Goal: Task Accomplishment & Management: Manage account settings

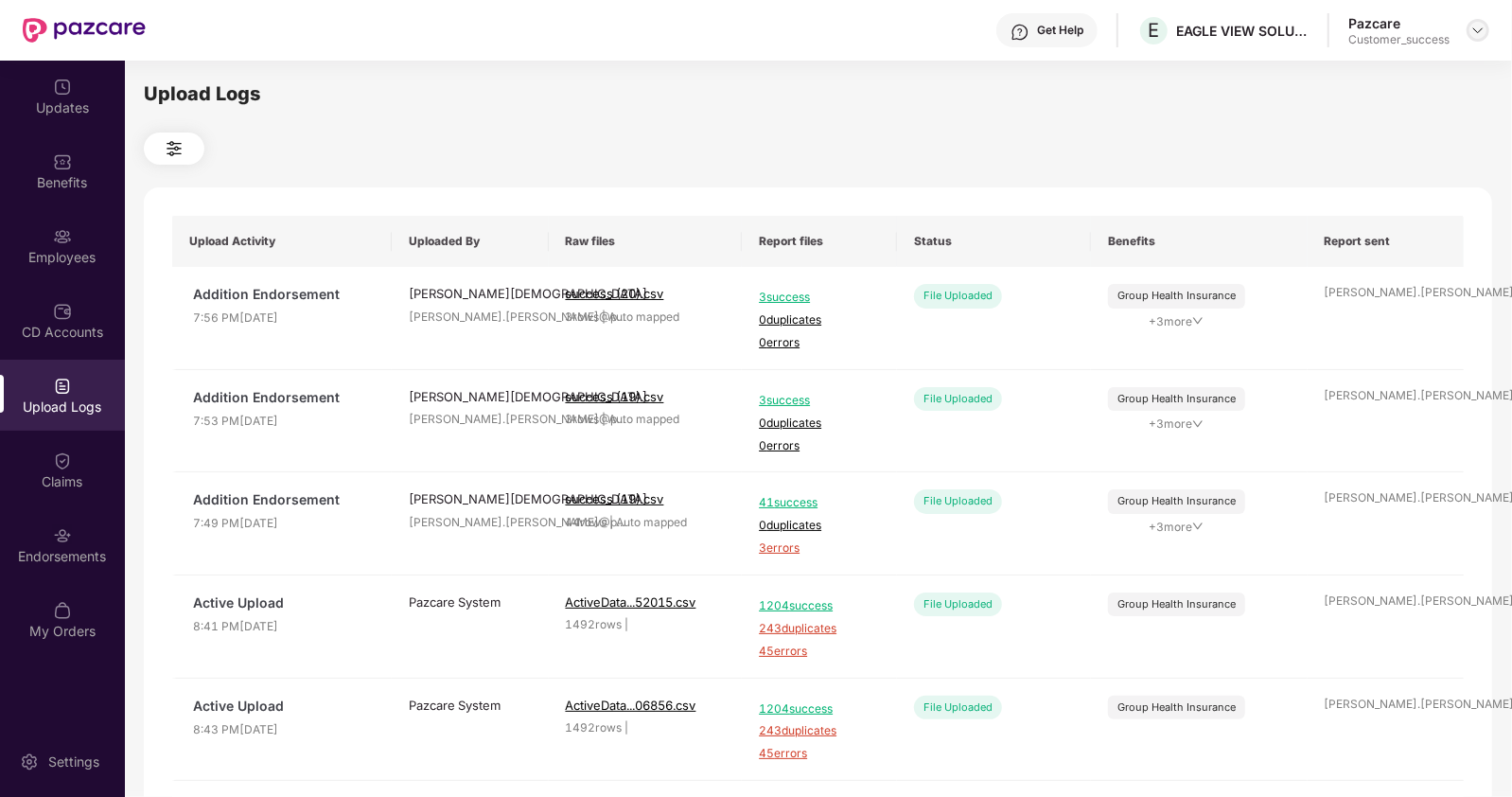
click at [1482, 30] on img at bounding box center [1478, 30] width 15 height 15
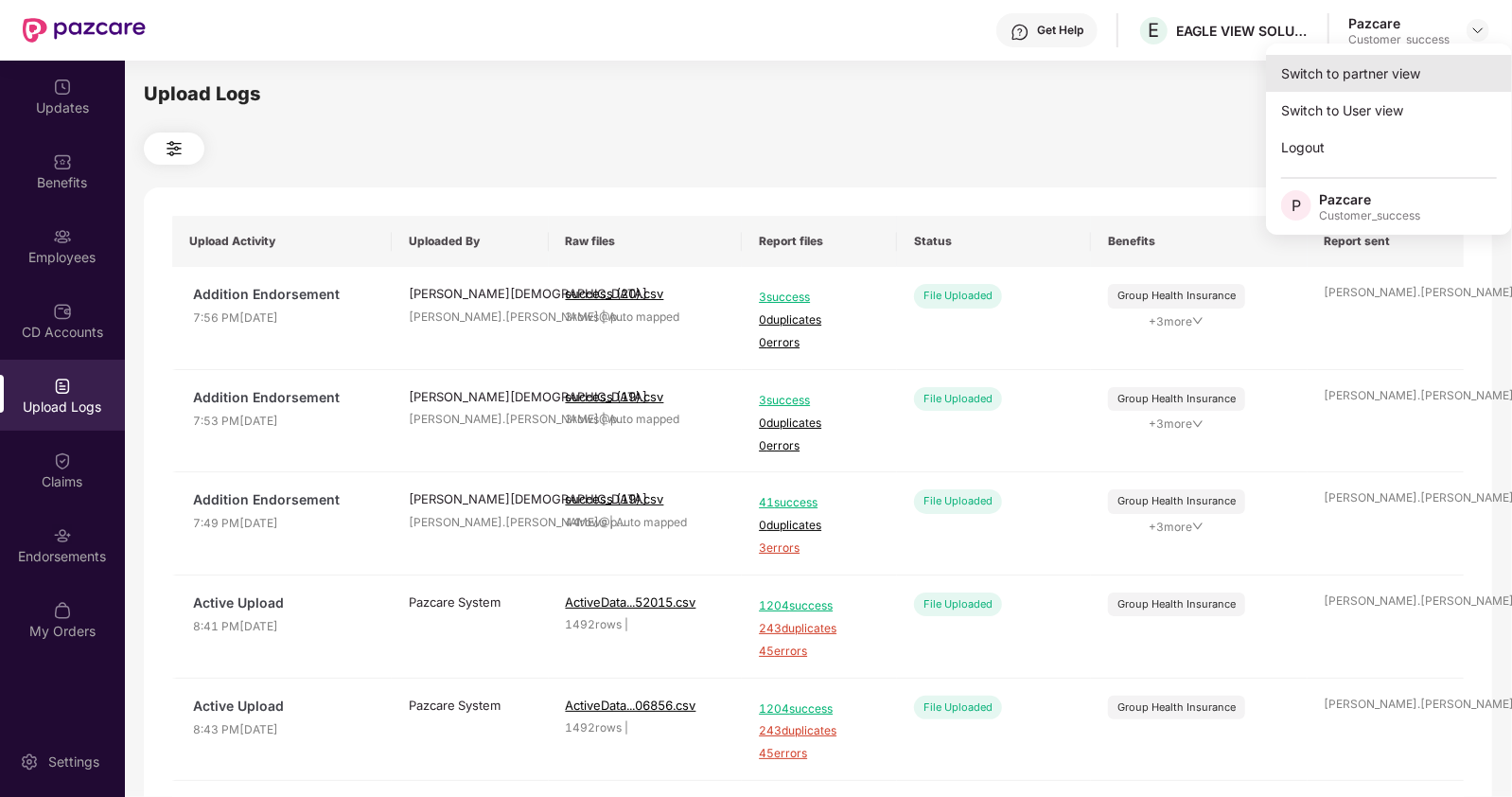
click at [1377, 72] on div "Switch to partner view" at bounding box center [1389, 74] width 246 height 37
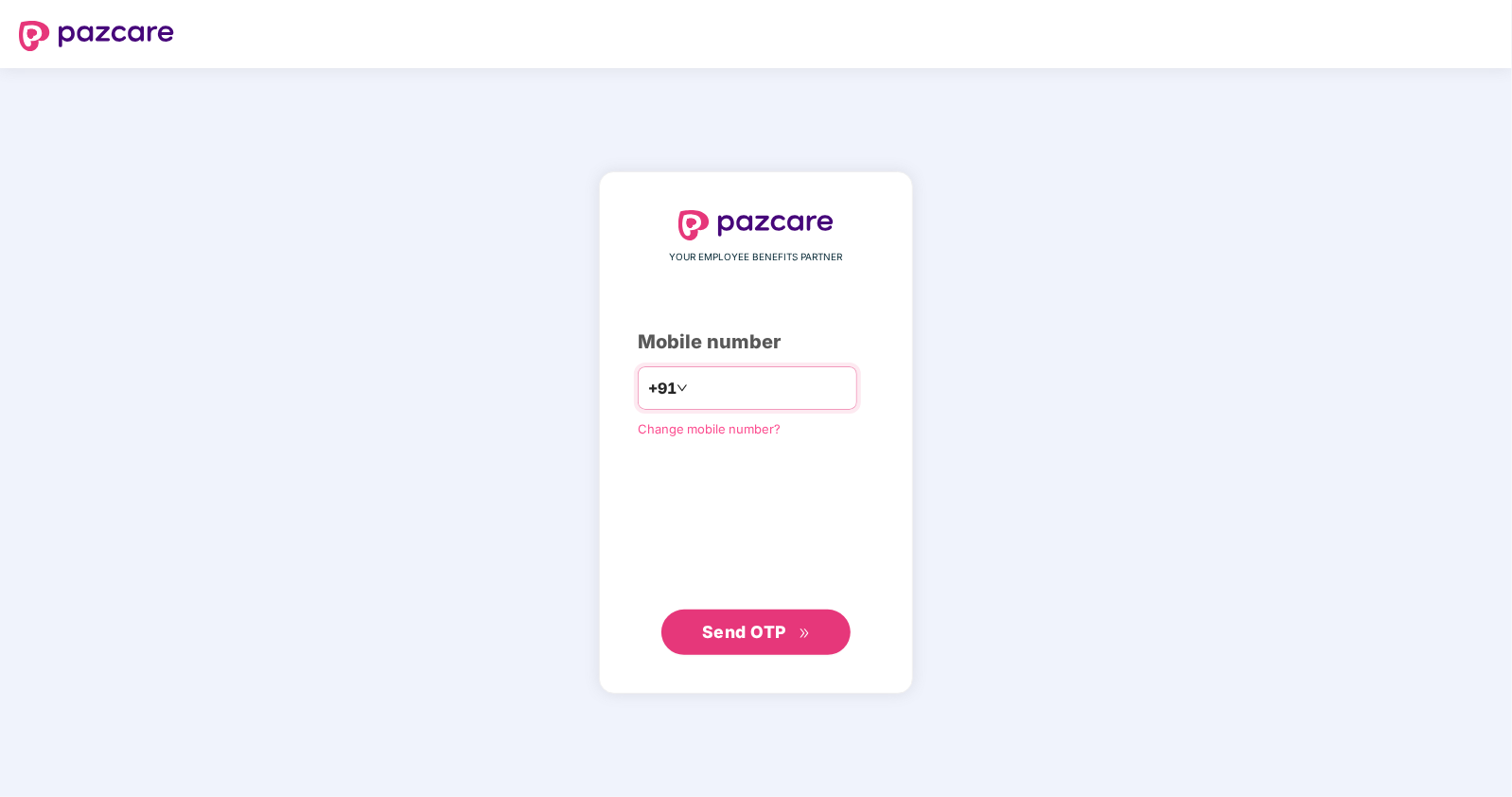
type input "**********"
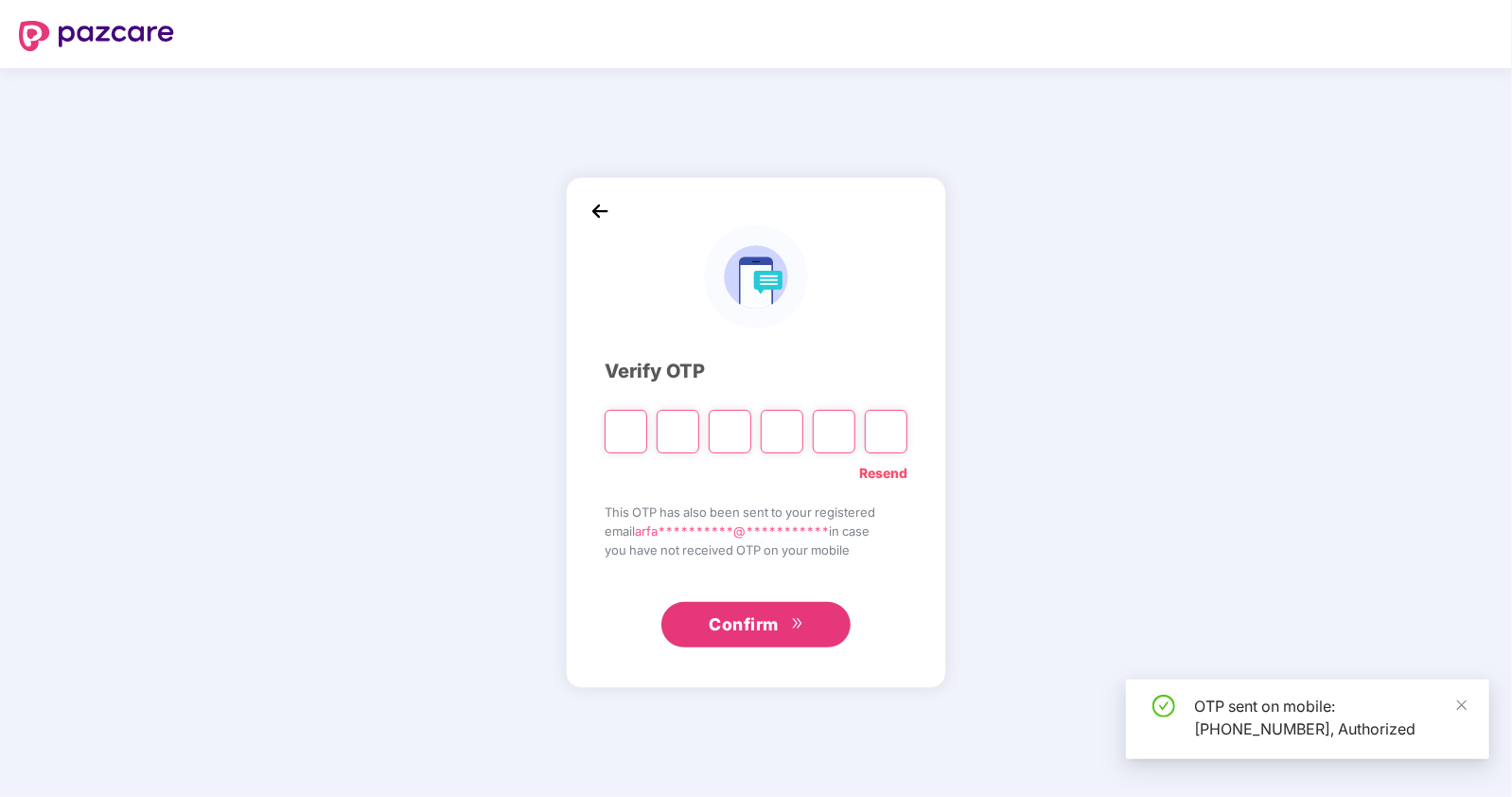
click at [834, 336] on div "**********" at bounding box center [756, 431] width 303 height 432
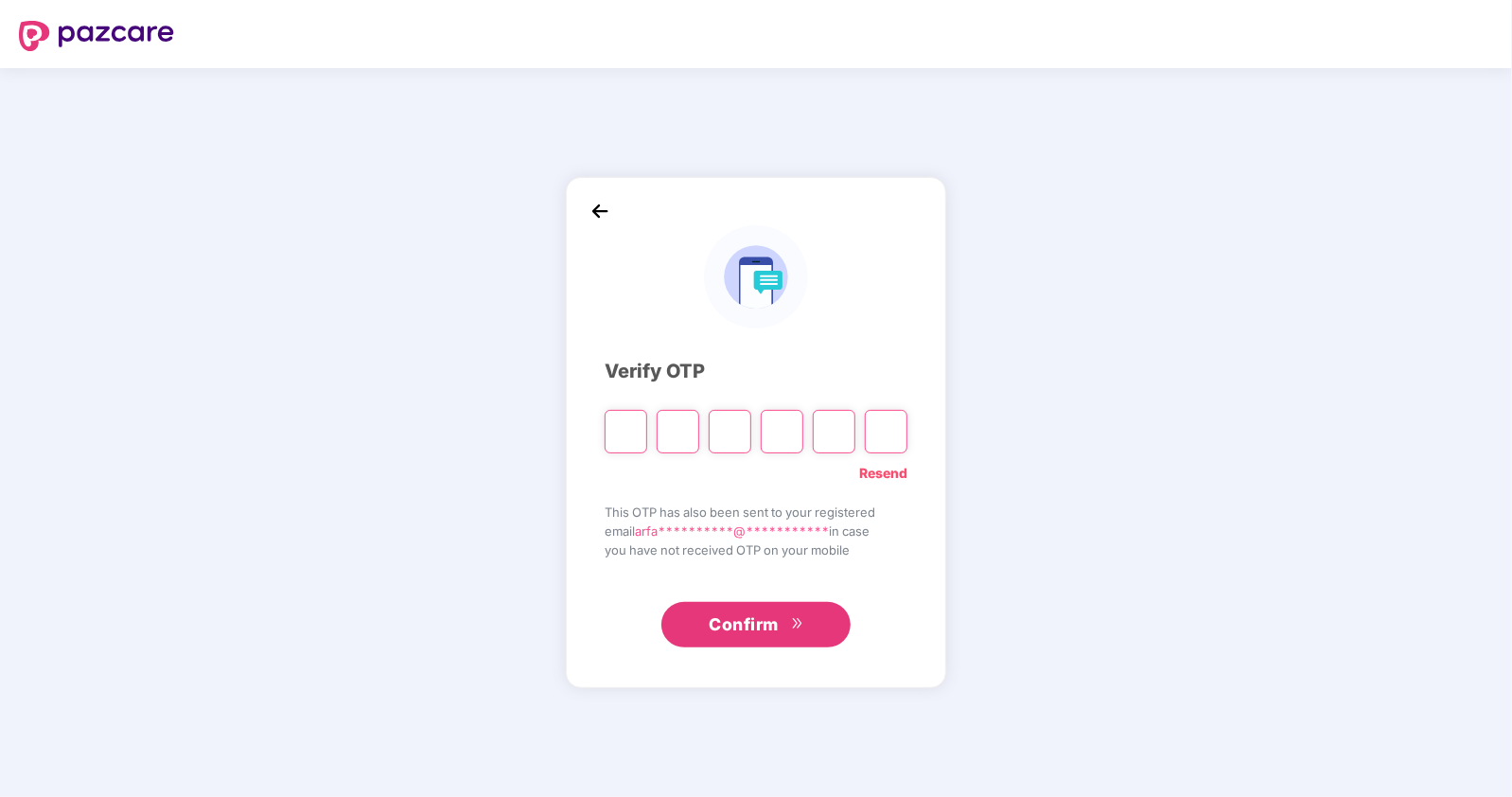
click at [618, 437] on input "Please enter verification code. Digit 1" at bounding box center [626, 431] width 42 height 43
type input "*"
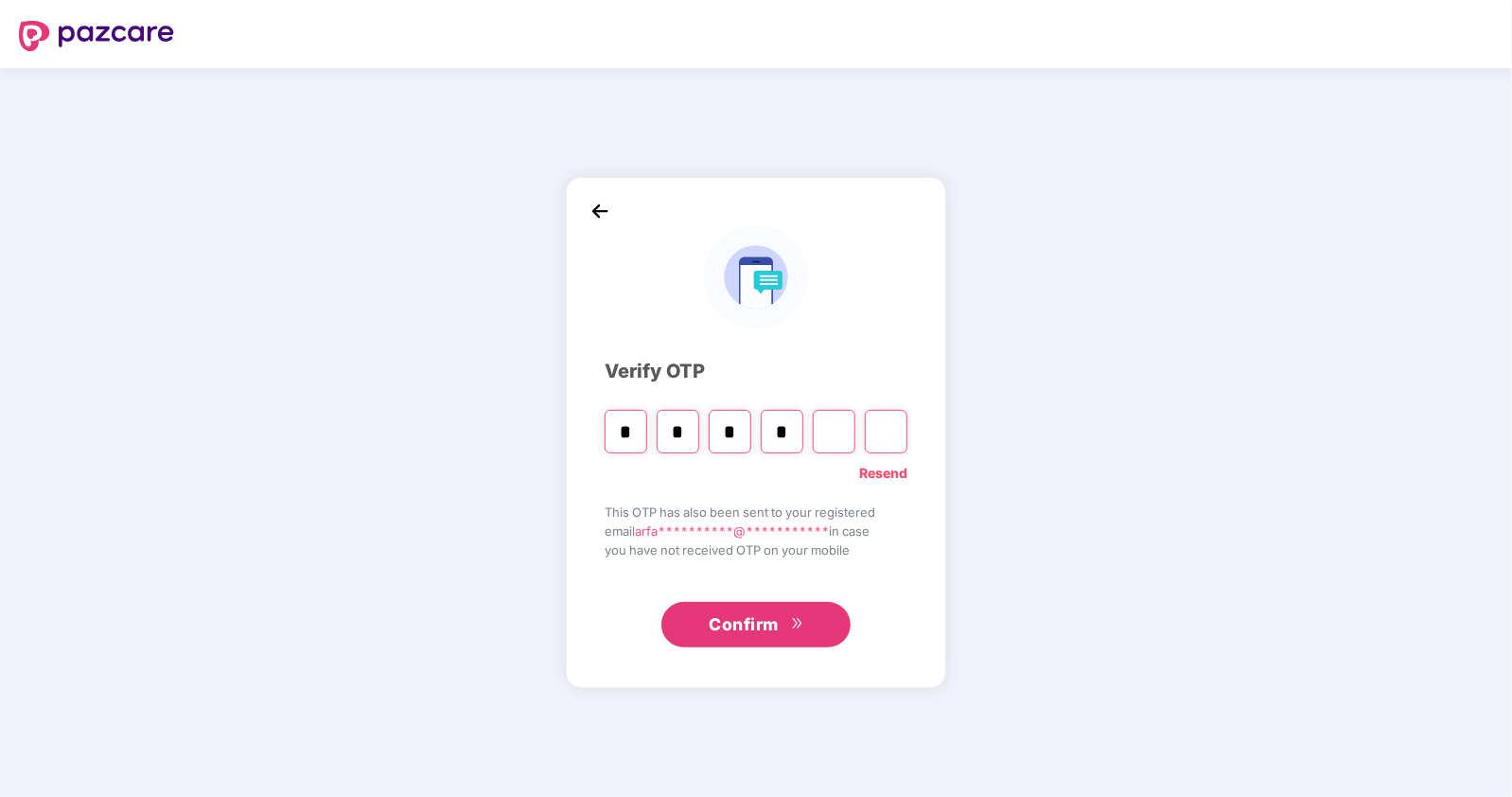
type input "*"
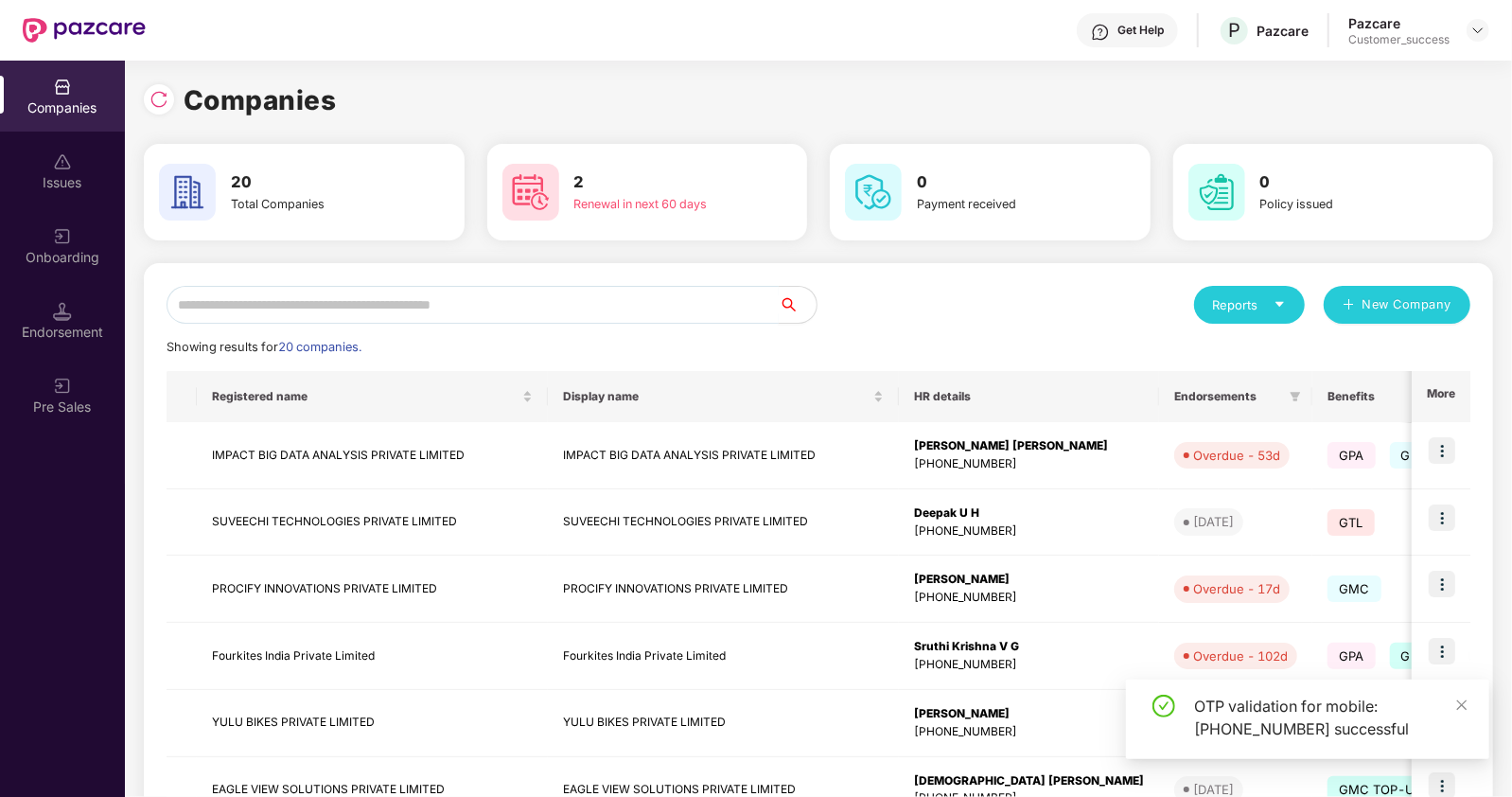
click at [523, 313] on input "text" at bounding box center [472, 304] width 612 height 37
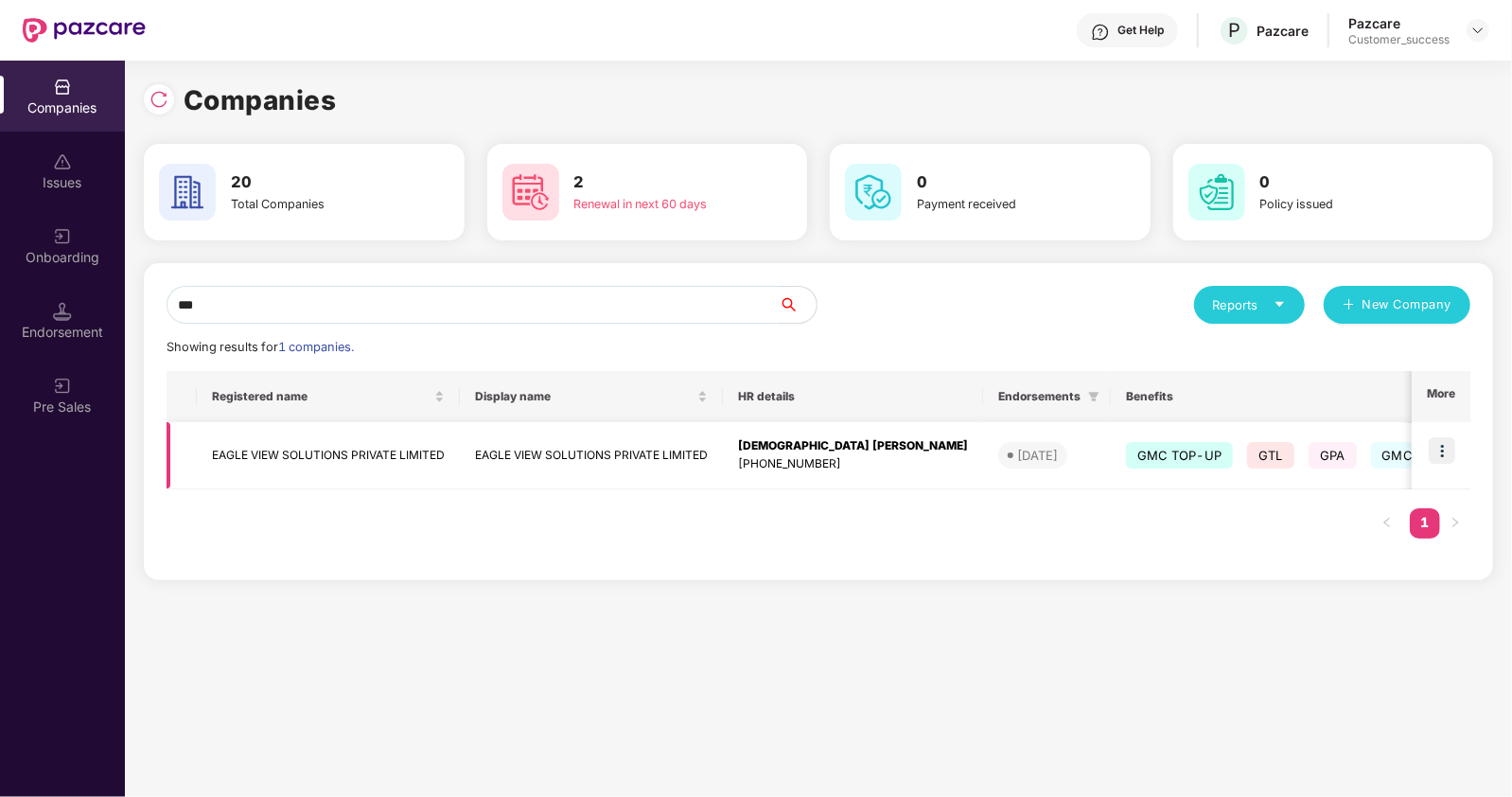
type input "***"
click at [1449, 447] on img at bounding box center [1441, 450] width 27 height 27
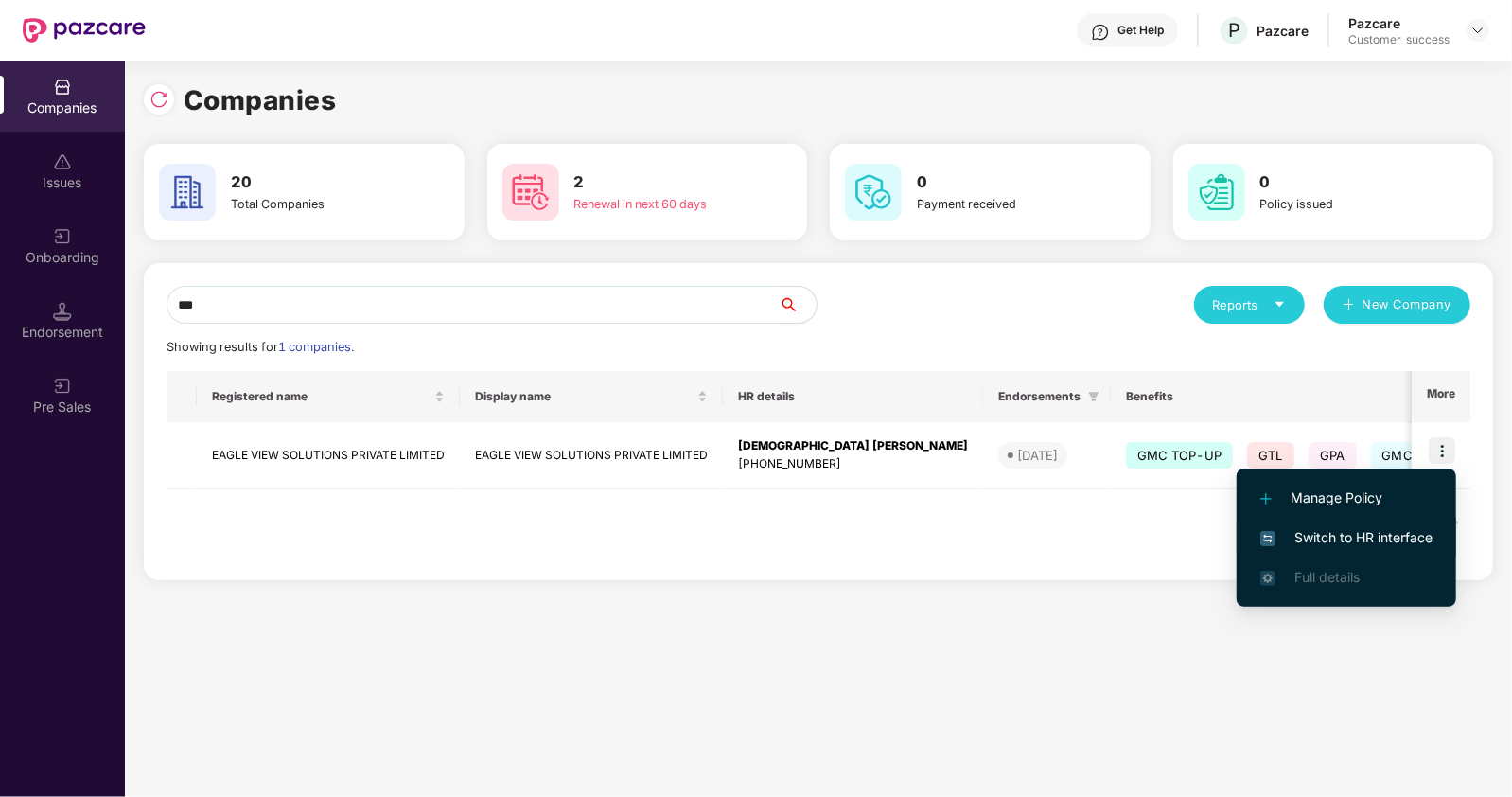
click at [1361, 523] on li "Switch to HR interface" at bounding box center [1346, 537] width 219 height 39
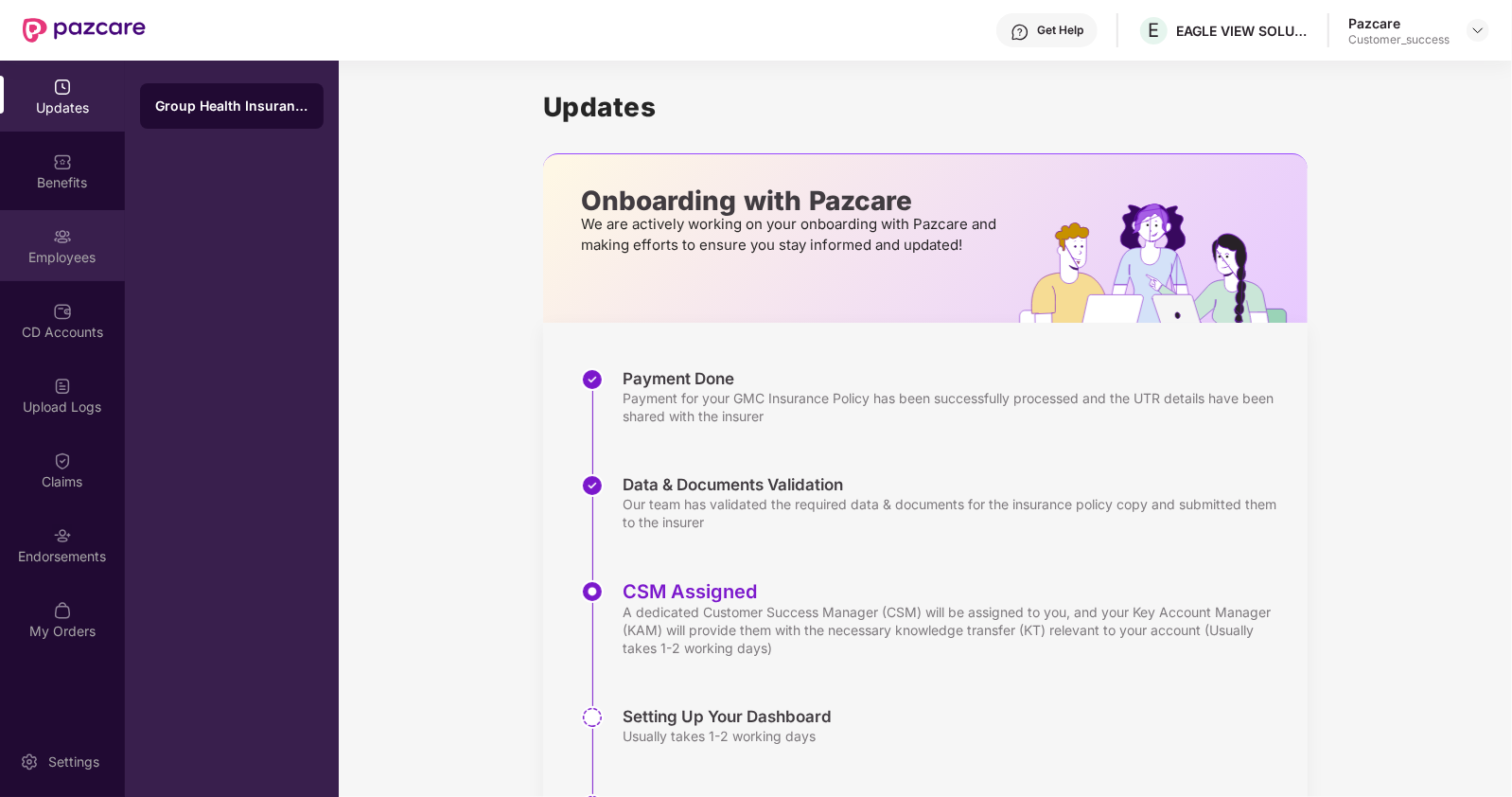
click at [81, 270] on div "Employees" at bounding box center [62, 246] width 125 height 71
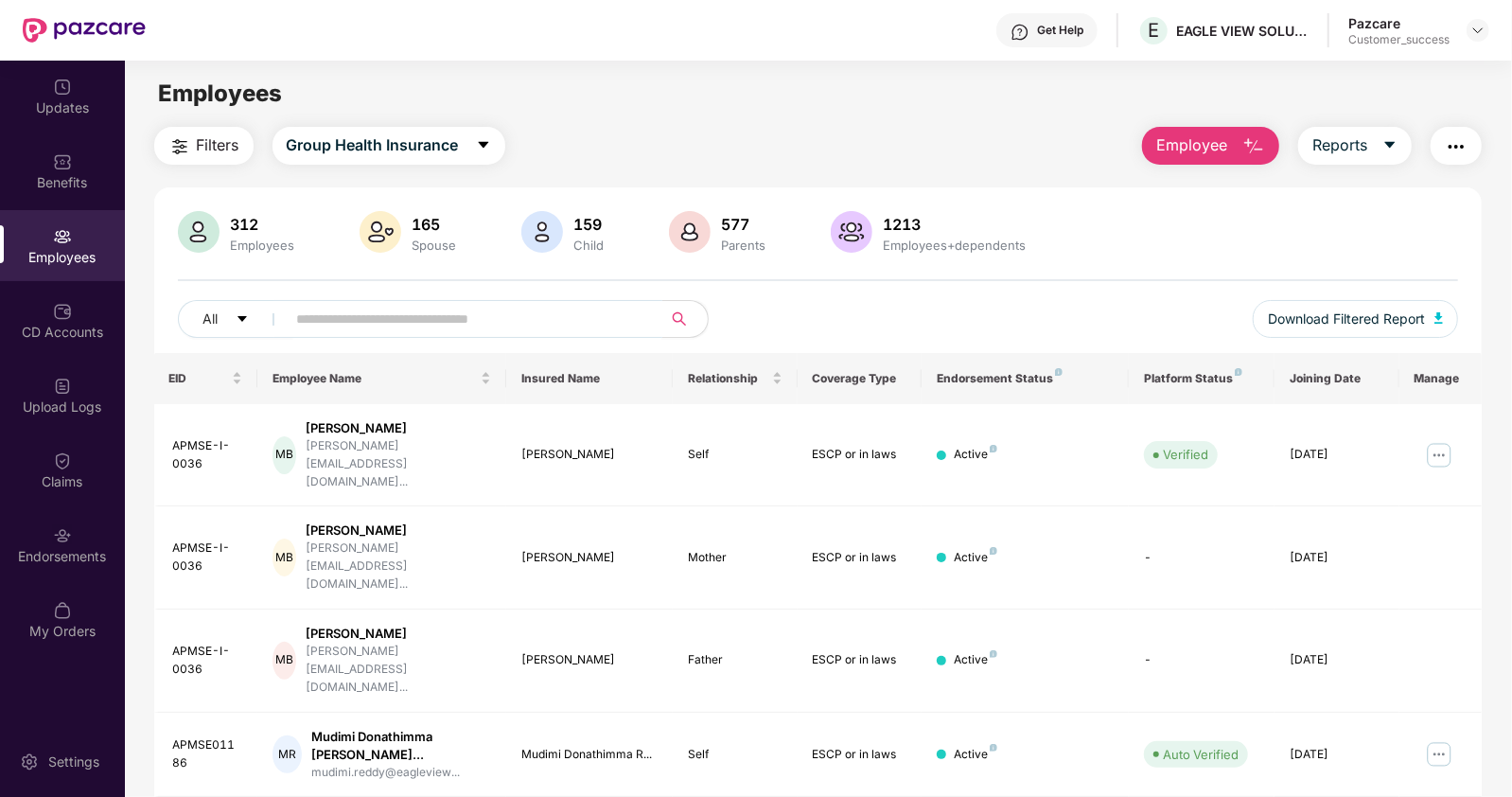
click at [337, 323] on input "text" at bounding box center [466, 319] width 339 height 29
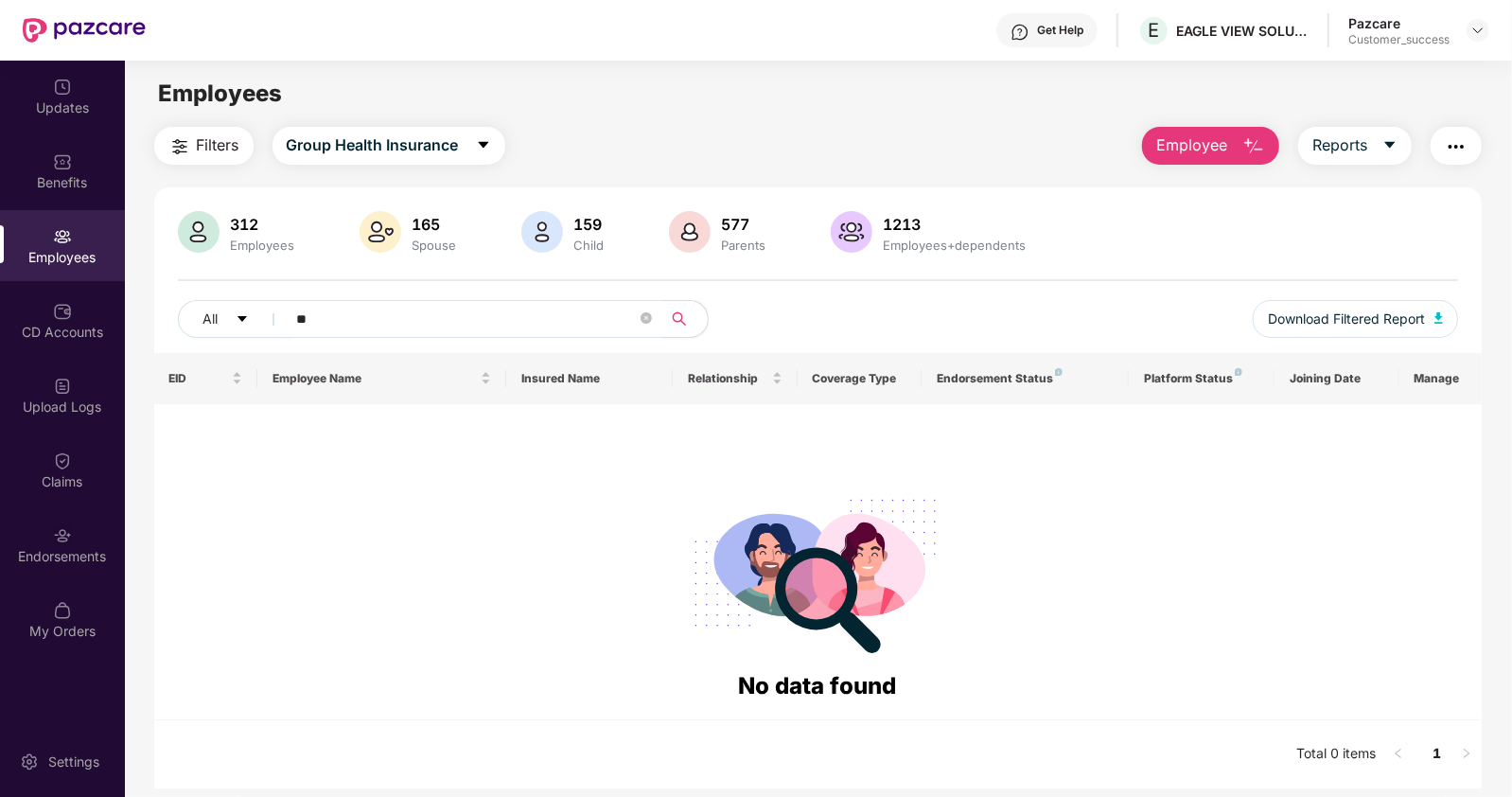
type input "*"
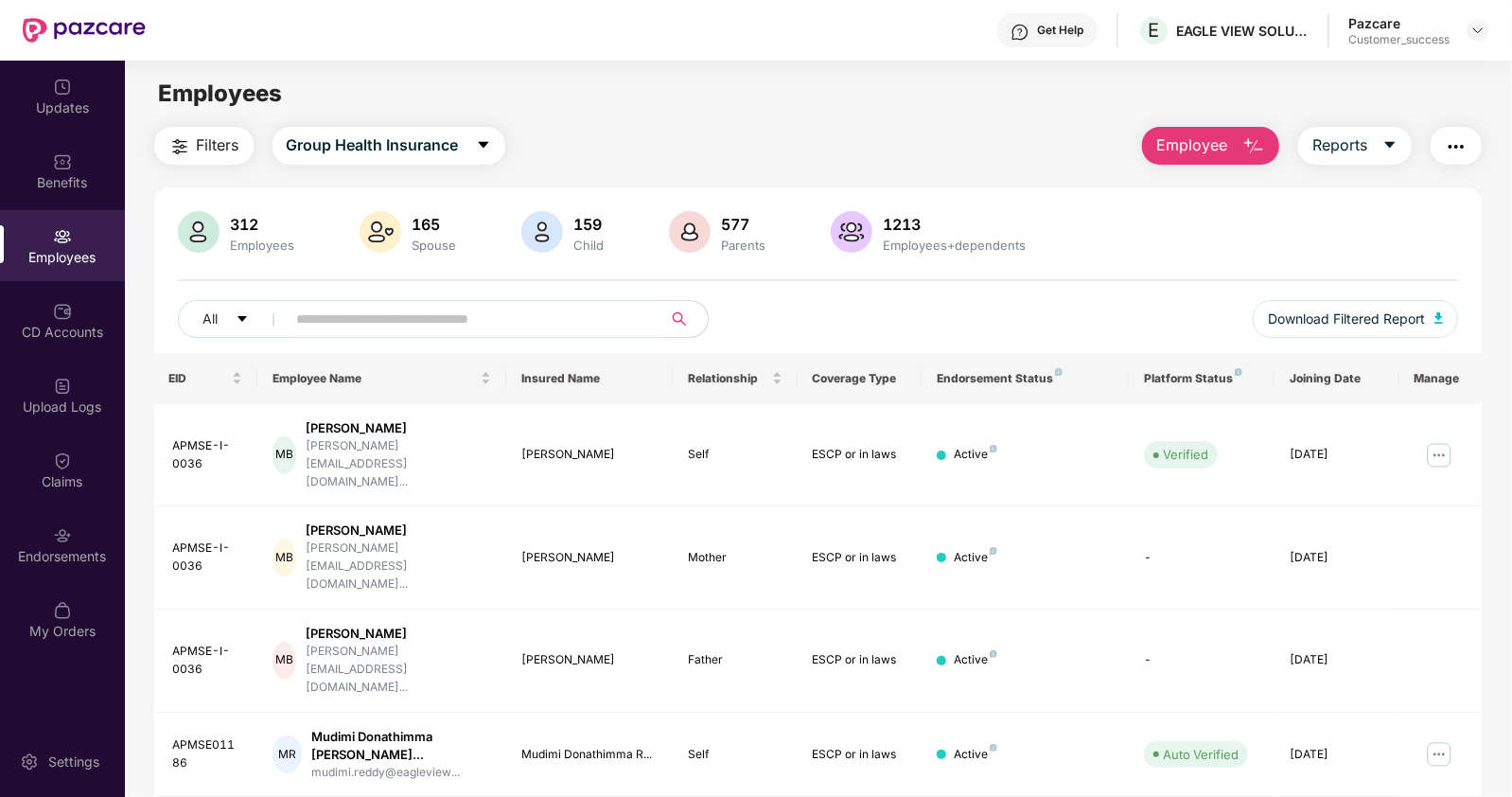
paste input "**********"
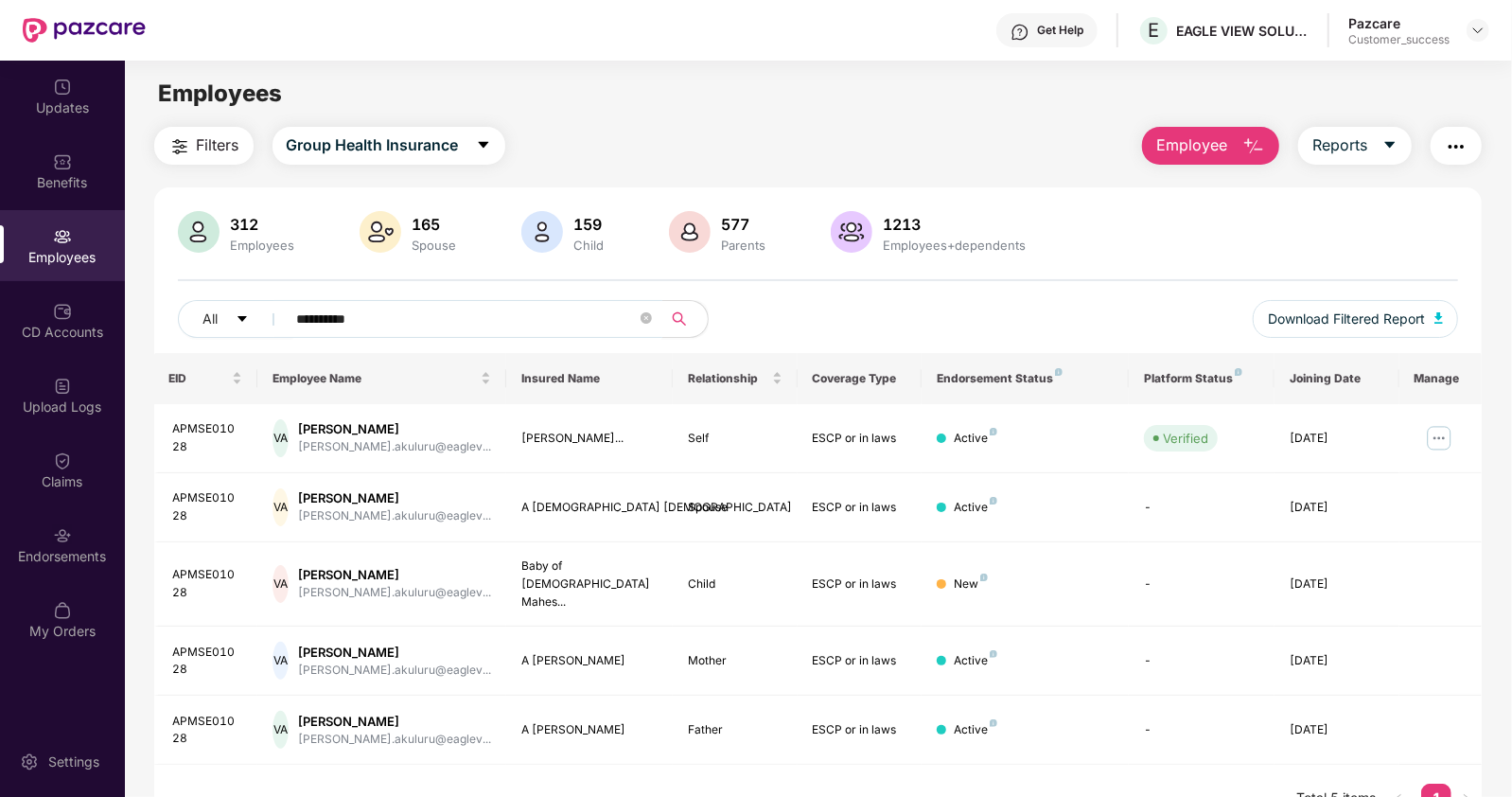
type input "**********"
click at [1459, 146] on img "button" at bounding box center [1456, 147] width 23 height 23
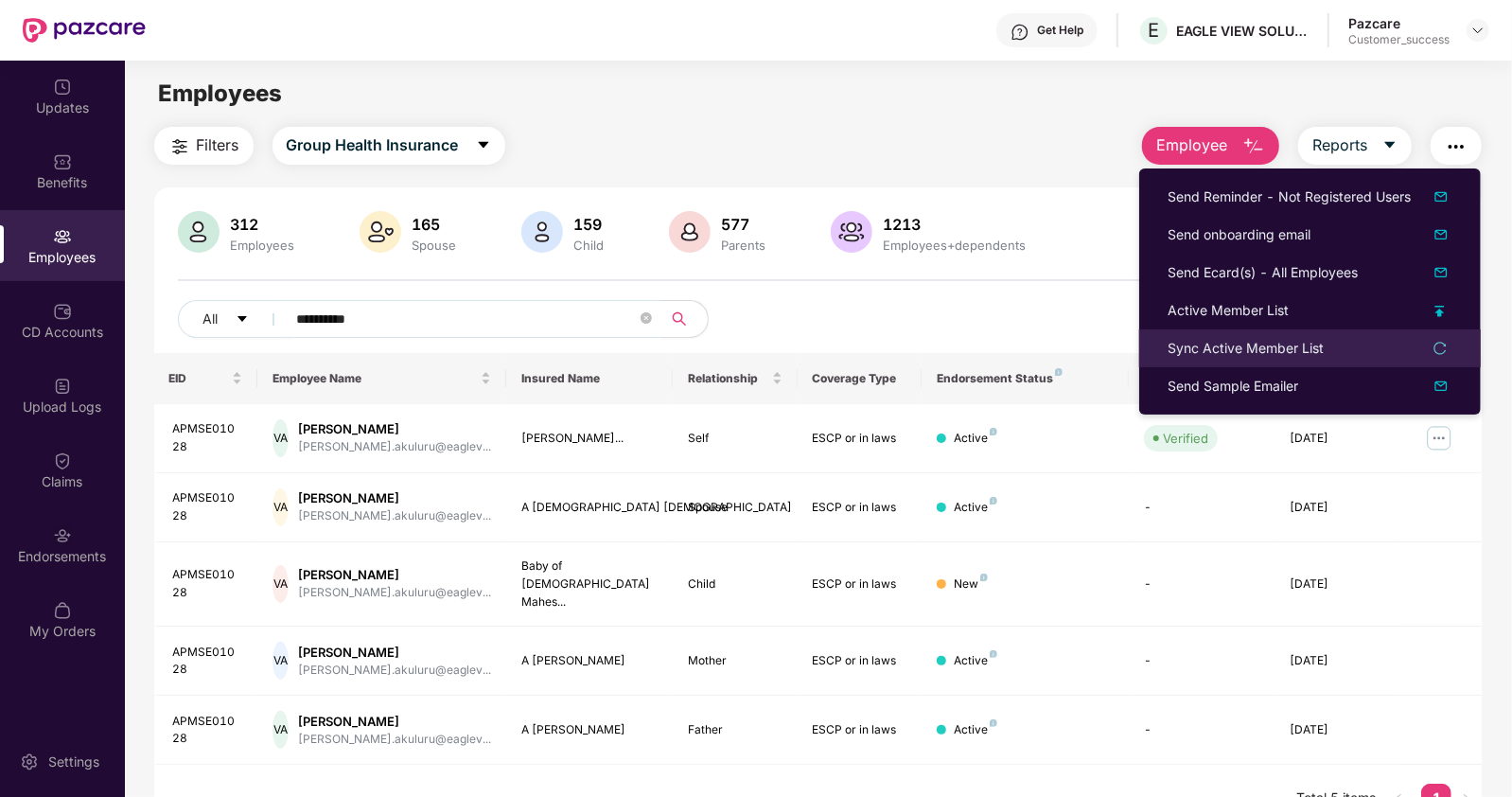
click at [1189, 337] on div "Sync Active Member List" at bounding box center [1245, 347] width 156 height 21
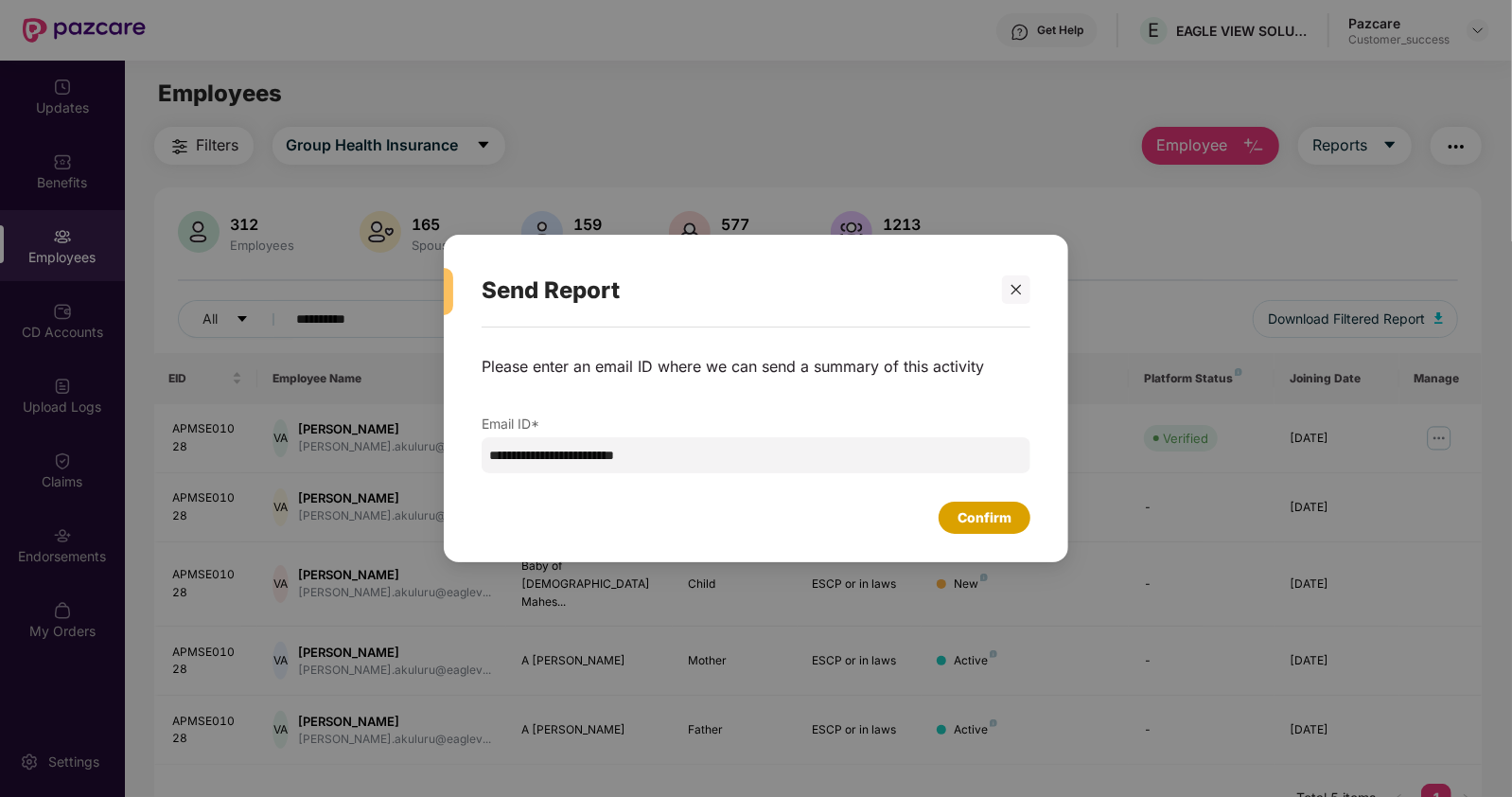
click at [986, 514] on div "Confirm" at bounding box center [984, 518] width 54 height 21
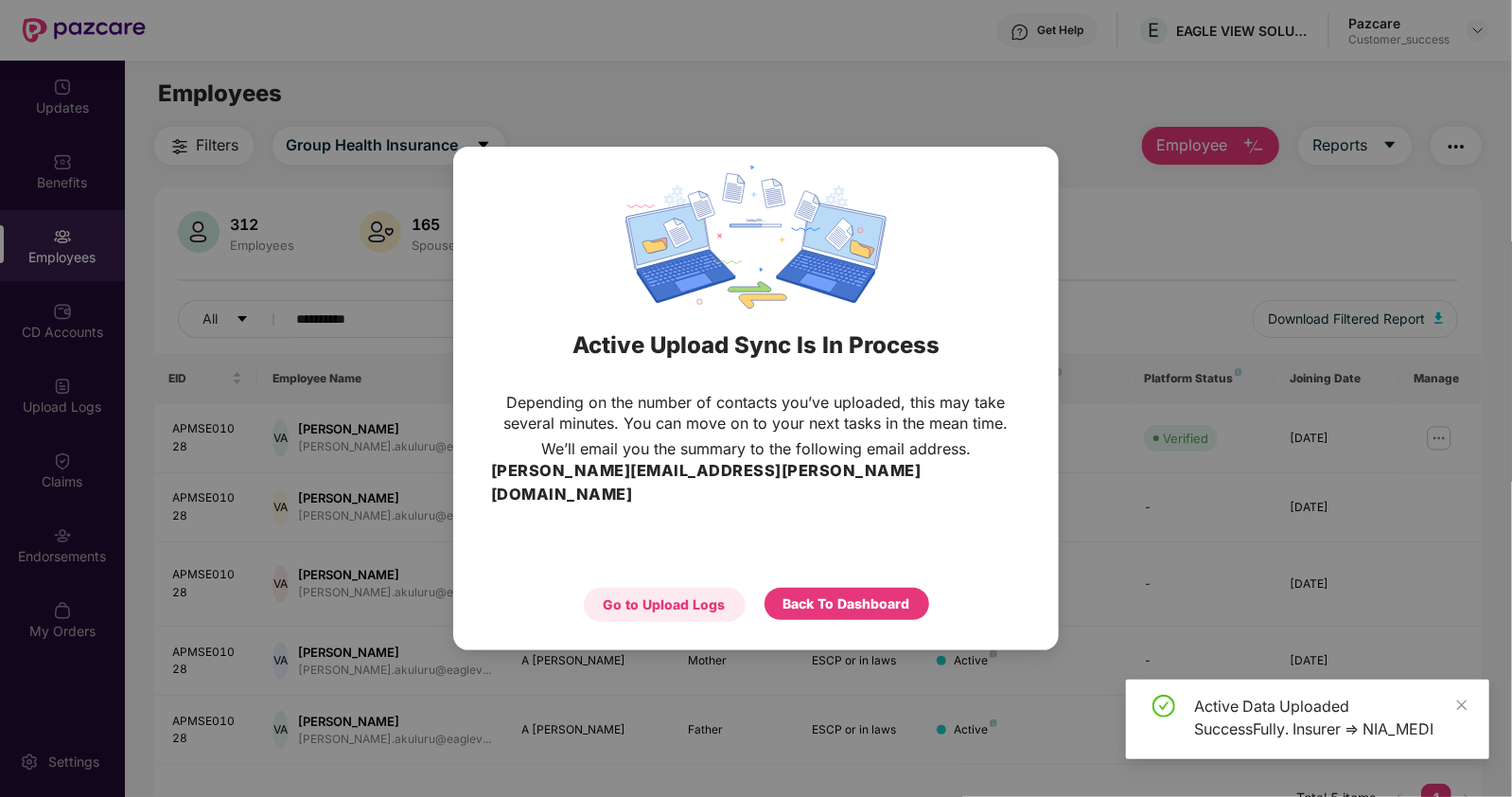
click at [689, 603] on div "Go to Upload Logs" at bounding box center [665, 604] width 122 height 21
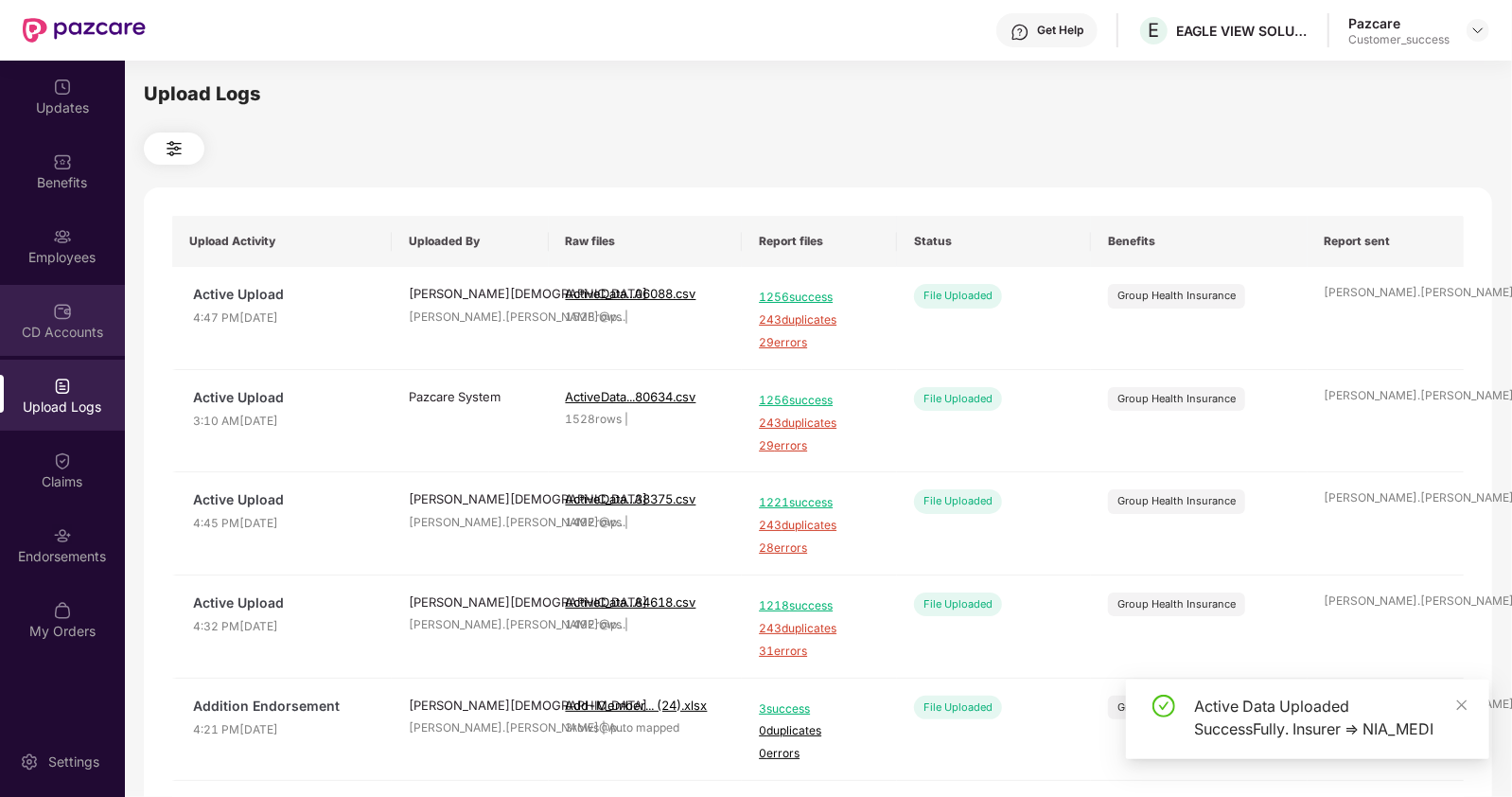
click at [65, 313] on img at bounding box center [62, 311] width 19 height 19
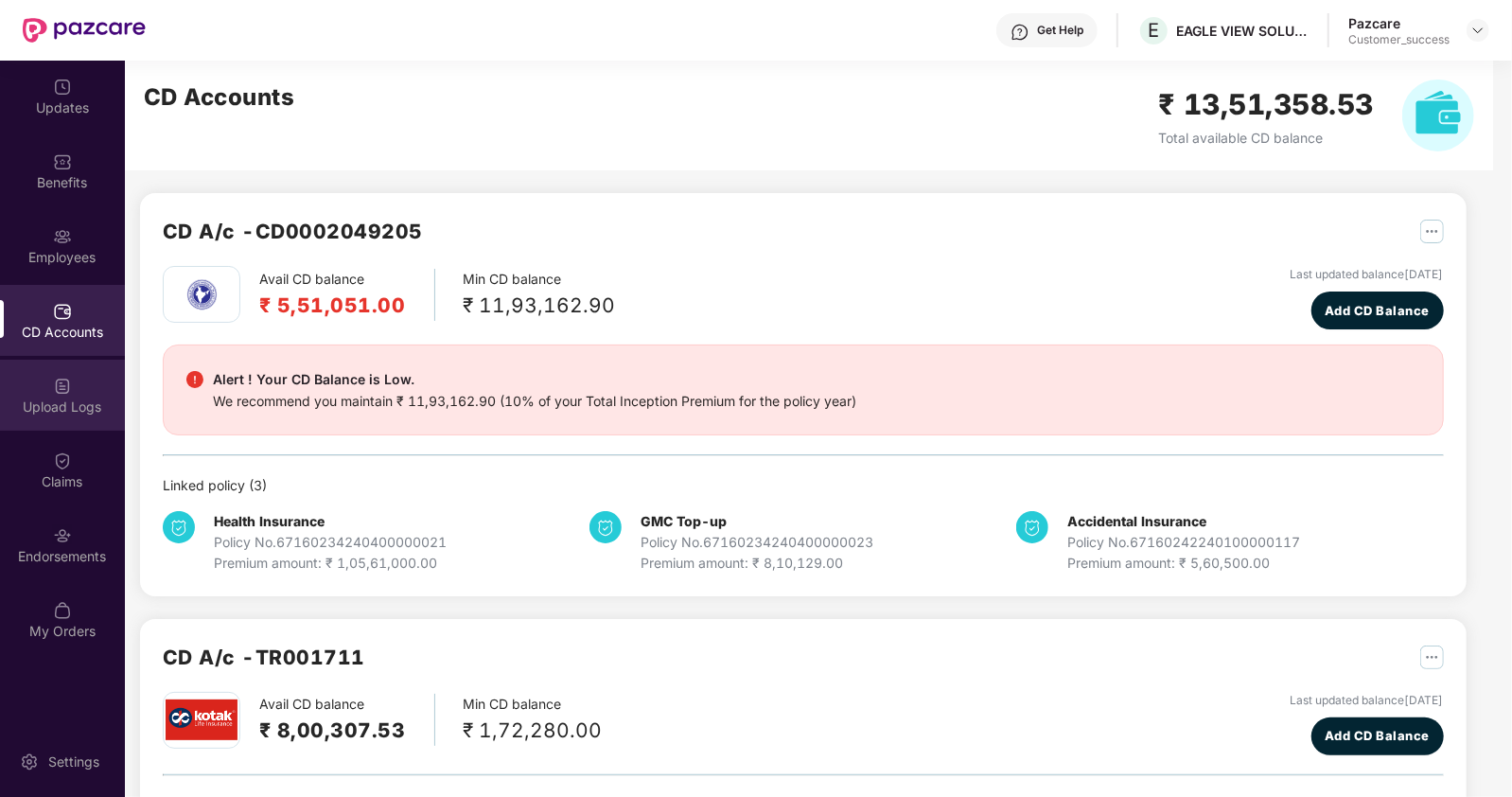
click at [65, 387] on img at bounding box center [62, 386] width 19 height 19
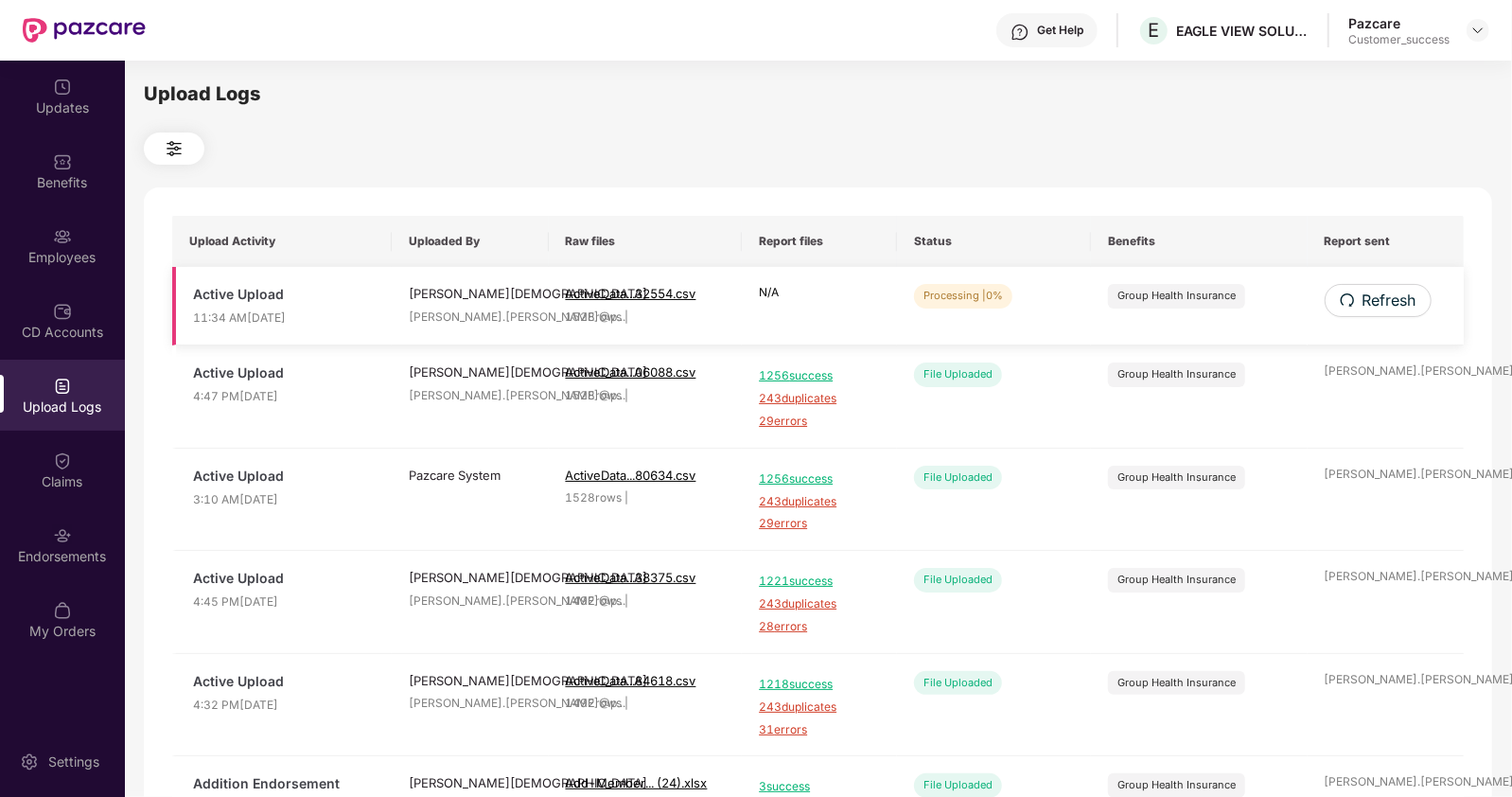
click at [719, 305] on div "ActiveData...32554.csv 1528 rows |" at bounding box center [645, 305] width 160 height 41
click at [1378, 305] on span "Refresh" at bounding box center [1388, 300] width 54 height 24
click at [1378, 305] on span "Refresh" at bounding box center [1389, 300] width 54 height 24
click at [1341, 293] on icon "redo" at bounding box center [1346, 299] width 15 height 15
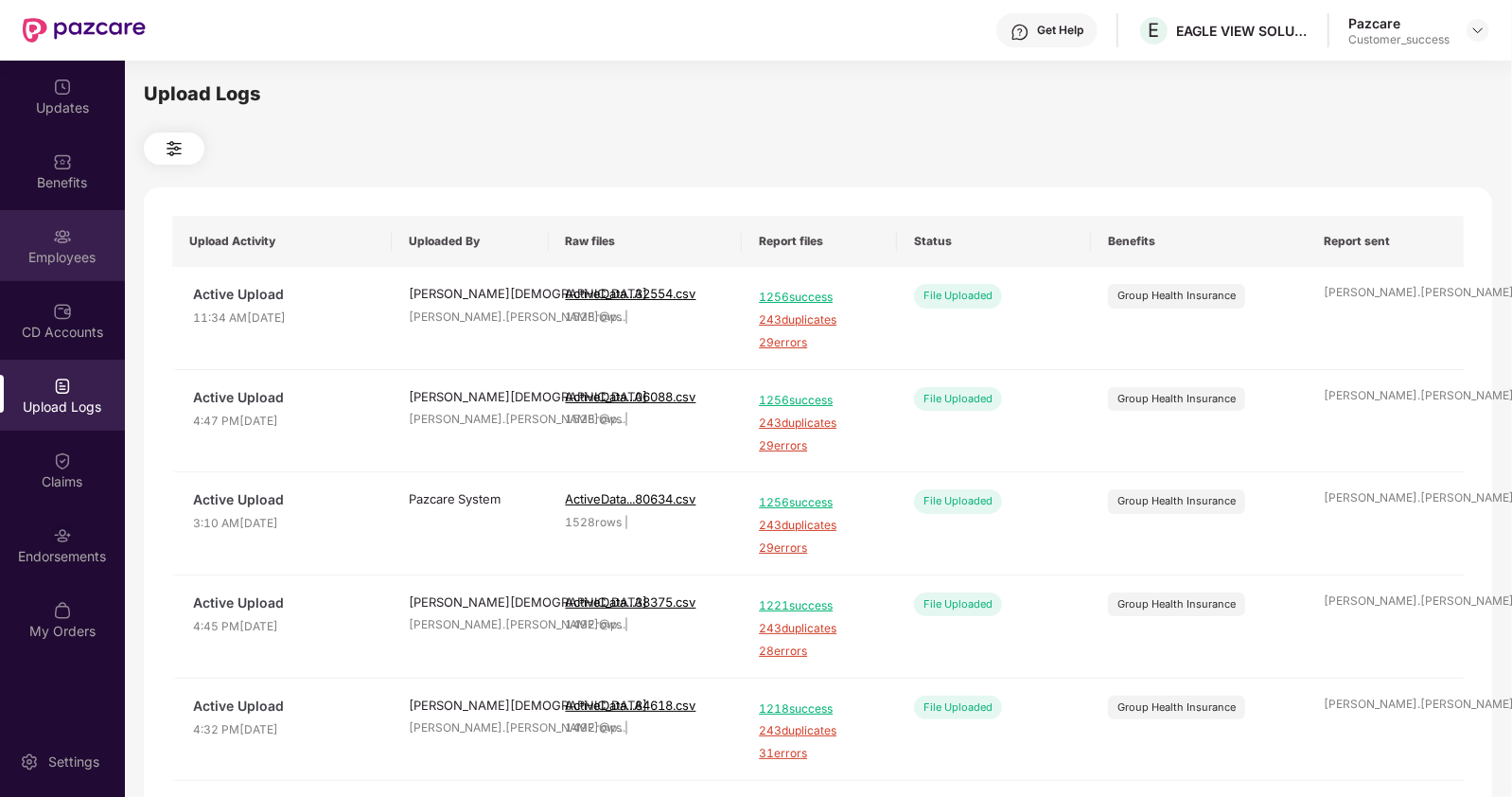
click at [76, 261] on div "Employees" at bounding box center [62, 257] width 125 height 19
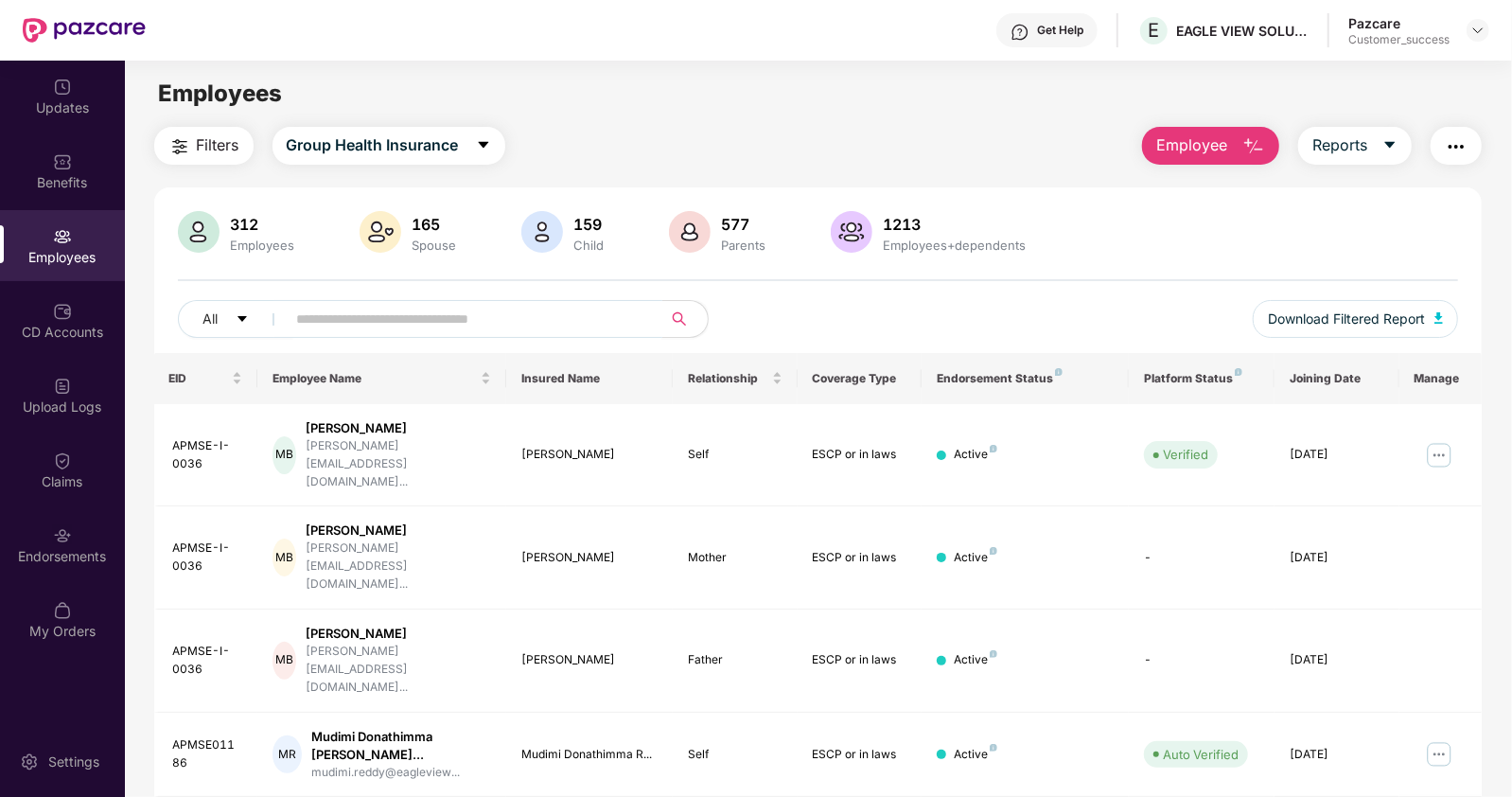
click at [484, 315] on input "text" at bounding box center [466, 319] width 339 height 29
paste input "**********"
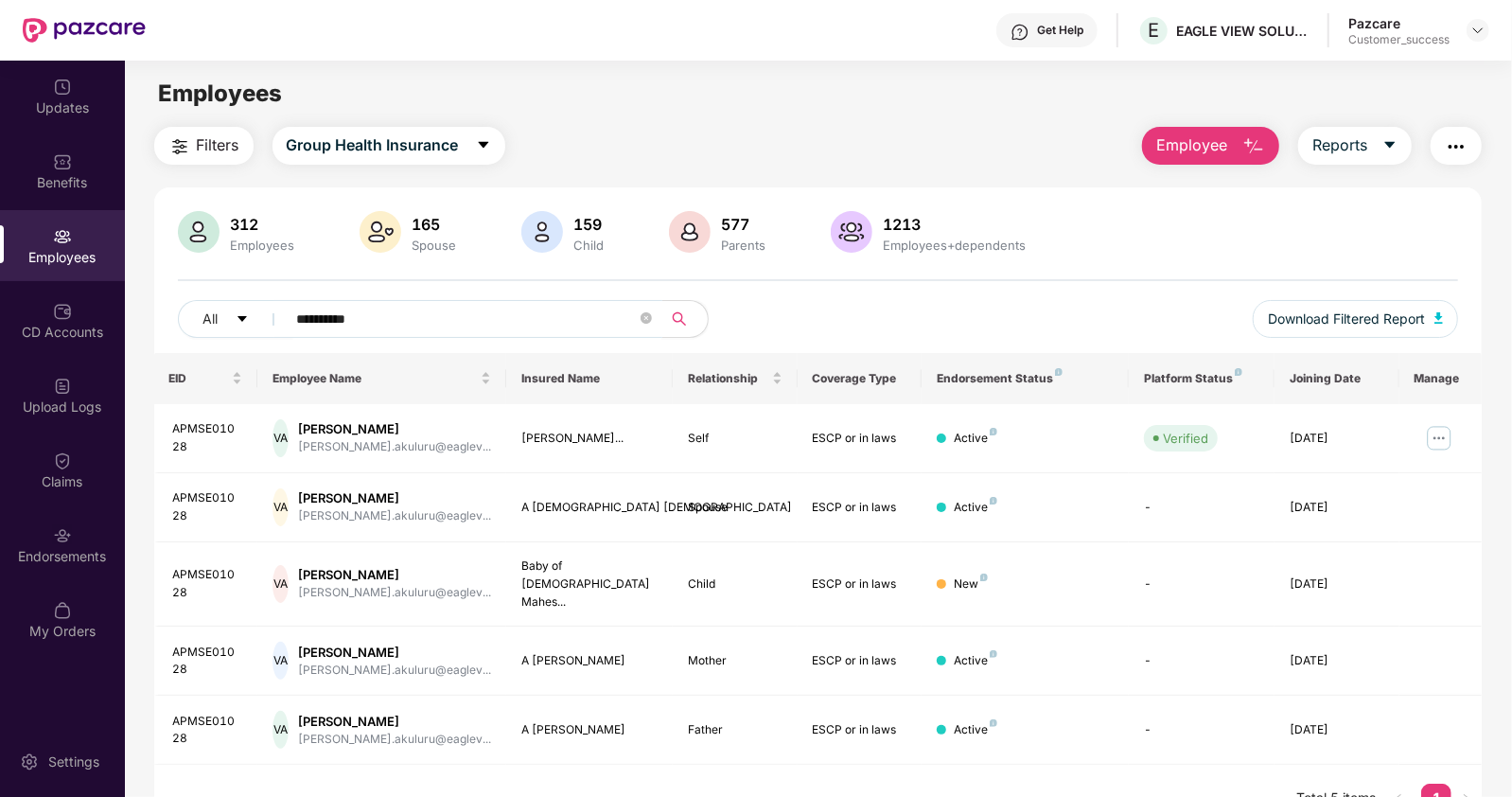
type input "**********"
click at [1477, 40] on div at bounding box center [1478, 30] width 23 height 23
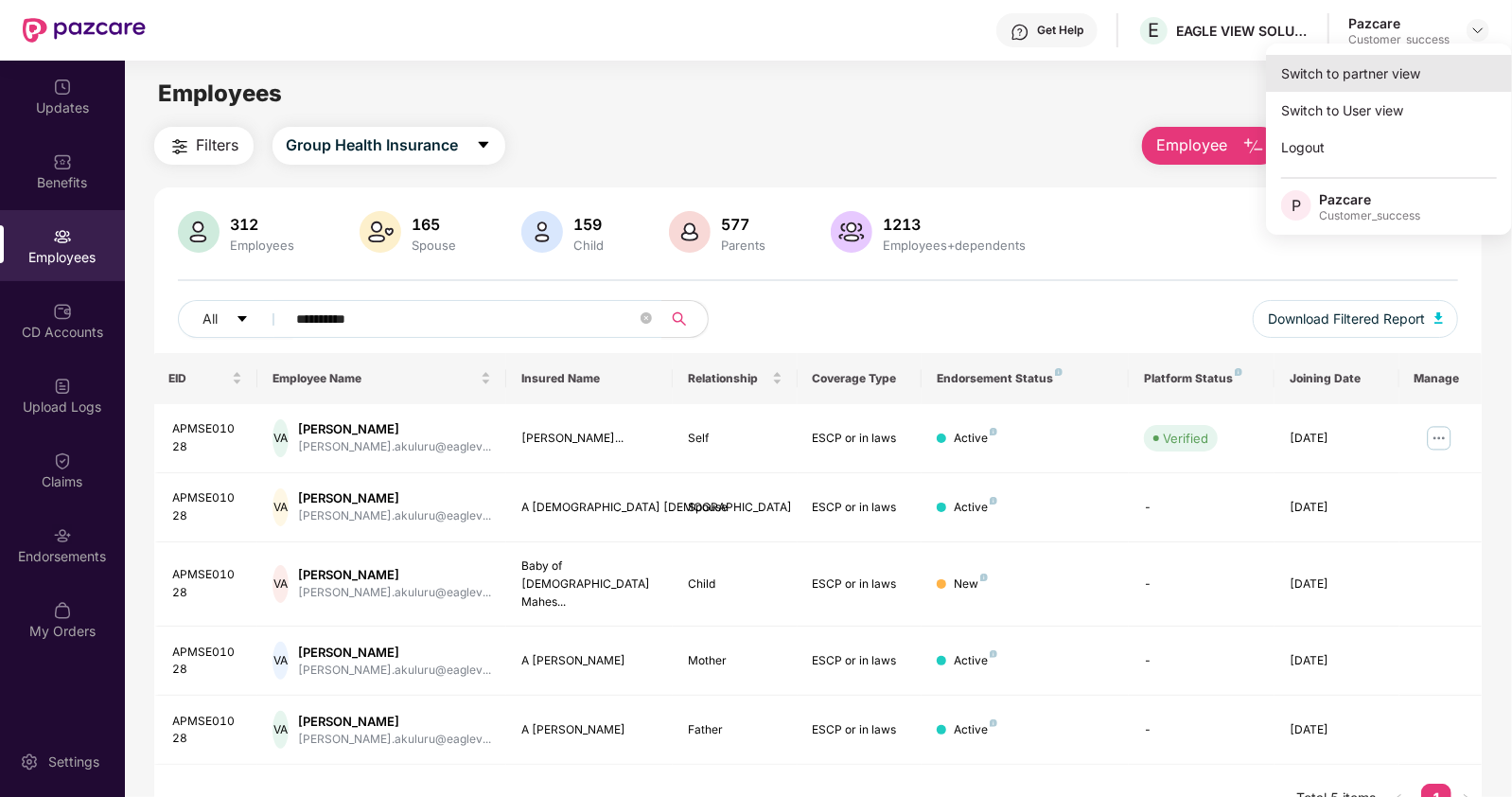
click at [1402, 70] on div "Switch to partner view" at bounding box center [1389, 74] width 246 height 37
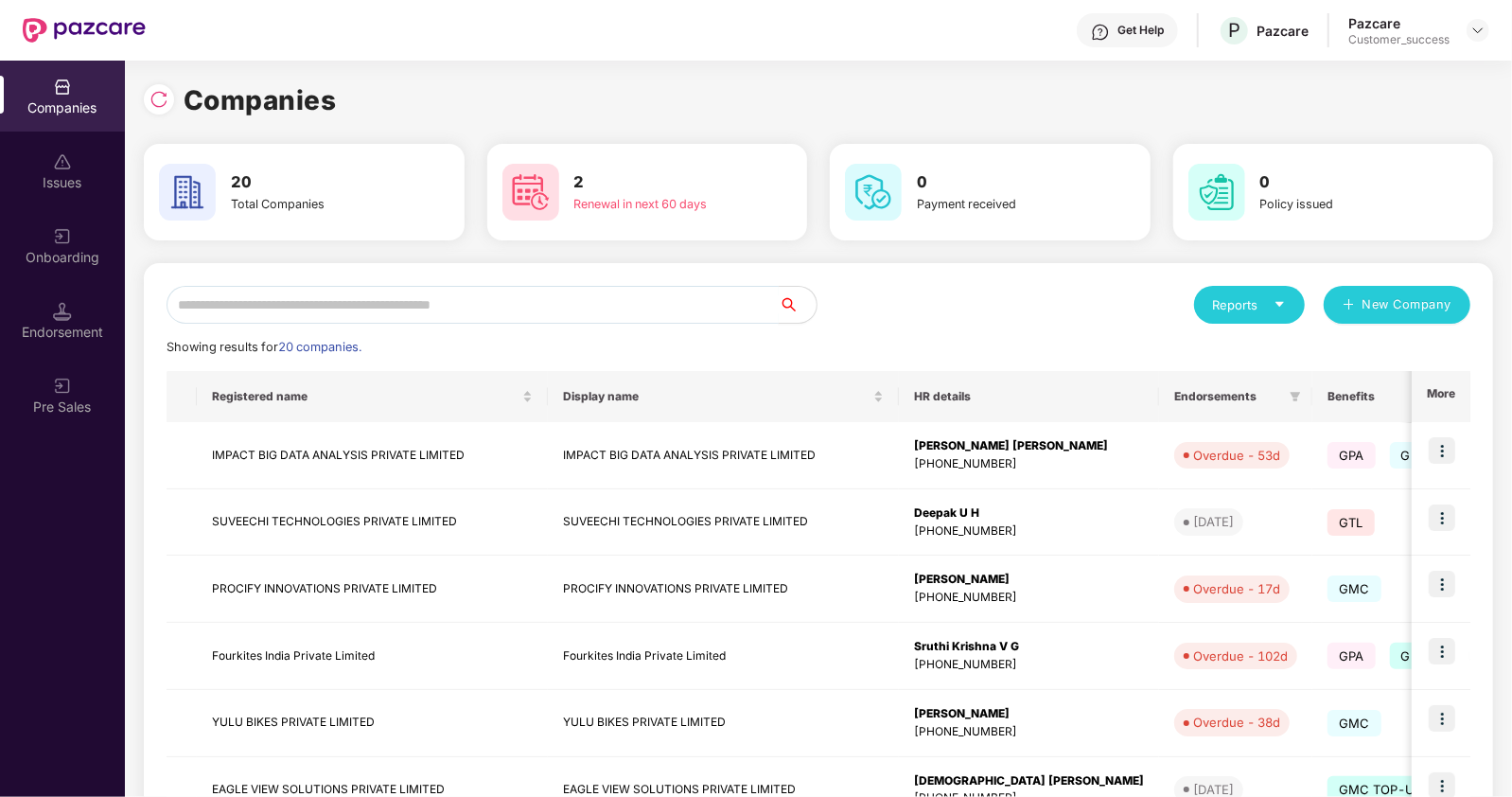
click at [352, 310] on input "text" at bounding box center [472, 304] width 612 height 37
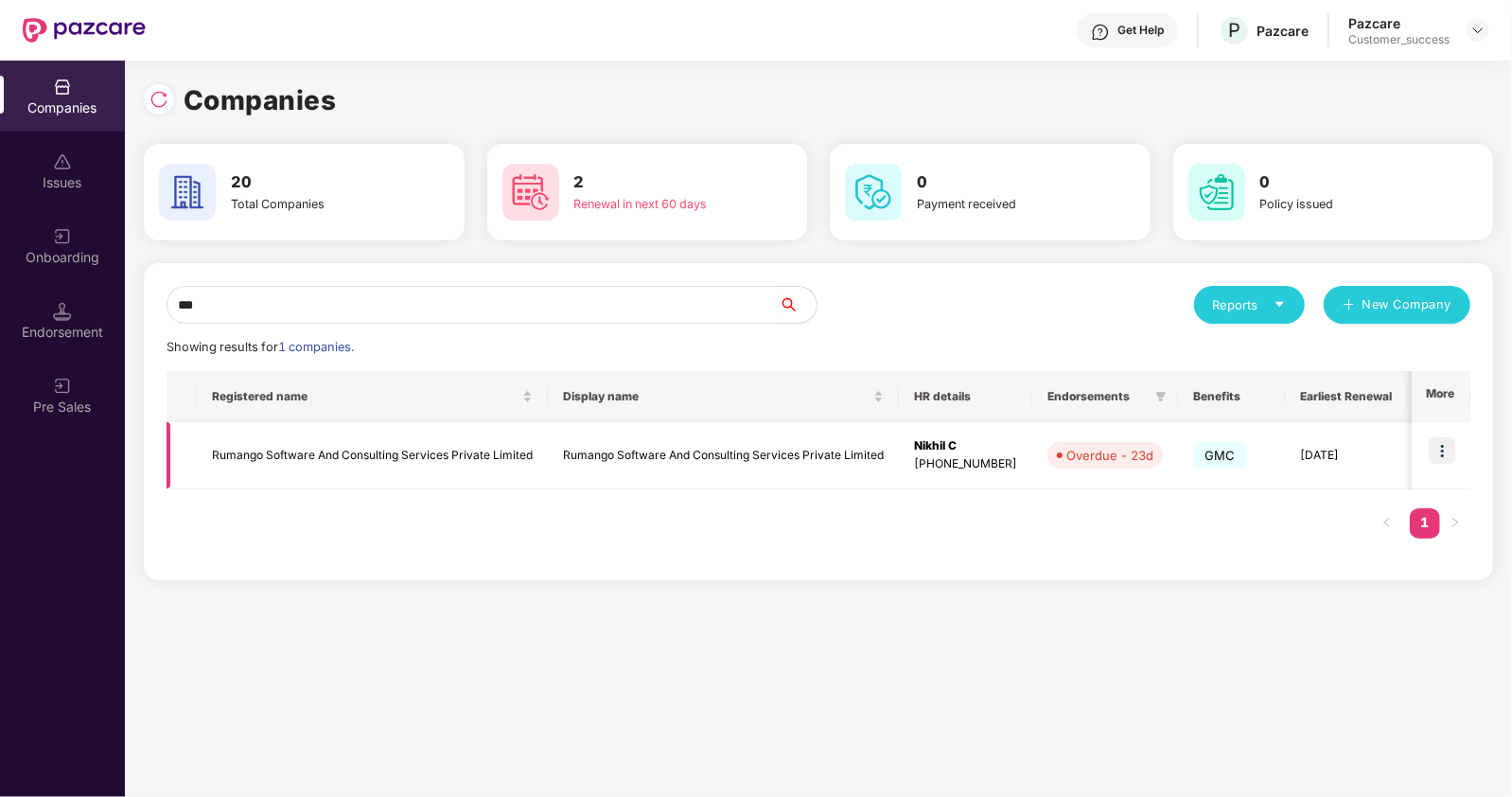
type input "***"
click at [1446, 447] on img at bounding box center [1441, 450] width 27 height 27
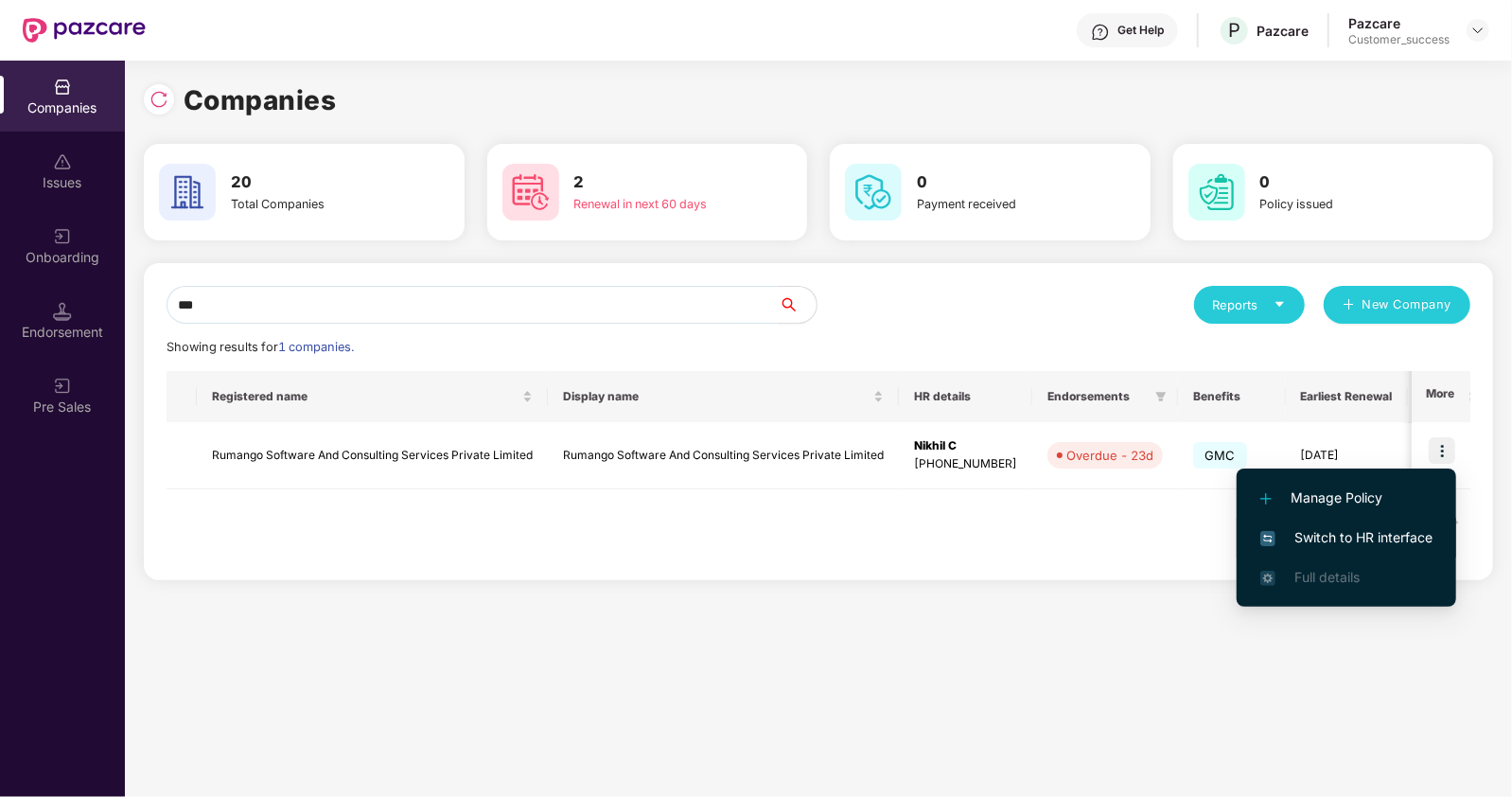
click at [1311, 527] on span "Switch to HR interface" at bounding box center [1346, 537] width 172 height 21
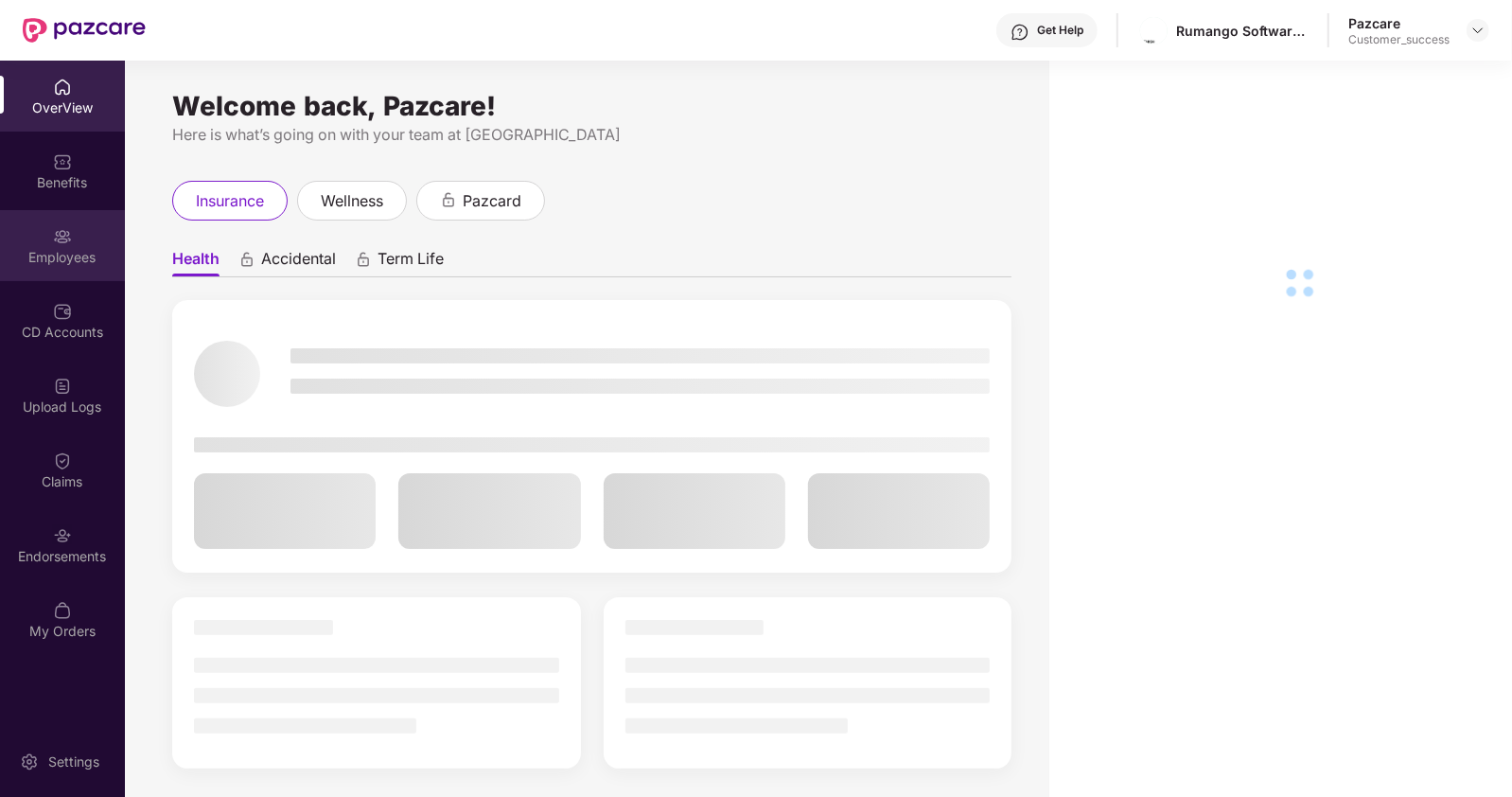
click at [49, 238] on div "Employees" at bounding box center [62, 246] width 125 height 71
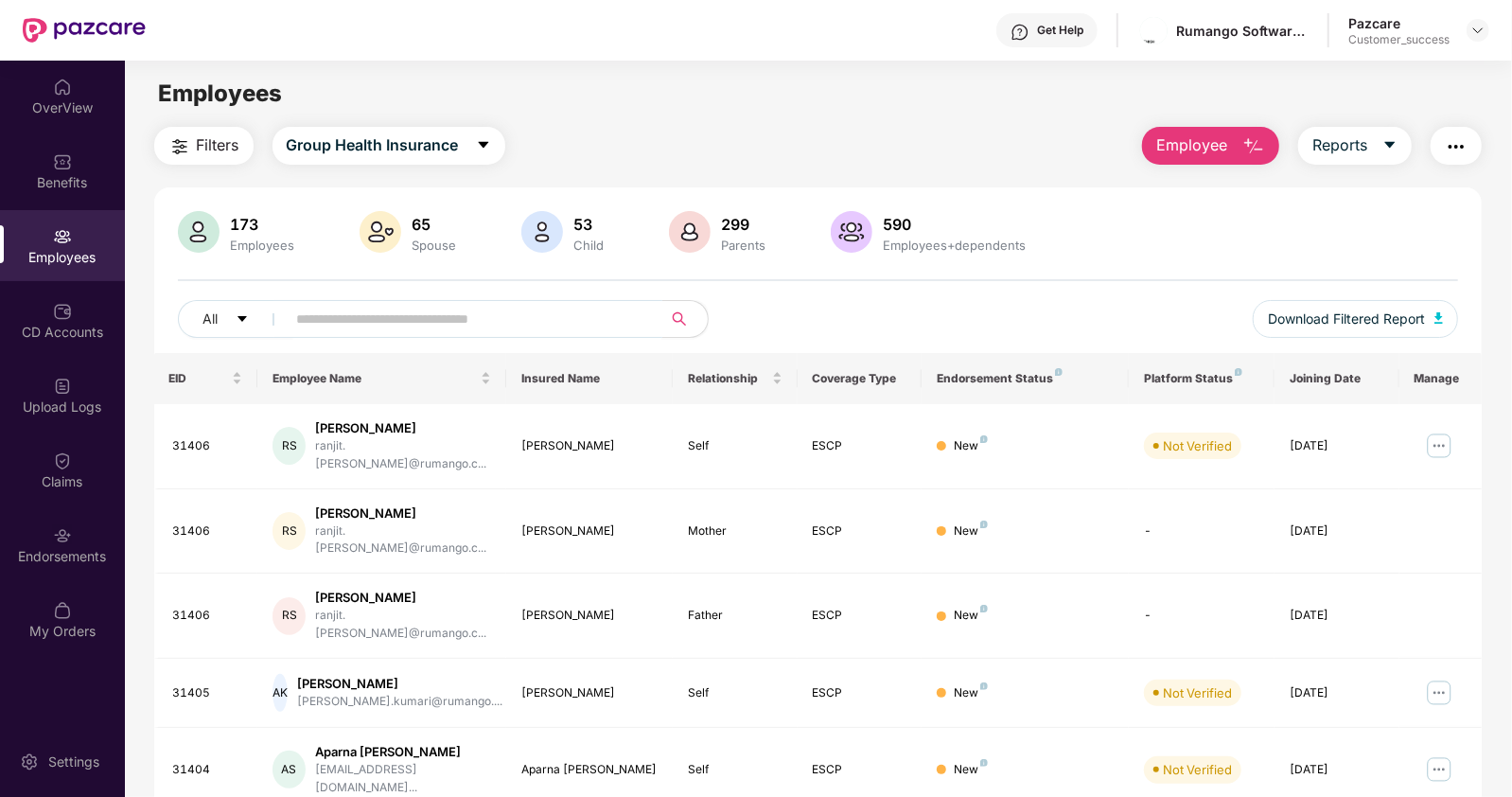
click at [340, 327] on input "text" at bounding box center [466, 319] width 339 height 29
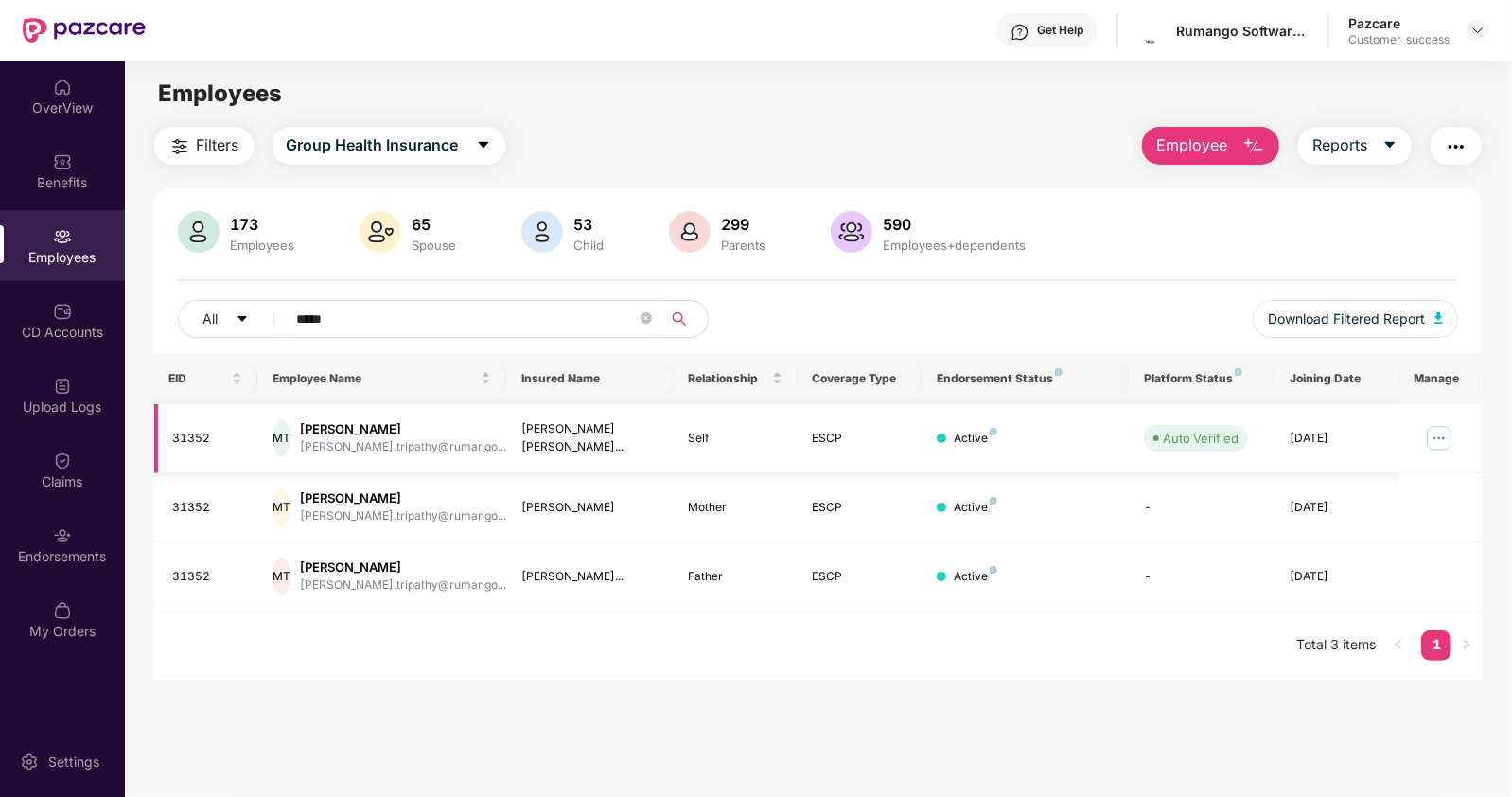
type input "*****"
click at [1430, 439] on img at bounding box center [1439, 438] width 30 height 31
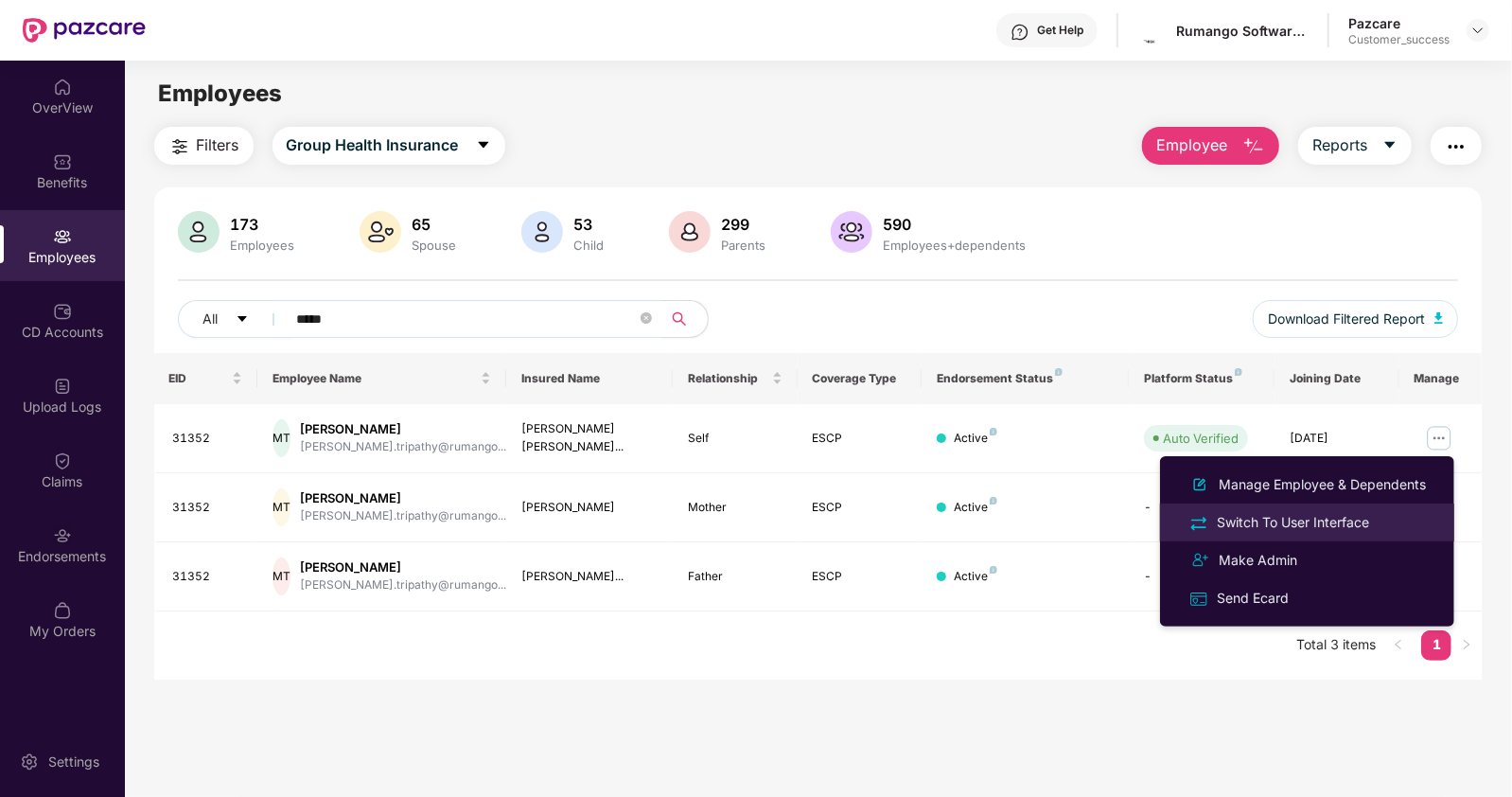
click at [1278, 527] on div "Switch To User Interface" at bounding box center [1293, 521] width 160 height 21
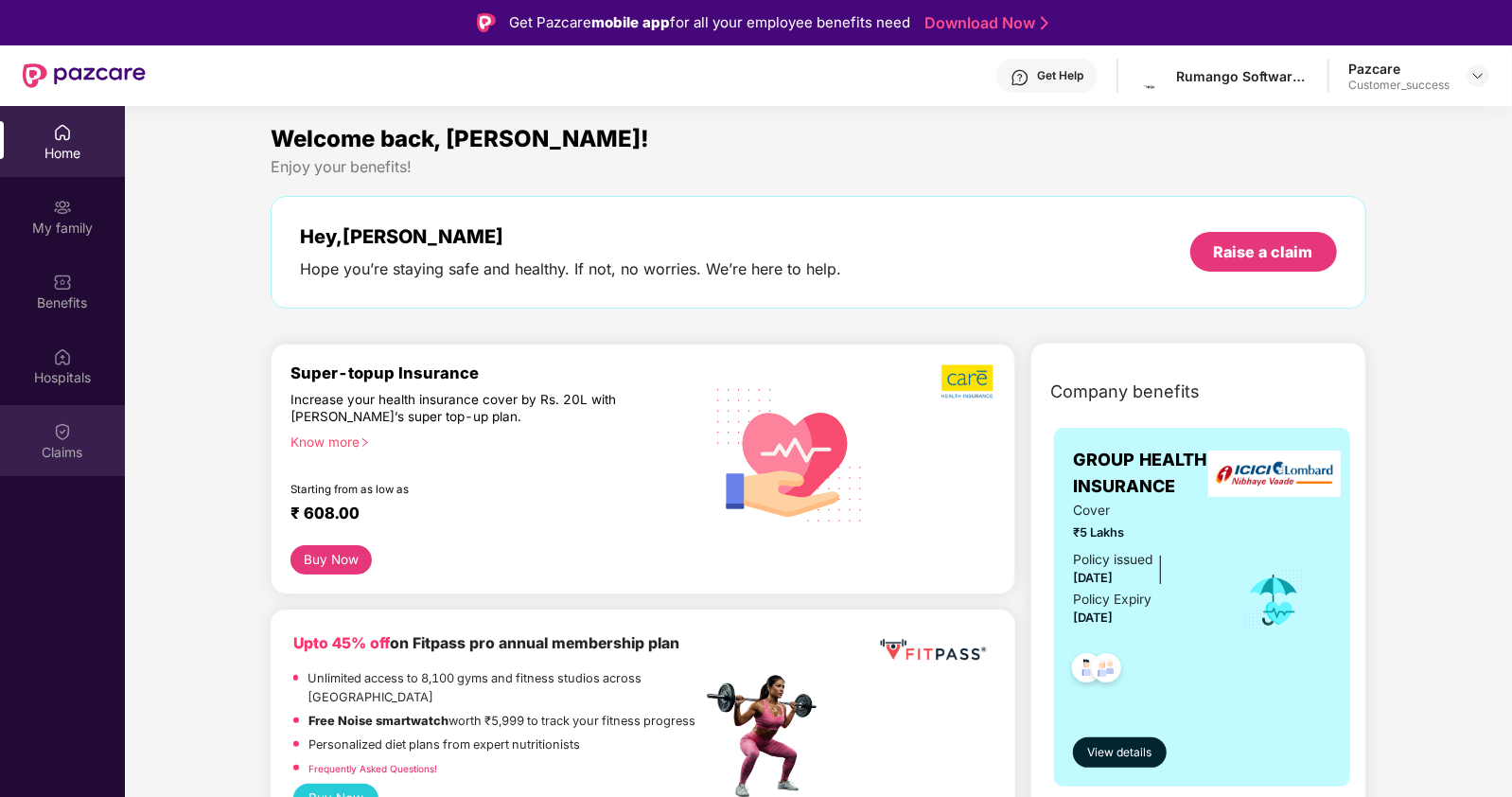
click at [68, 430] on img at bounding box center [62, 431] width 19 height 19
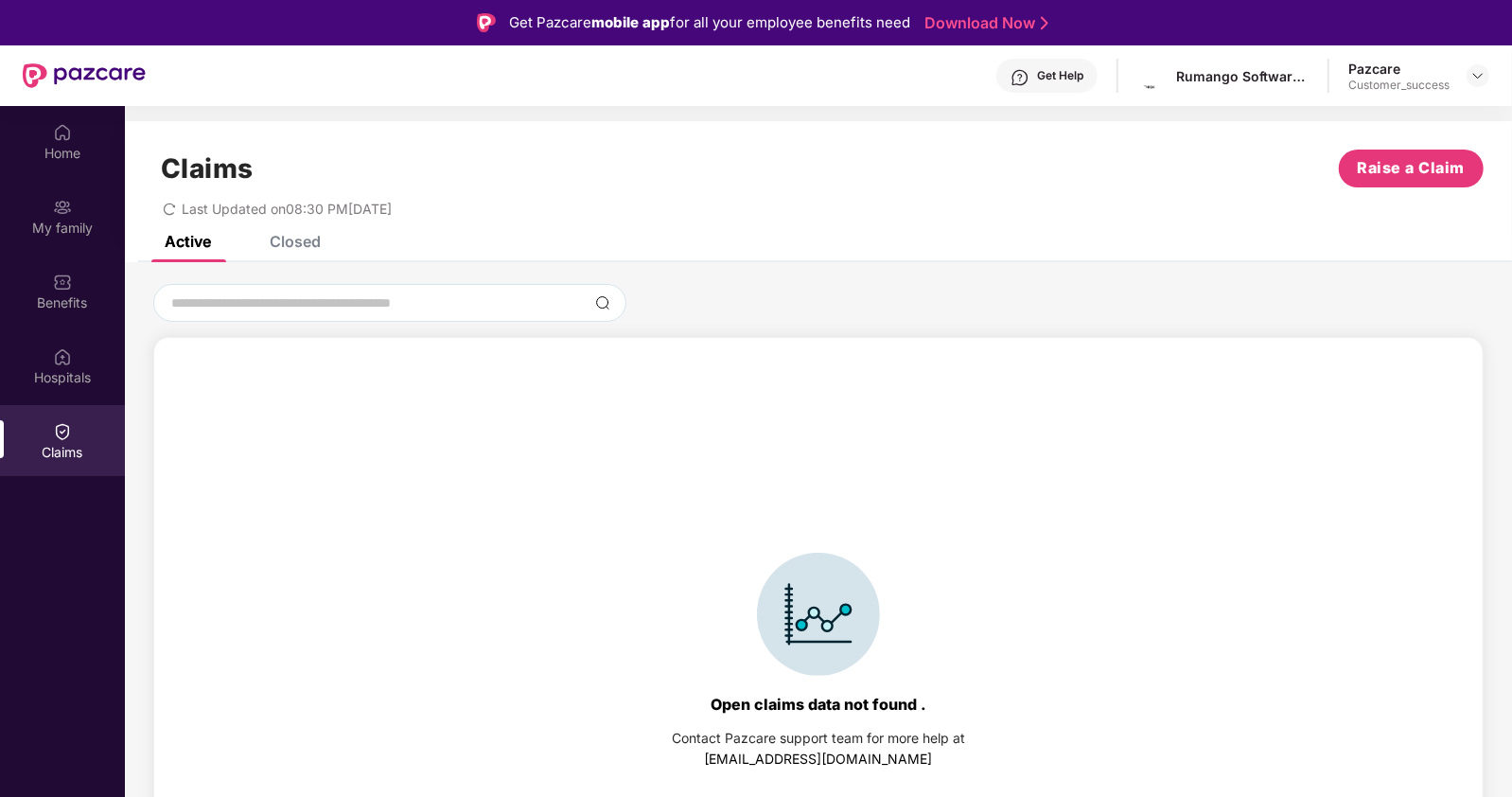
click at [288, 241] on div "Closed" at bounding box center [295, 241] width 51 height 19
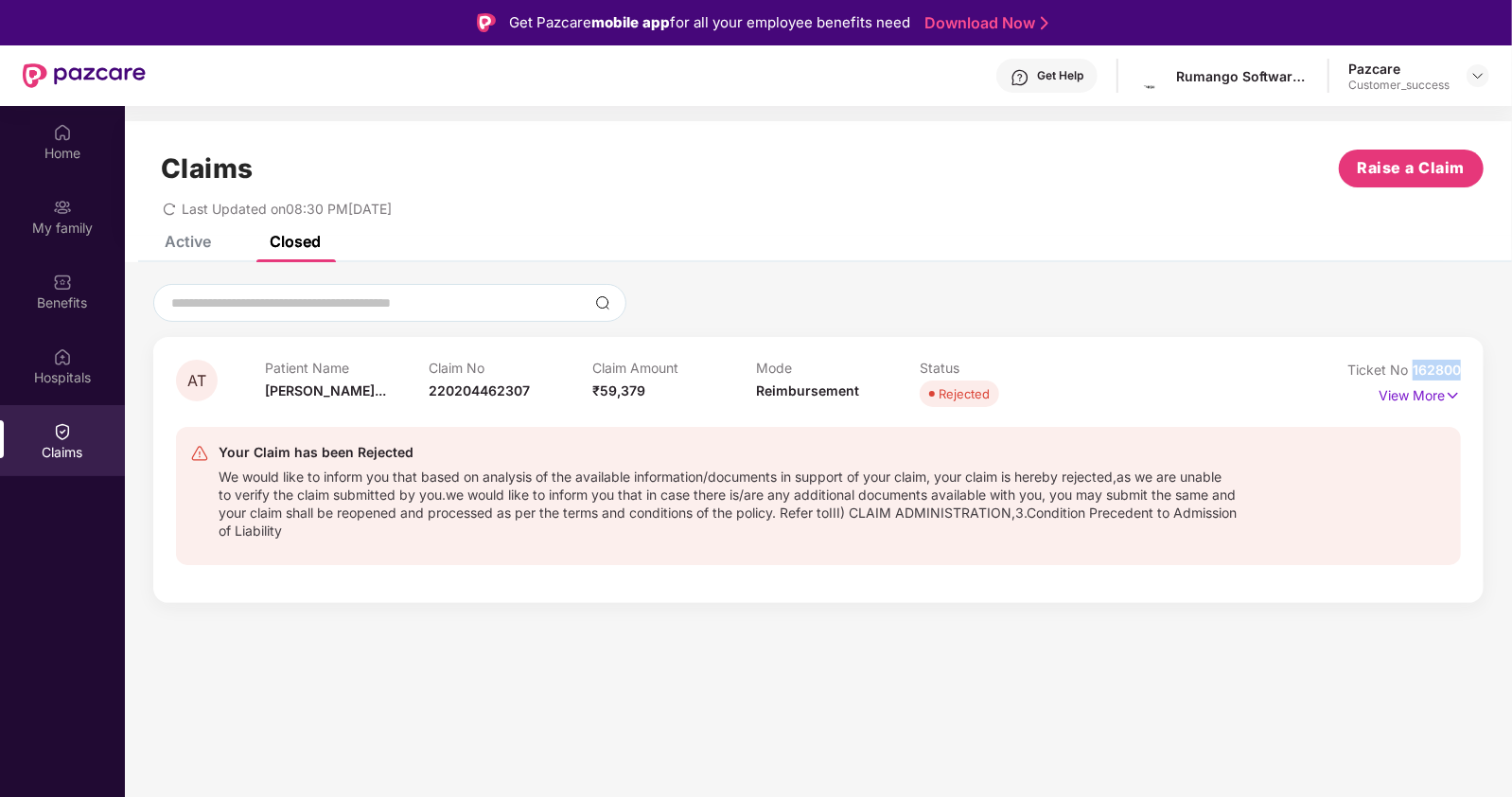
drag, startPoint x: 1412, startPoint y: 368, endPoint x: 1473, endPoint y: 368, distance: 61.0
click at [1473, 368] on div "AT Patient Name [PERSON_NAME]... Claim No 220204462307 Claim Amount ₹59,379 Mod…" at bounding box center [818, 469] width 1330 height 266
copy span "162800"
click at [1477, 72] on img at bounding box center [1478, 75] width 15 height 15
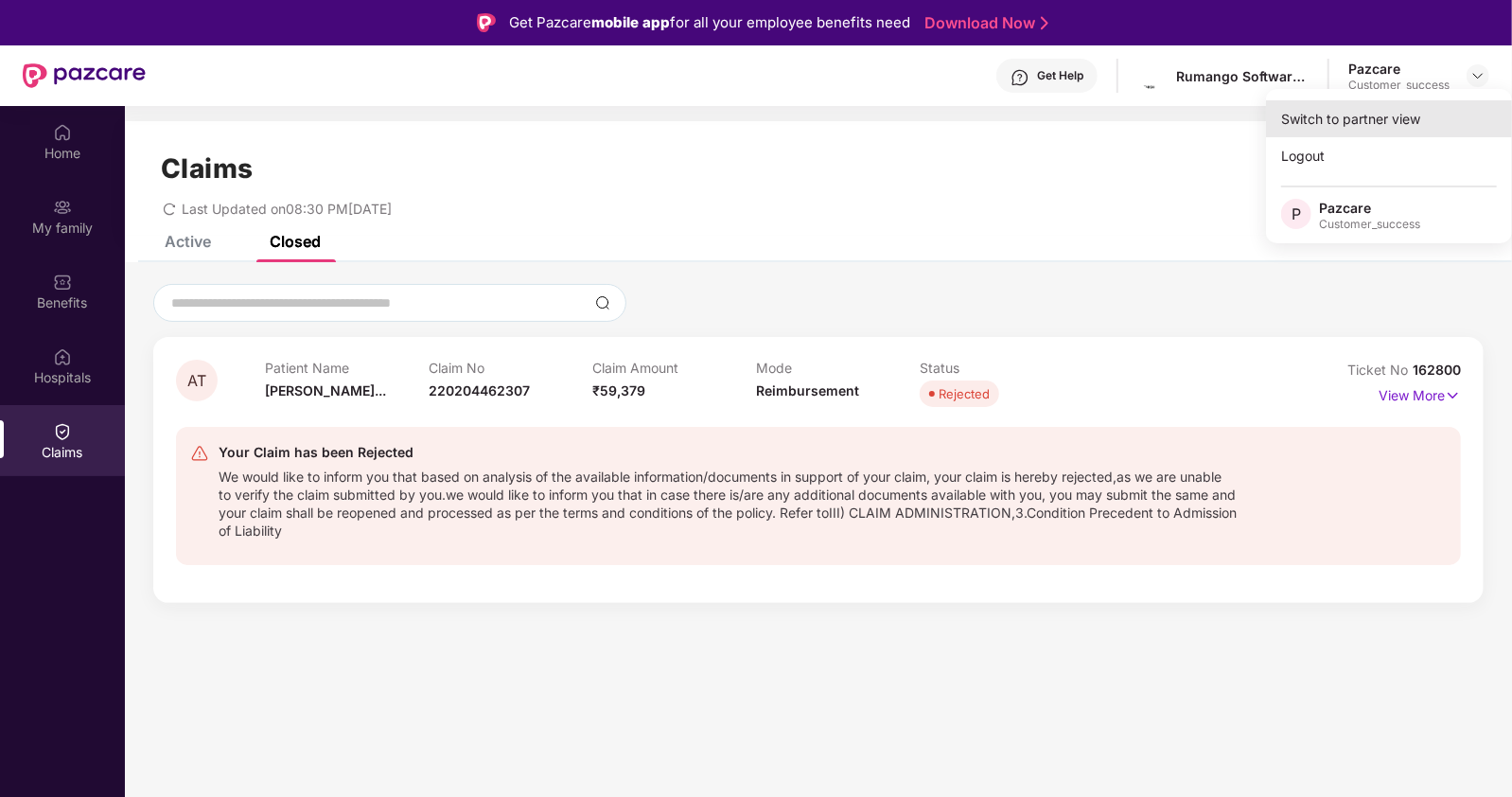
click at [1340, 122] on div "Switch to partner view" at bounding box center [1389, 119] width 246 height 37
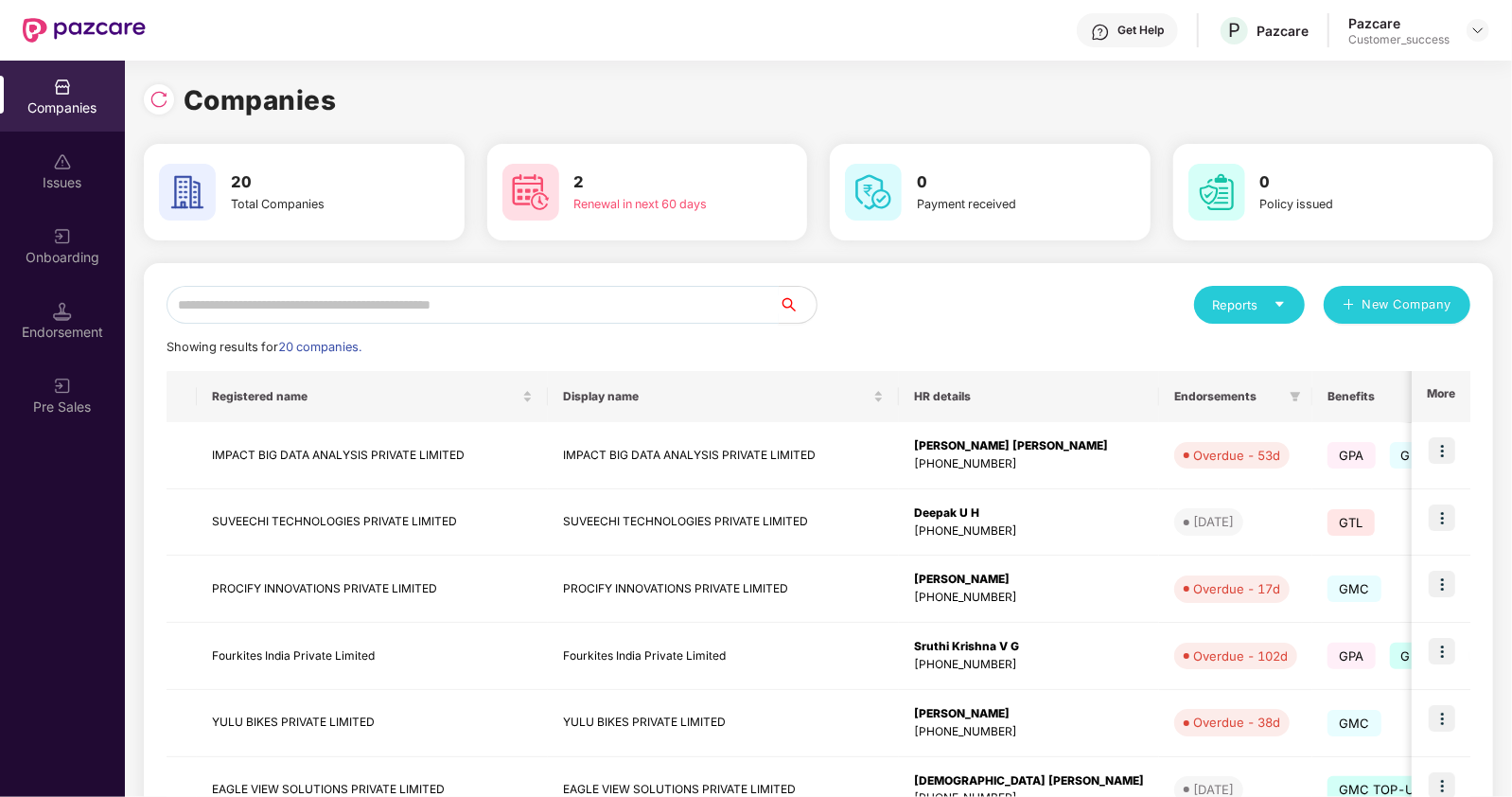
click at [244, 316] on input "text" at bounding box center [472, 304] width 612 height 37
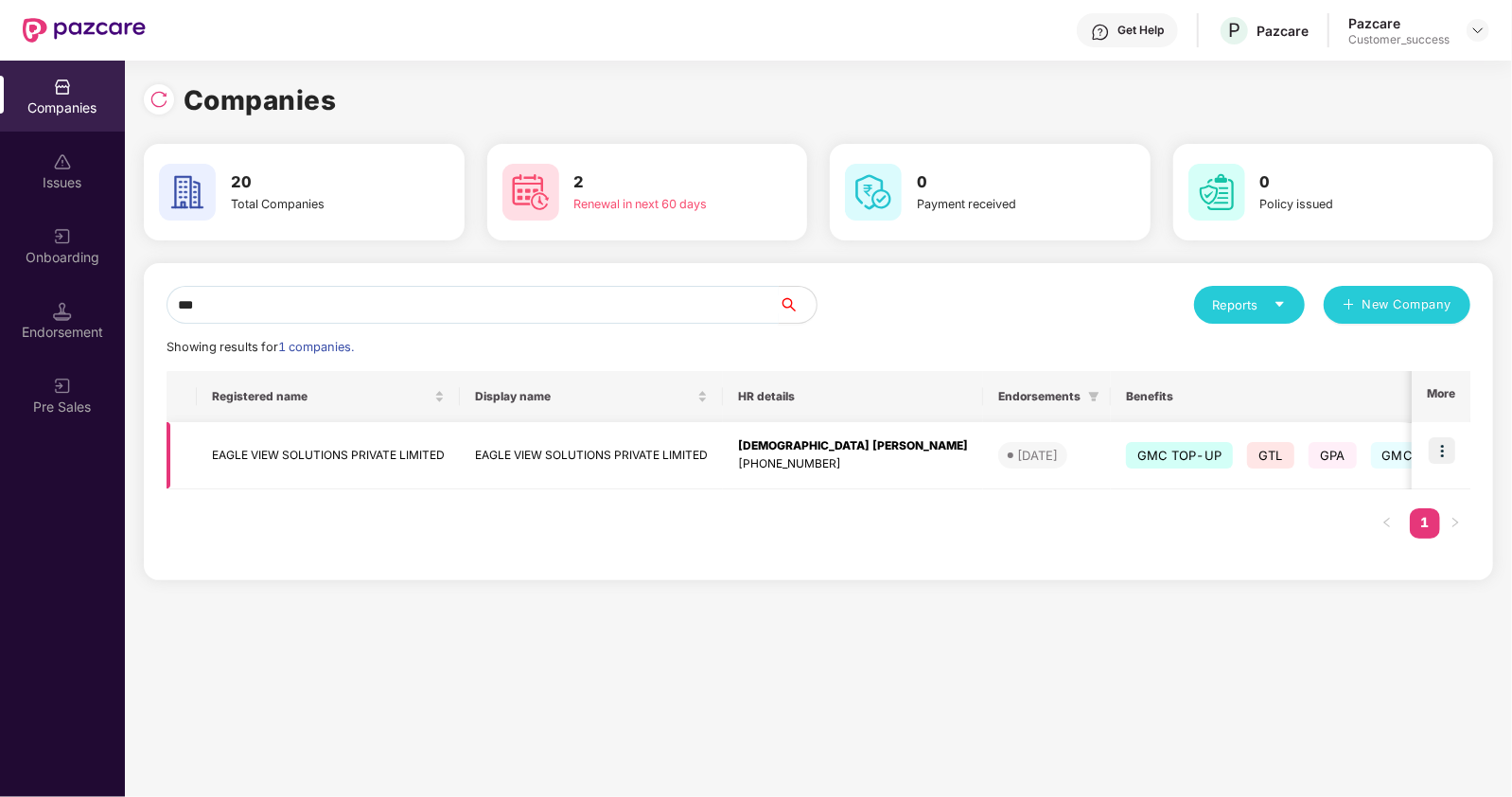
type input "***"
click at [1446, 454] on img at bounding box center [1441, 450] width 27 height 27
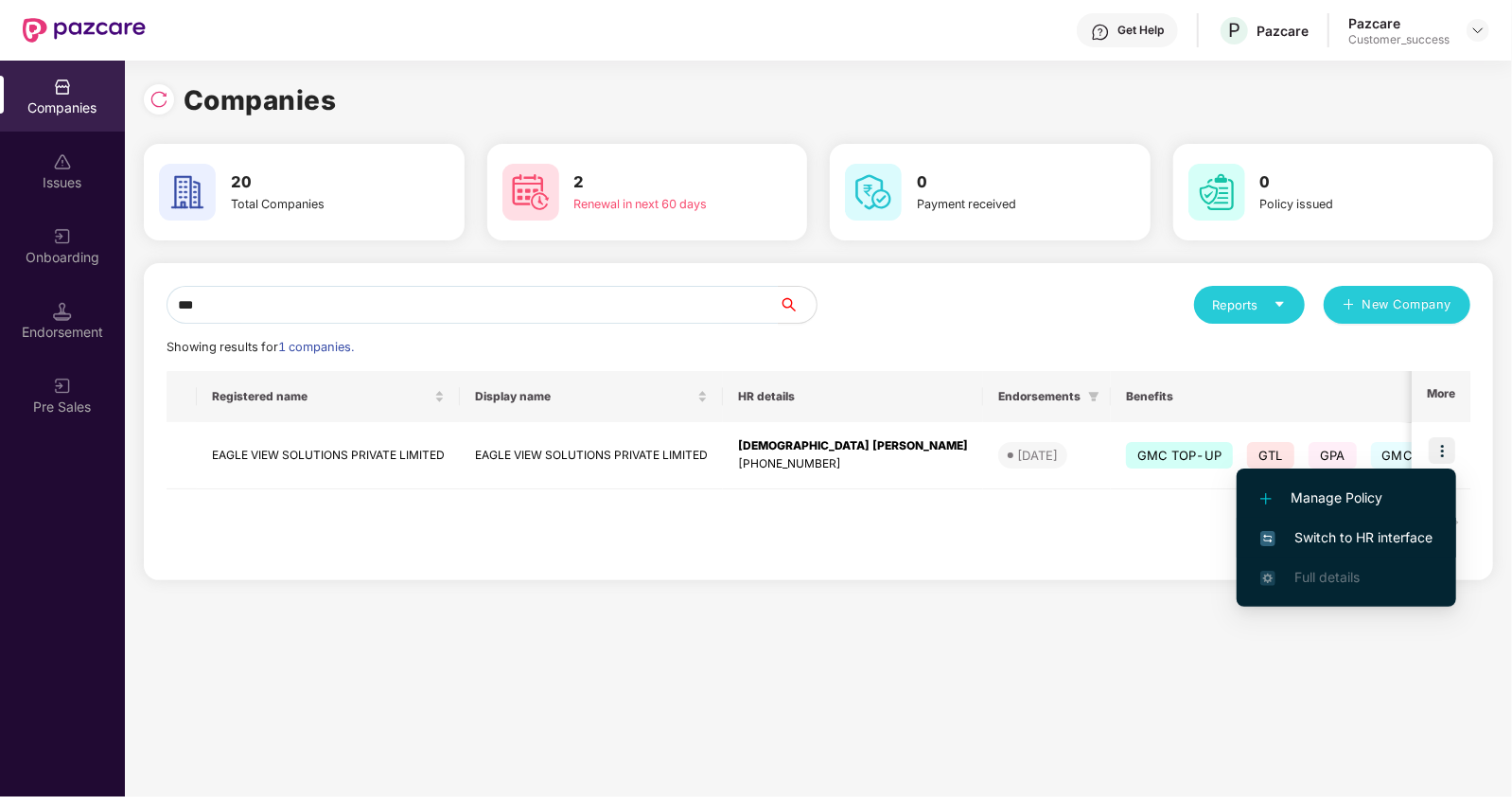
click at [1332, 532] on span "Switch to HR interface" at bounding box center [1346, 537] width 172 height 21
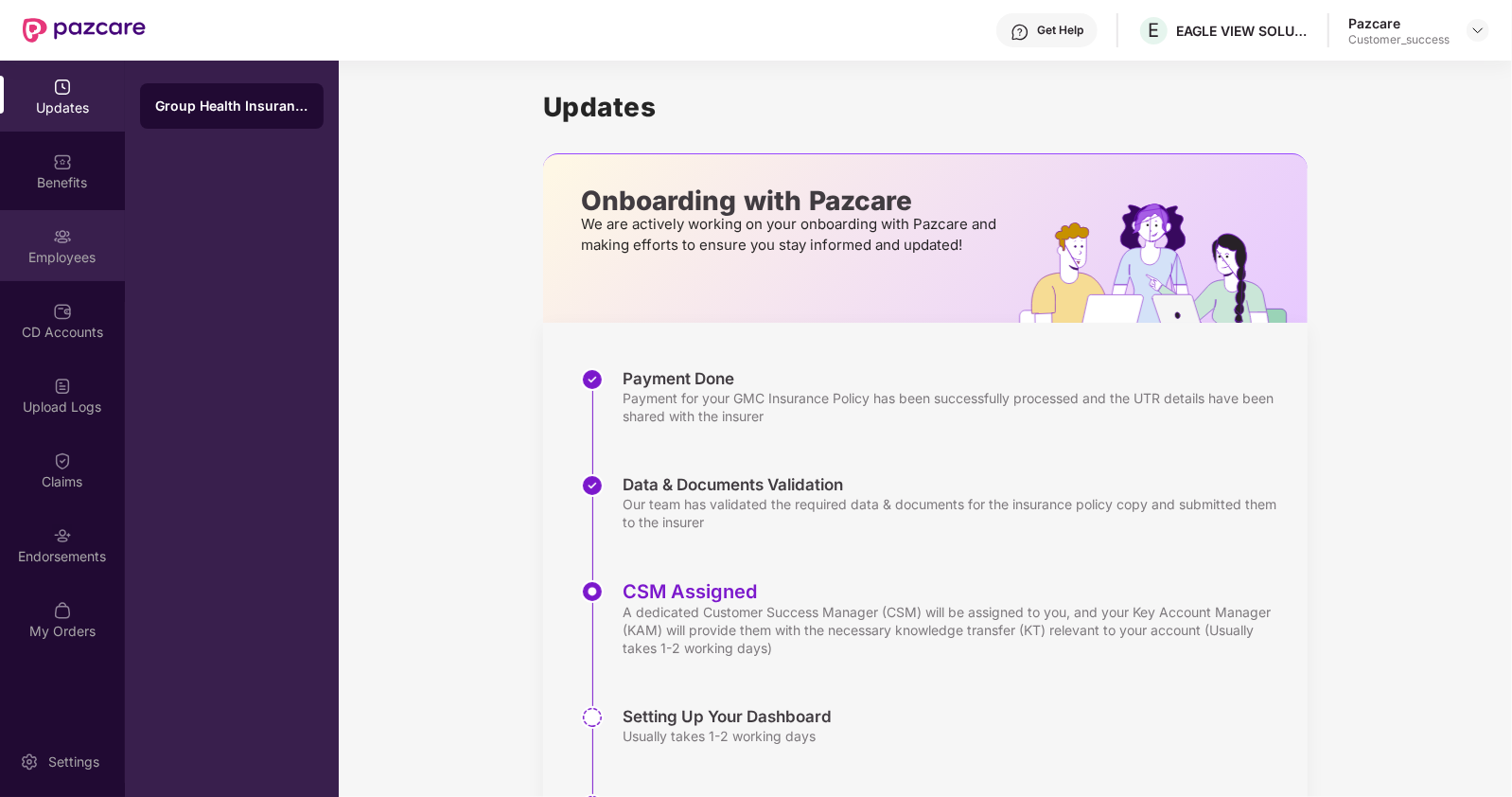
click at [77, 248] on div "Employees" at bounding box center [62, 257] width 125 height 19
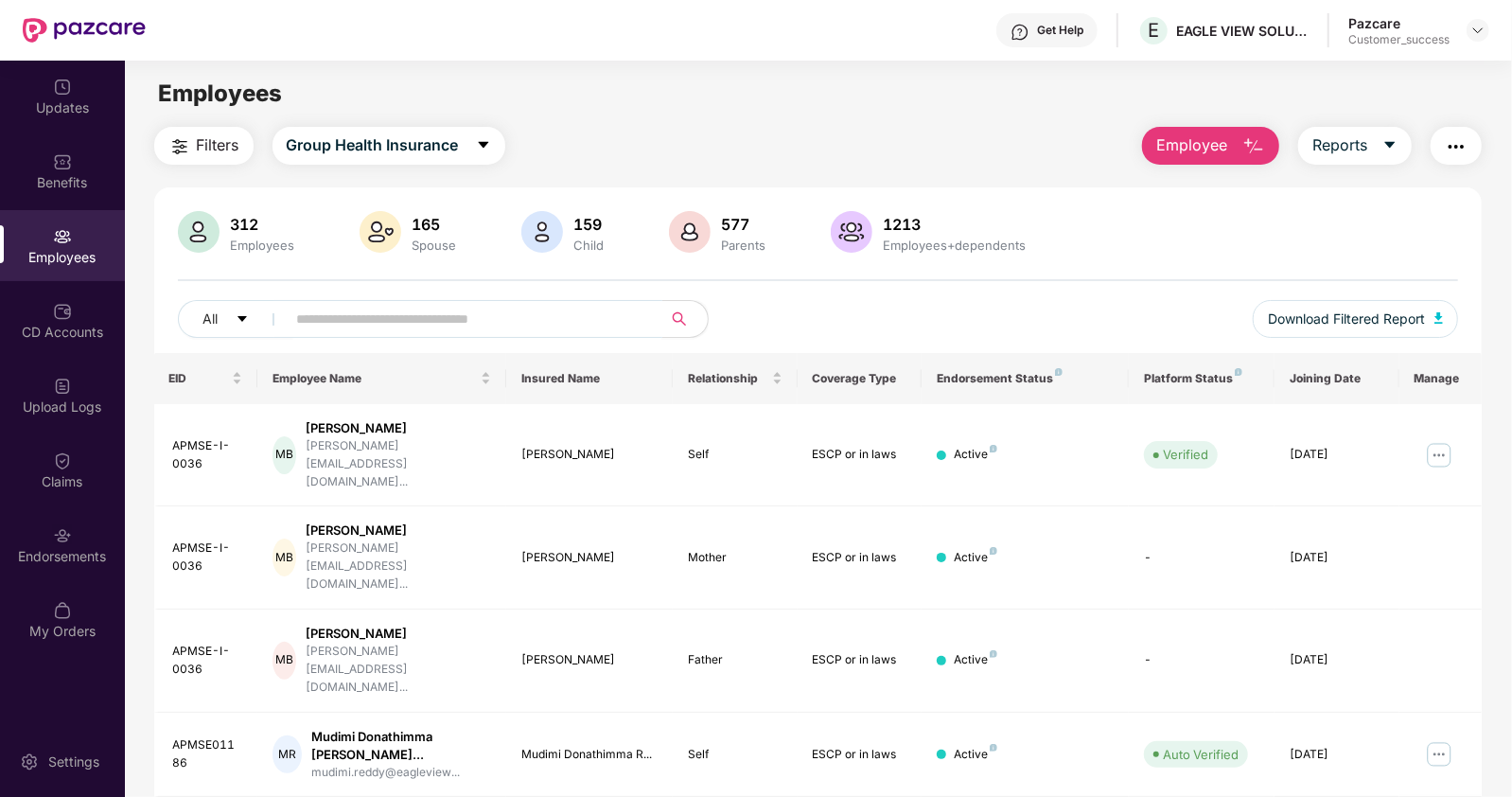
click at [360, 319] on input "text" at bounding box center [466, 319] width 339 height 29
paste input "**********"
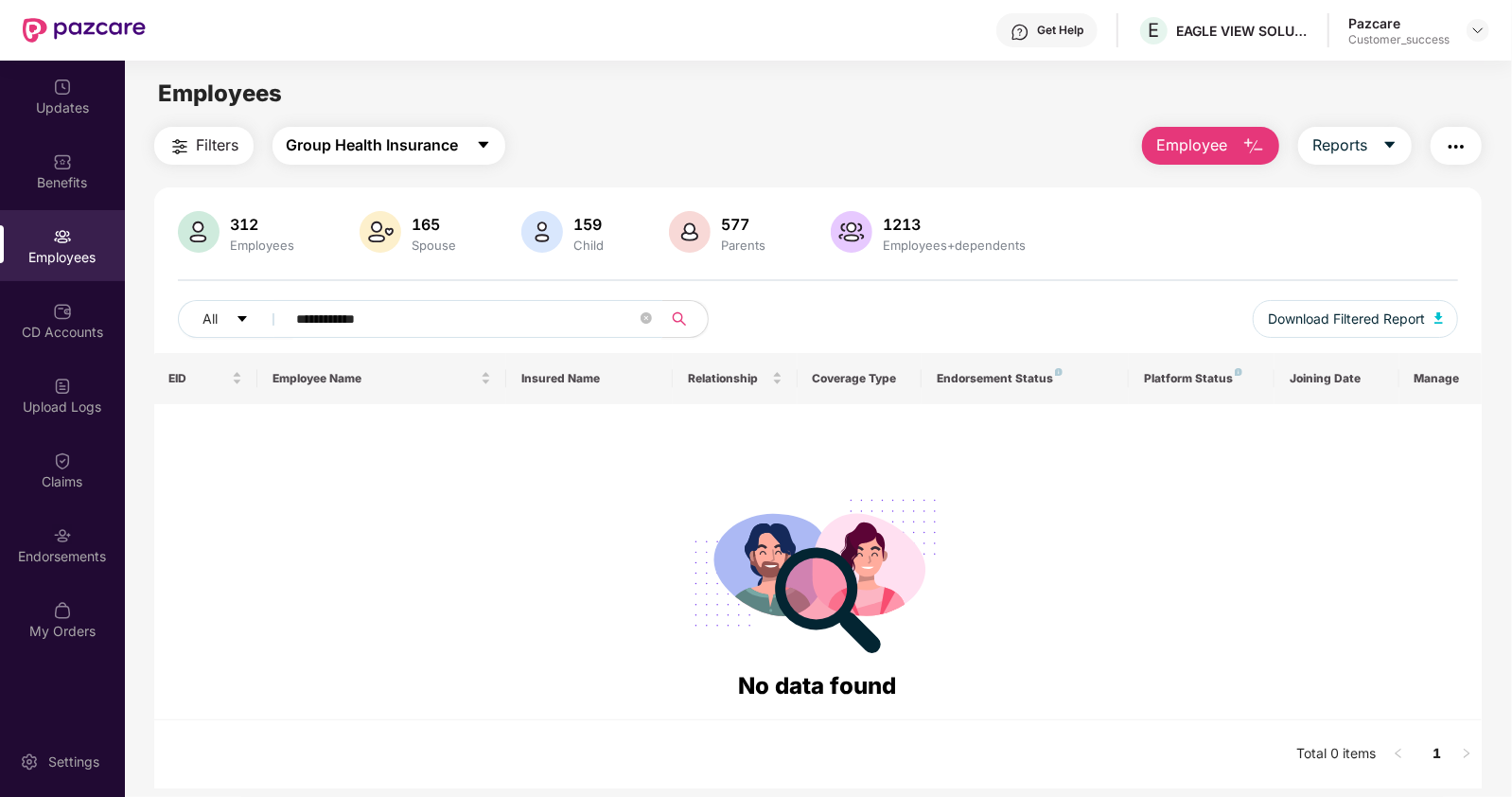
type input "**********"
click at [470, 148] on button "Group Health Insurance" at bounding box center [389, 146] width 233 height 37
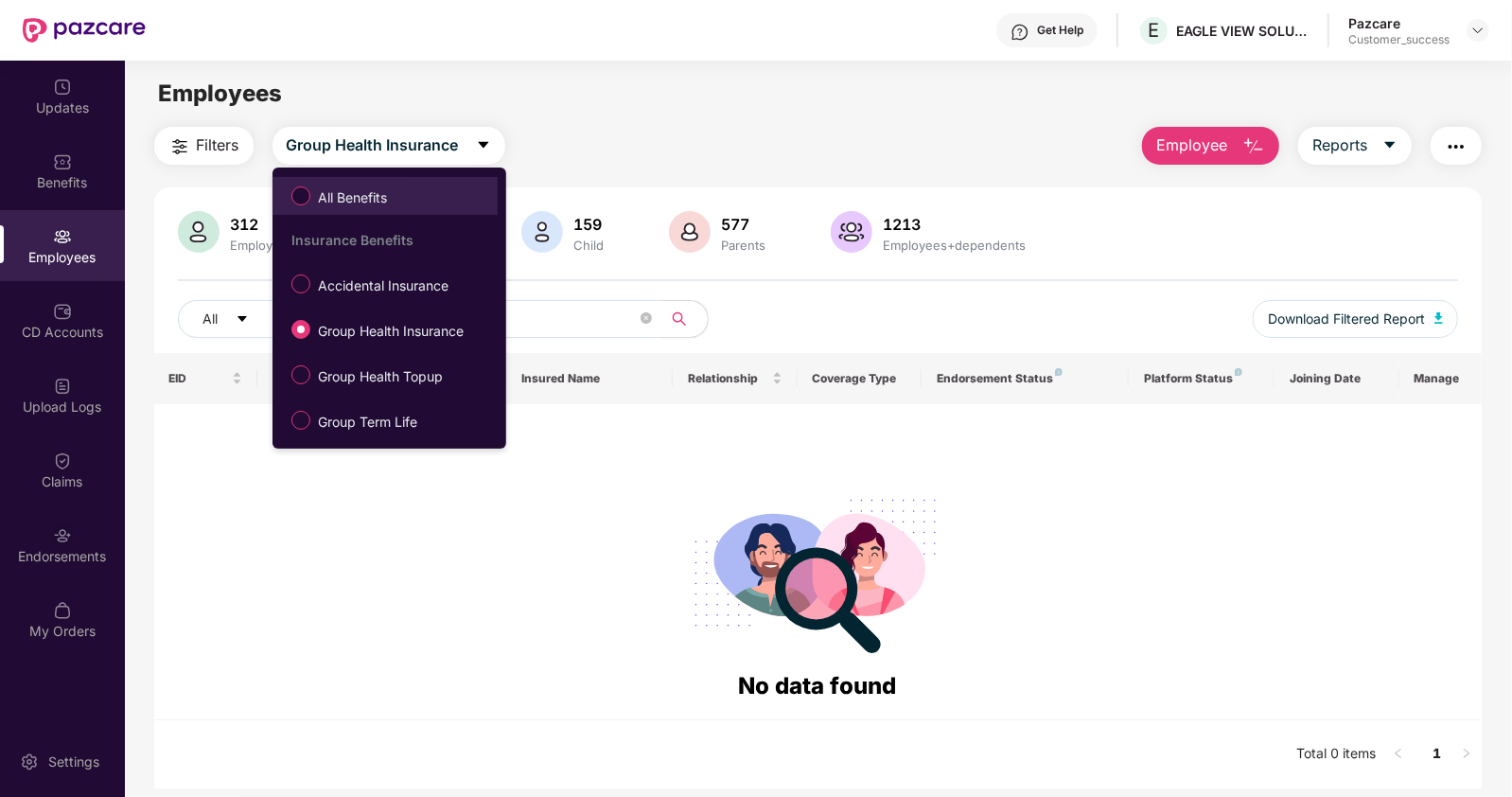
click at [350, 189] on span "All Benefits" at bounding box center [352, 197] width 85 height 21
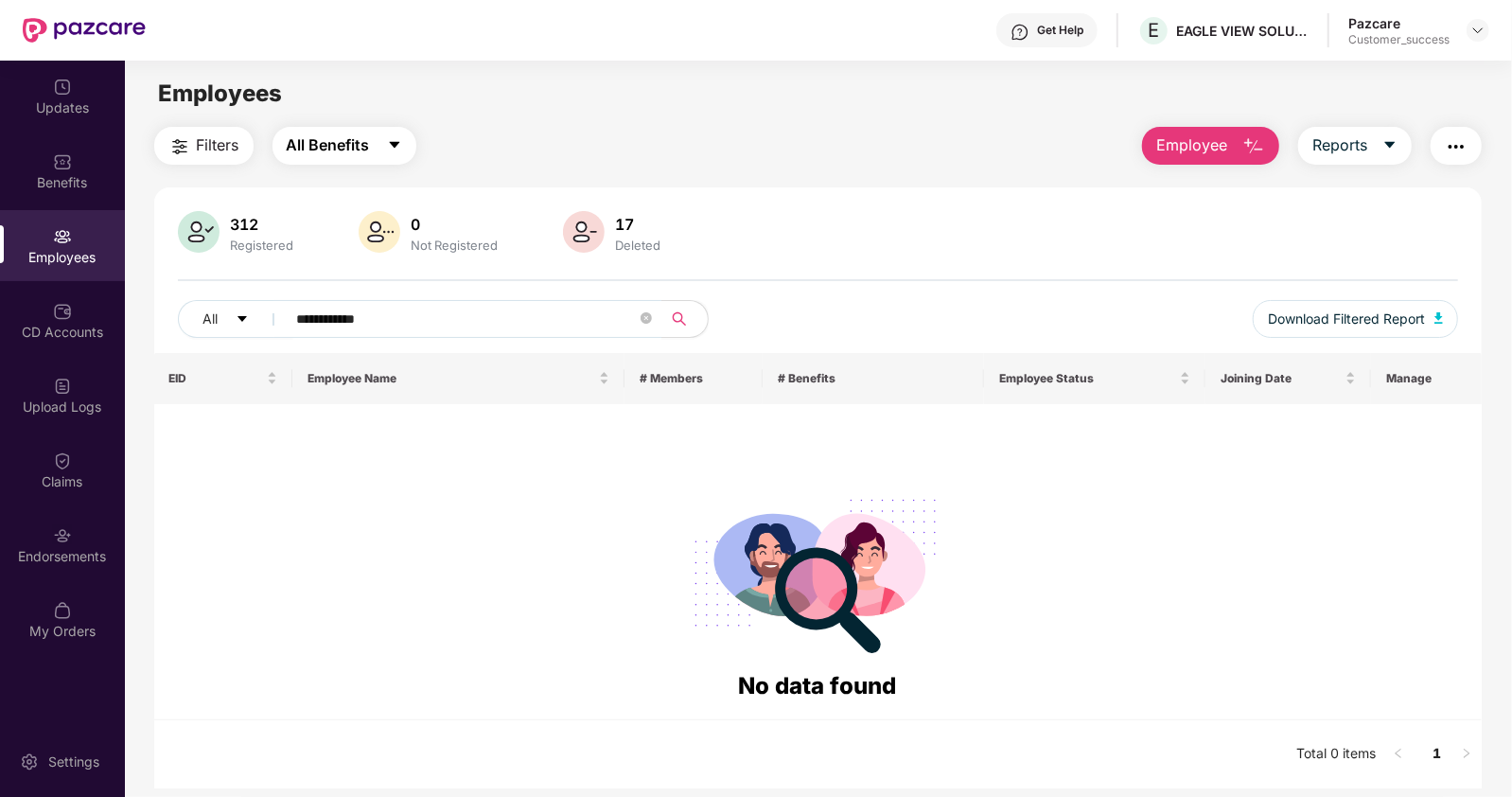
click at [404, 145] on button "All Benefits" at bounding box center [344, 146] width 144 height 37
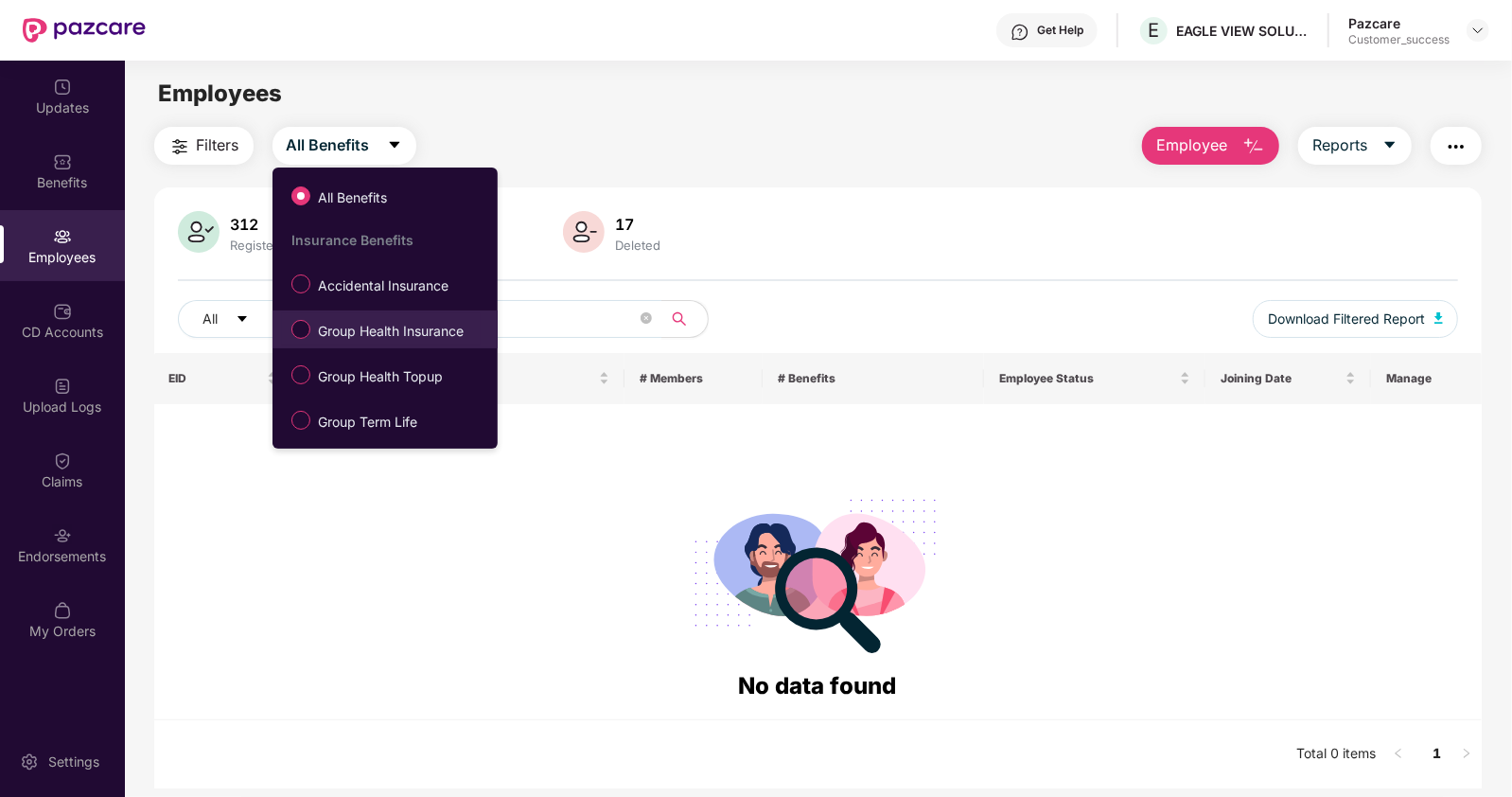
click at [333, 329] on span "Group Health Insurance" at bounding box center [391, 331] width 161 height 21
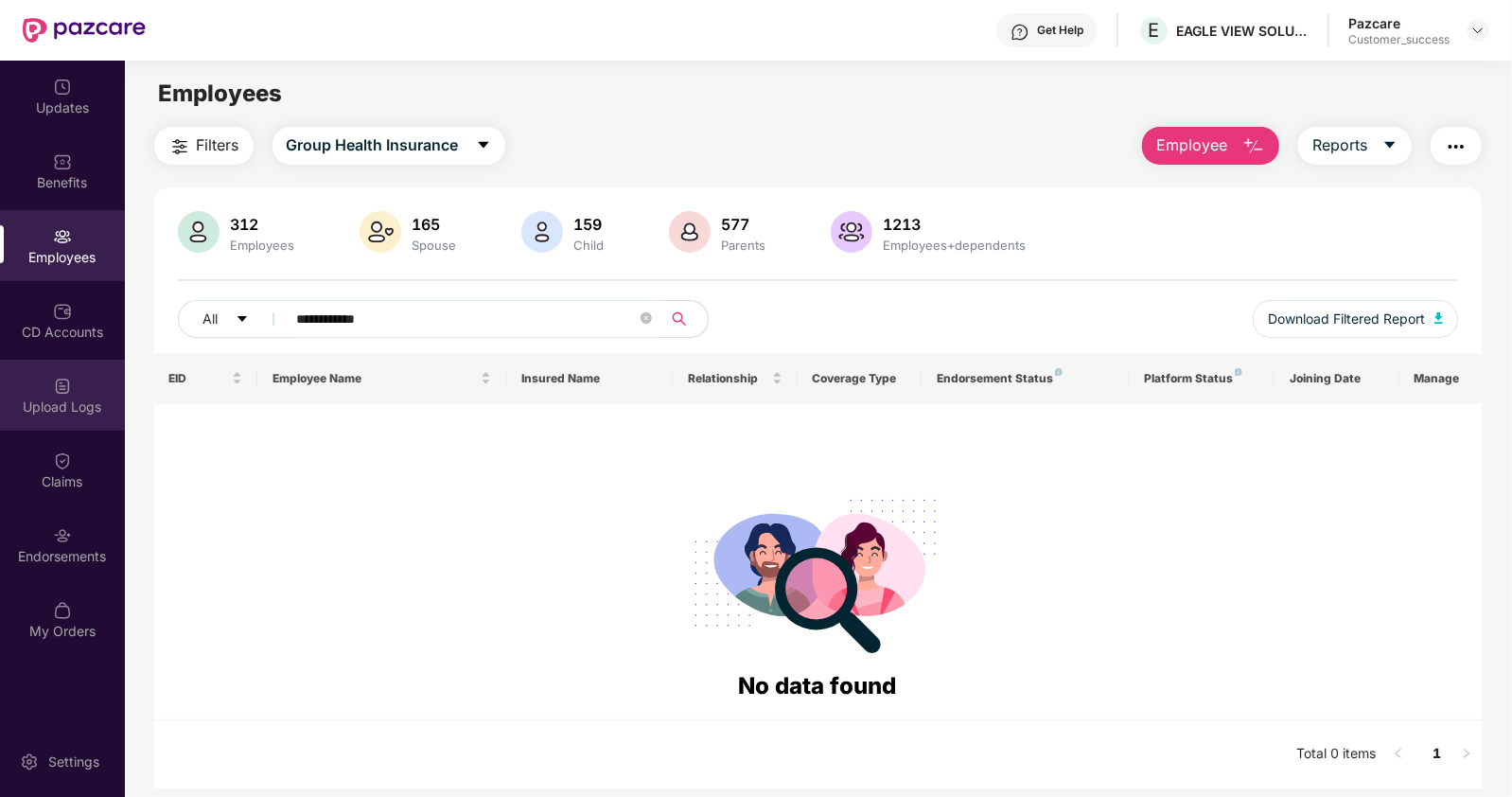
click at [73, 410] on div "Upload Logs" at bounding box center [62, 406] width 125 height 19
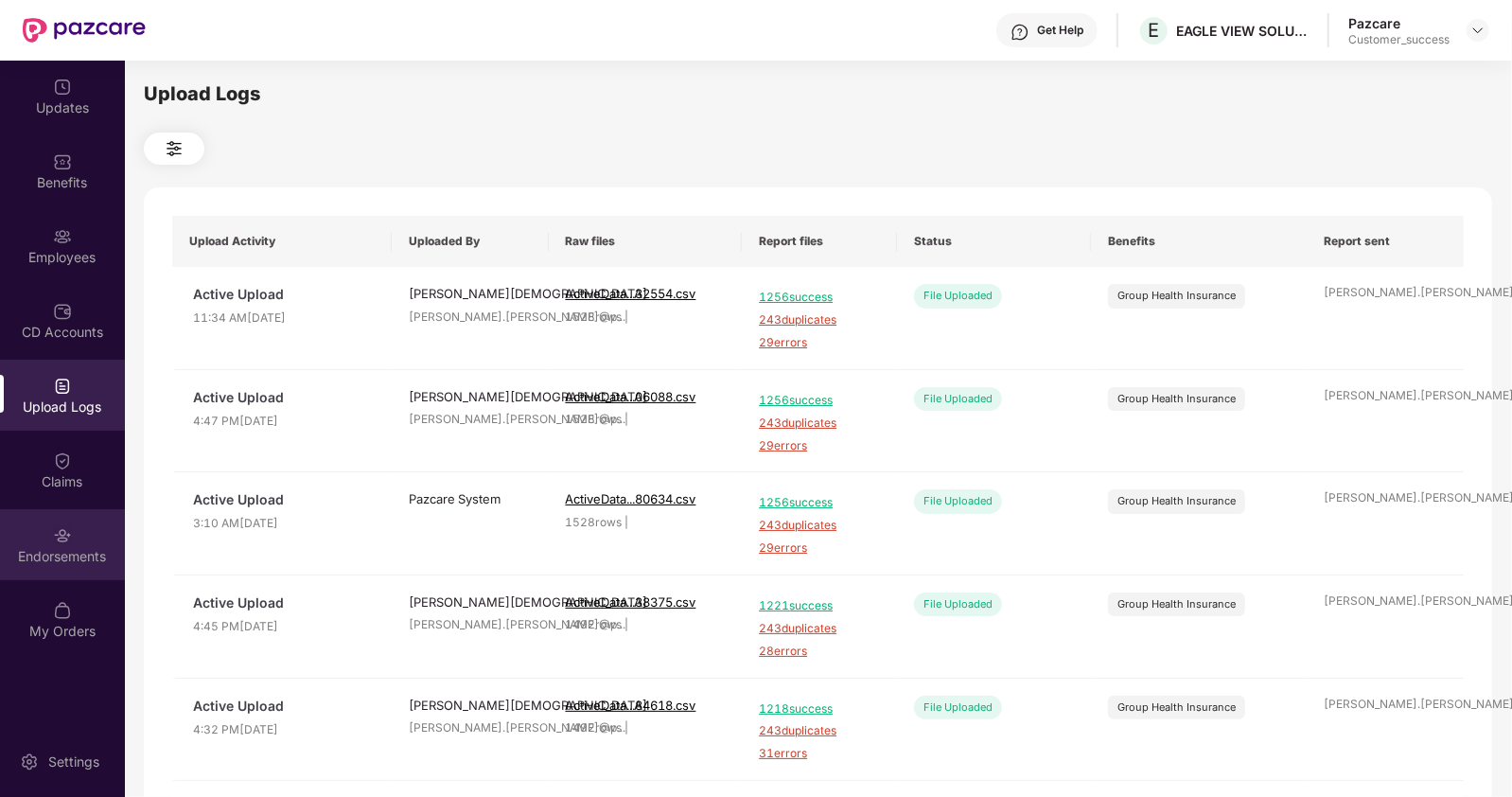
click at [86, 556] on div "Endorsements" at bounding box center [62, 556] width 125 height 19
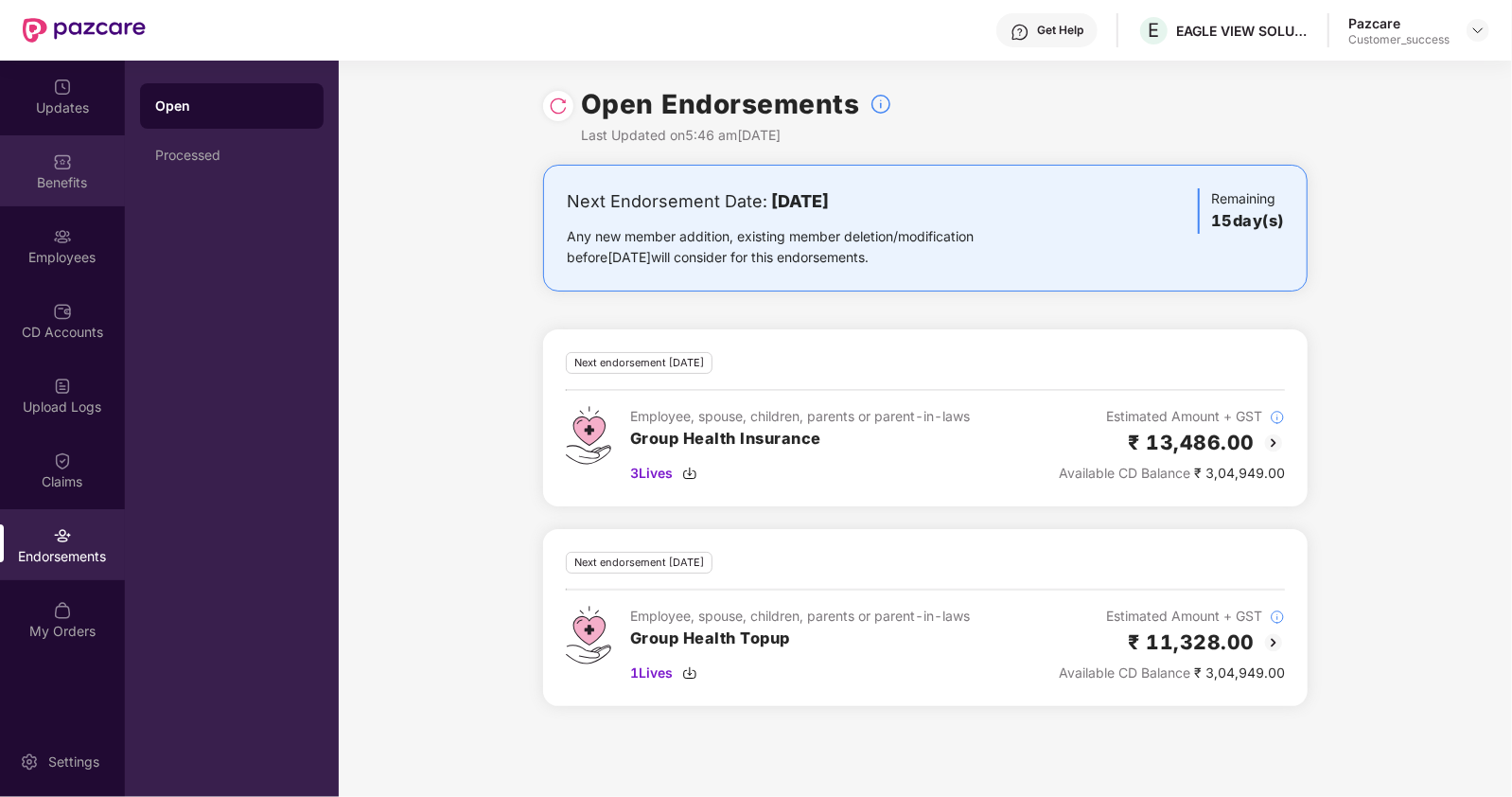
click at [73, 164] on div "Benefits" at bounding box center [62, 171] width 125 height 71
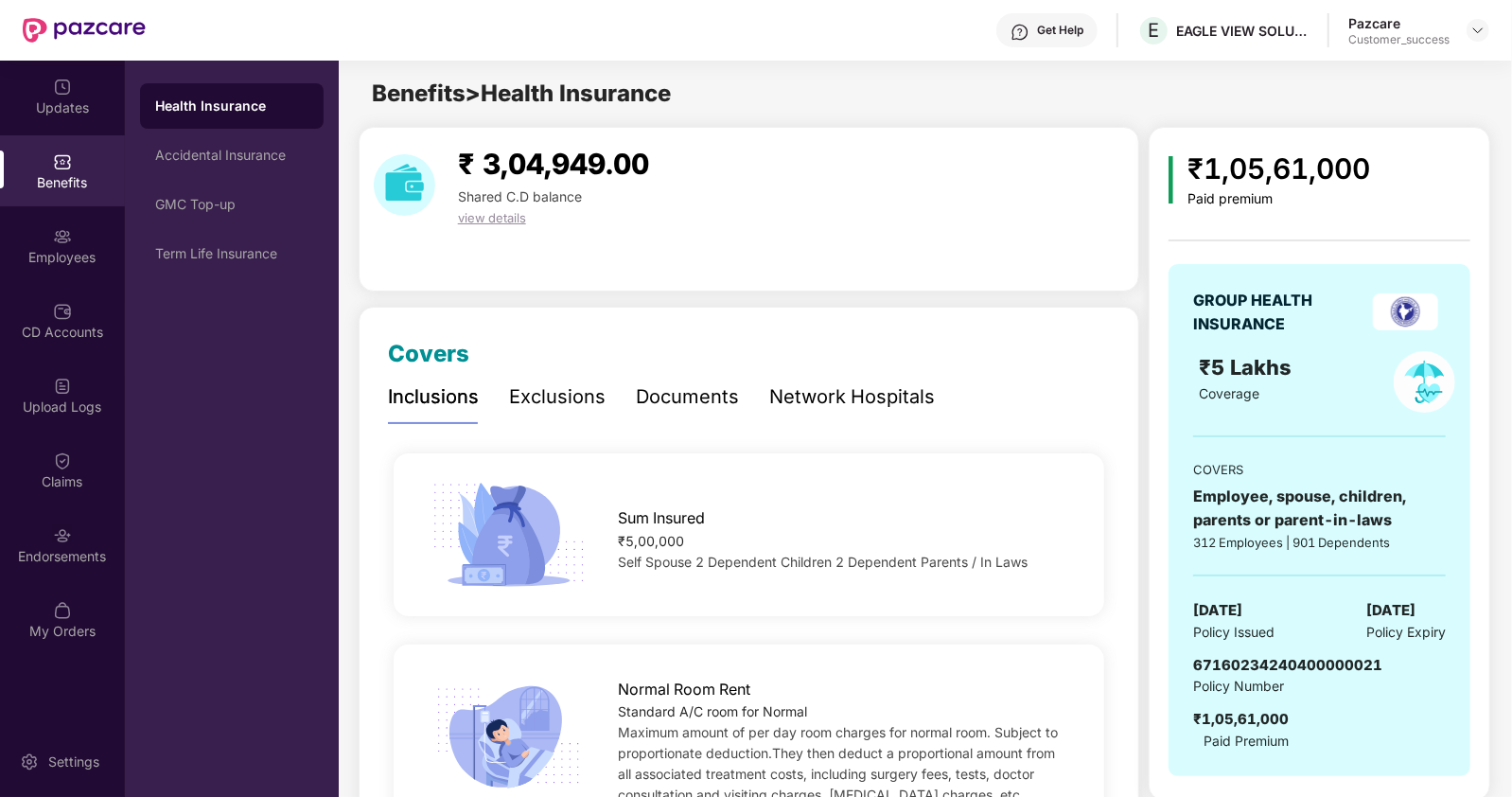
click at [180, 114] on div "Health Insurance" at bounding box center [232, 105] width 153 height 19
click at [196, 179] on div "Health Insurance Accidental Insurance GMC Top-up Term Life Insurance" at bounding box center [231, 180] width 184 height 193
click at [222, 151] on div "Accidental Insurance" at bounding box center [232, 154] width 153 height 15
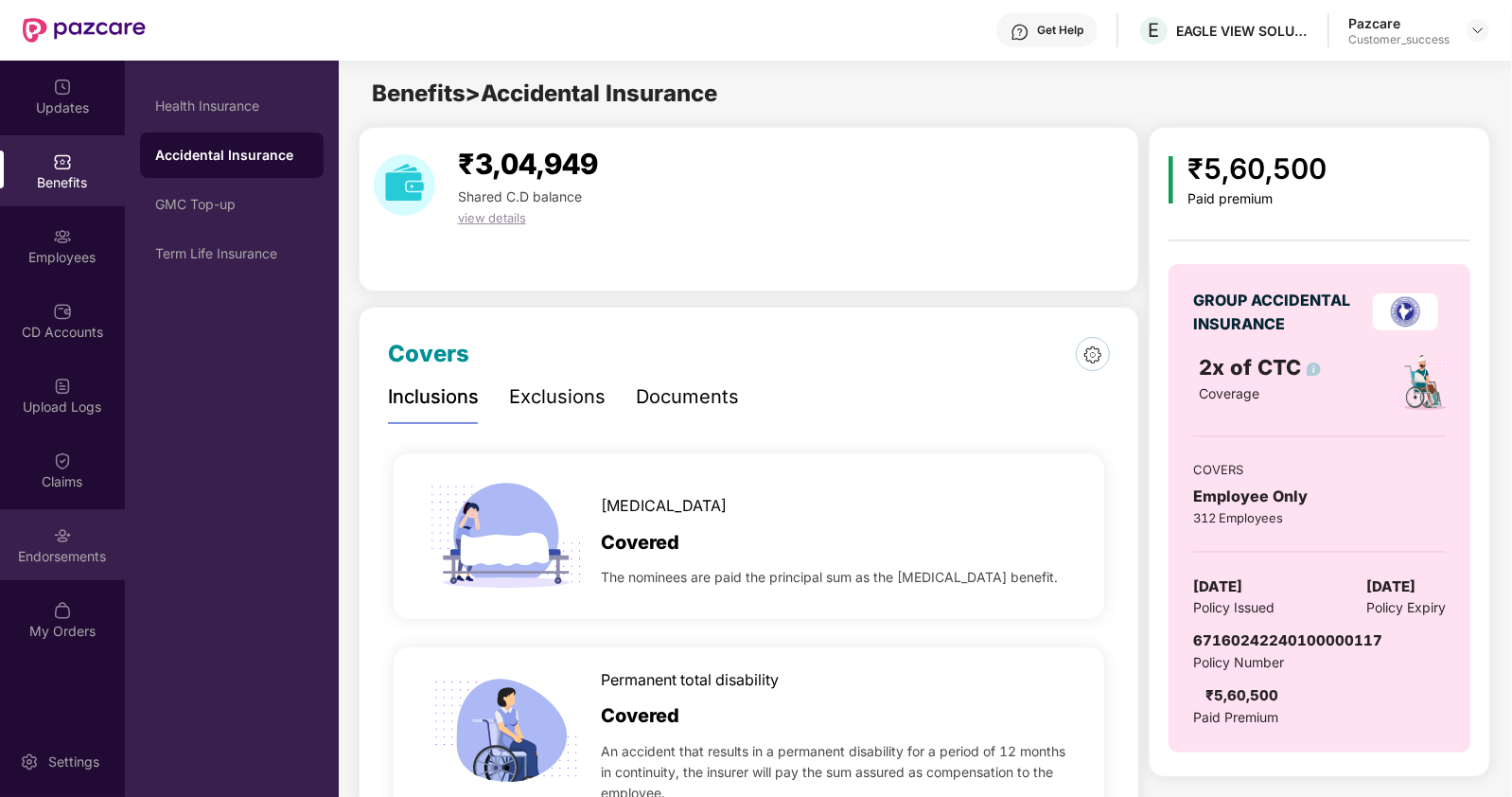
click at [59, 541] on img at bounding box center [62, 535] width 19 height 19
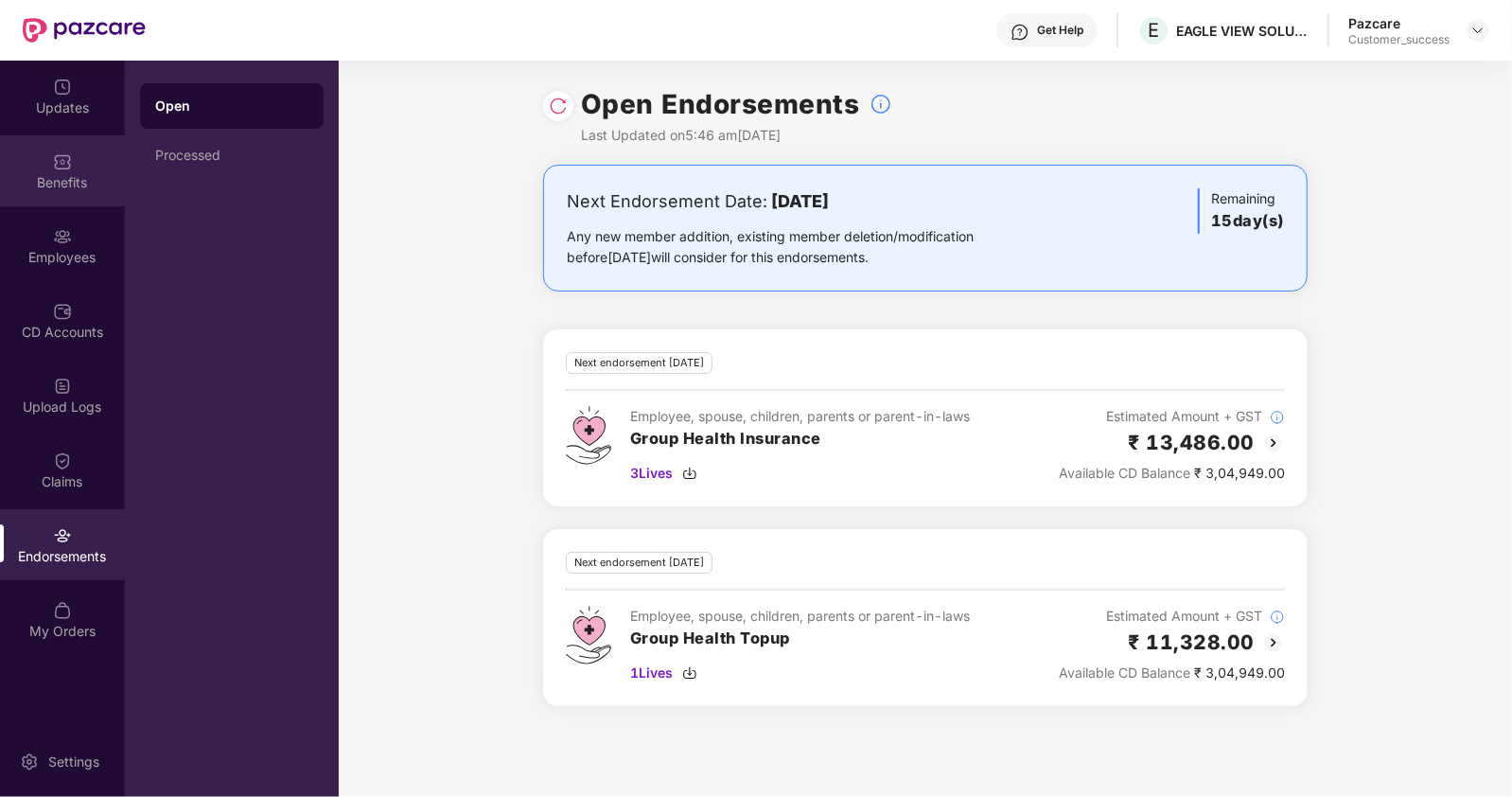
click at [60, 191] on div "Benefits" at bounding box center [62, 171] width 125 height 71
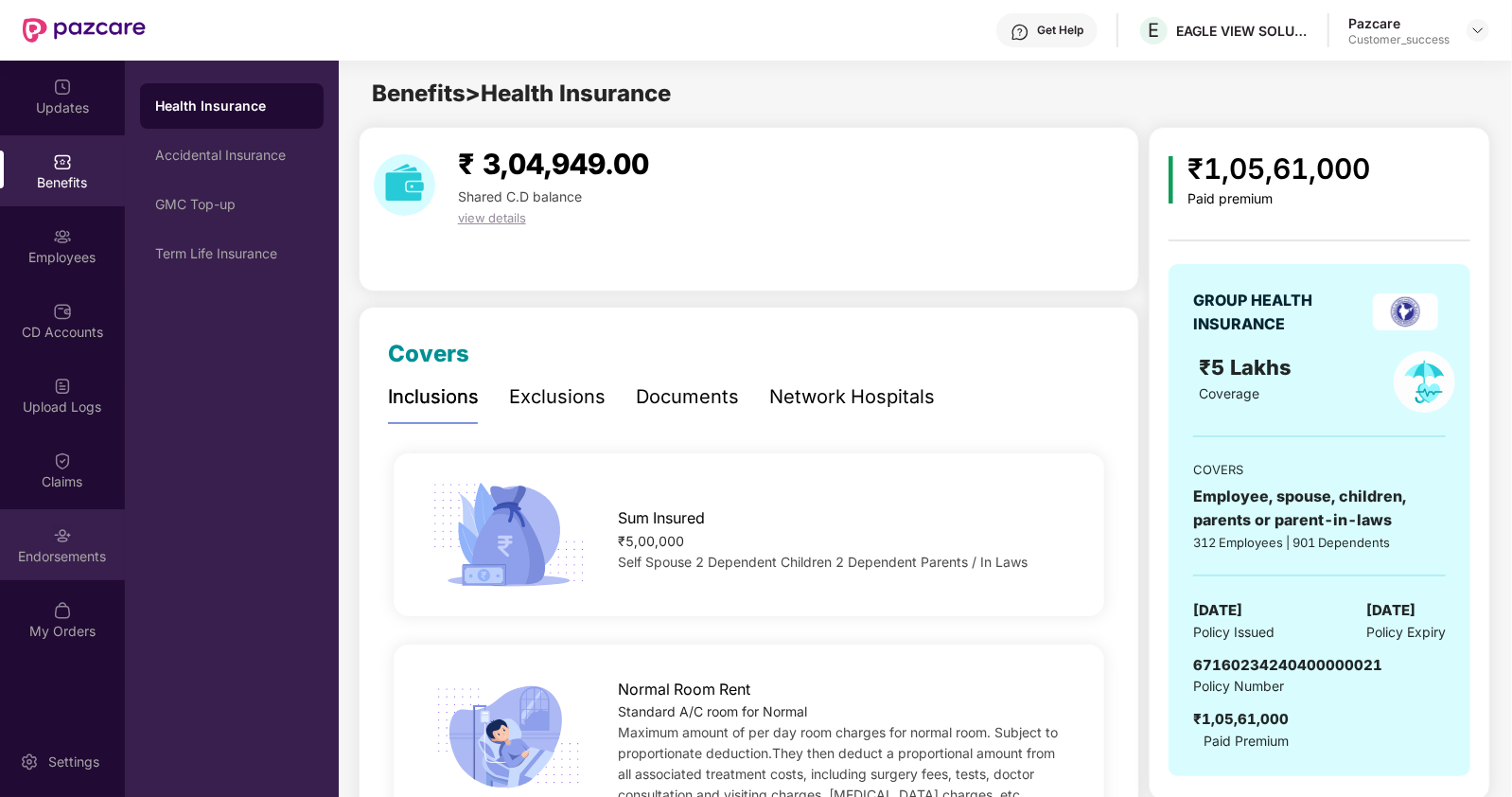
click at [62, 517] on div "Endorsements" at bounding box center [62, 544] width 125 height 71
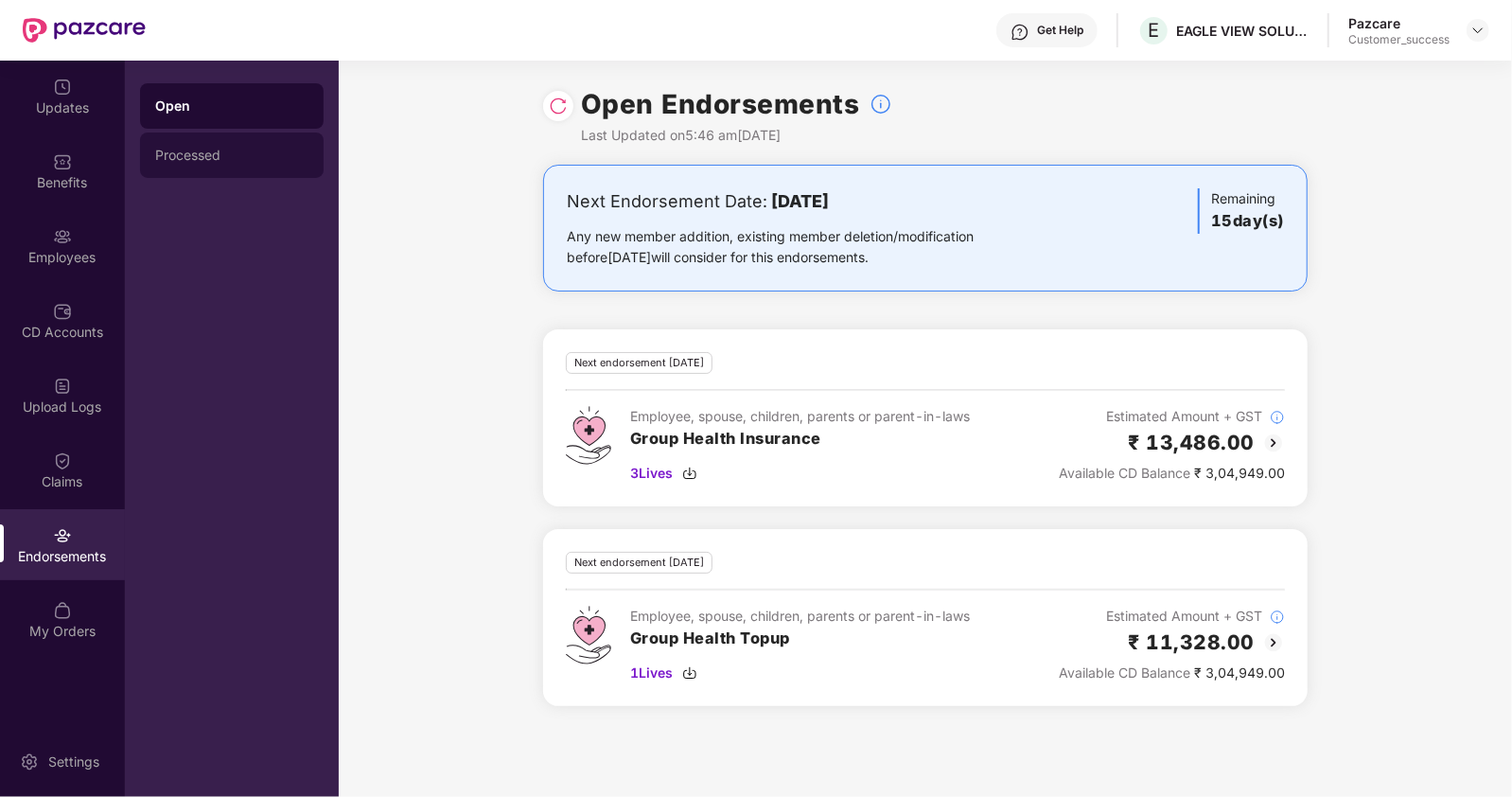
click at [226, 157] on div "Processed" at bounding box center [232, 154] width 153 height 15
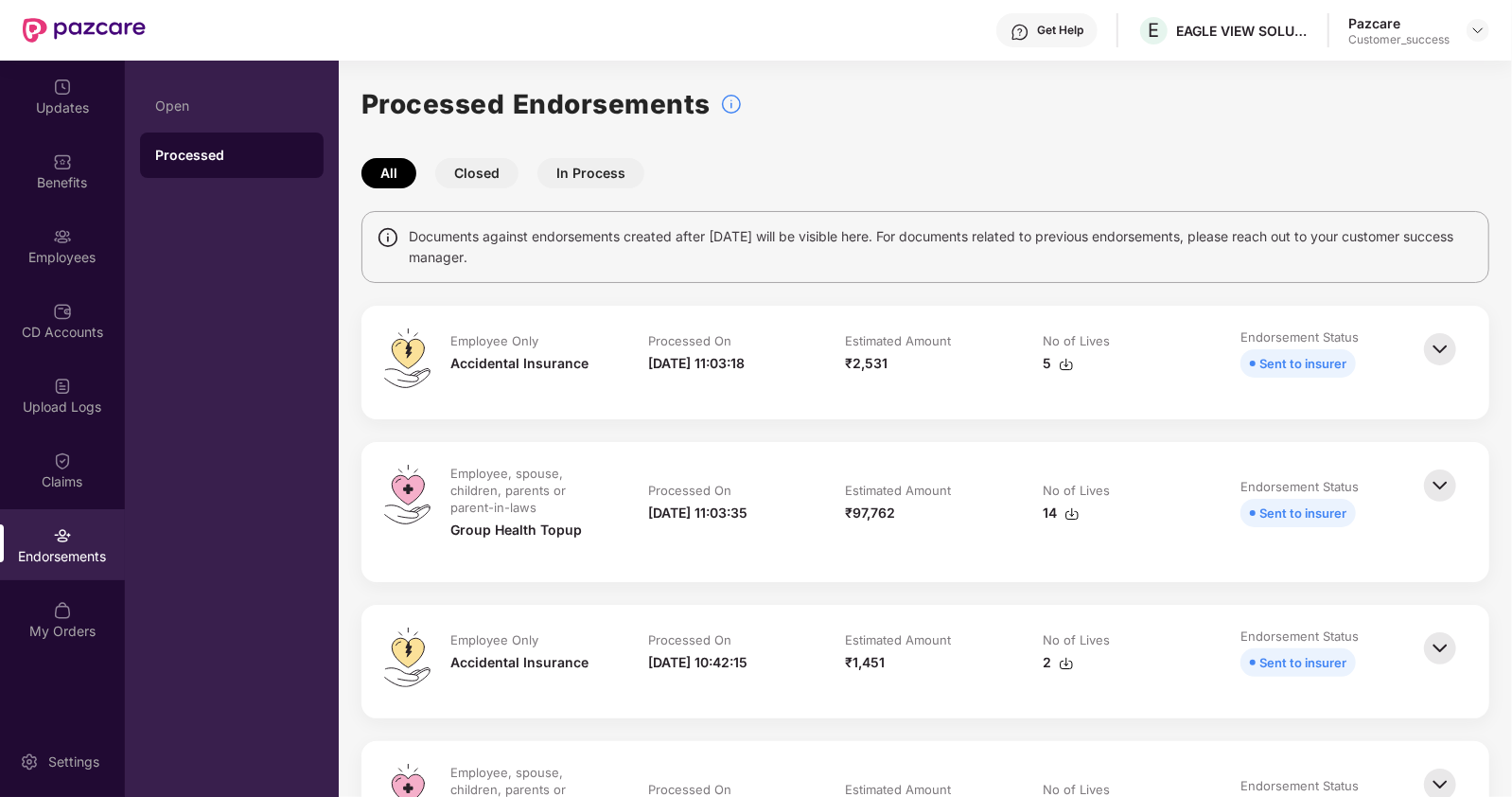
click at [469, 174] on button "Closed" at bounding box center [476, 173] width 84 height 31
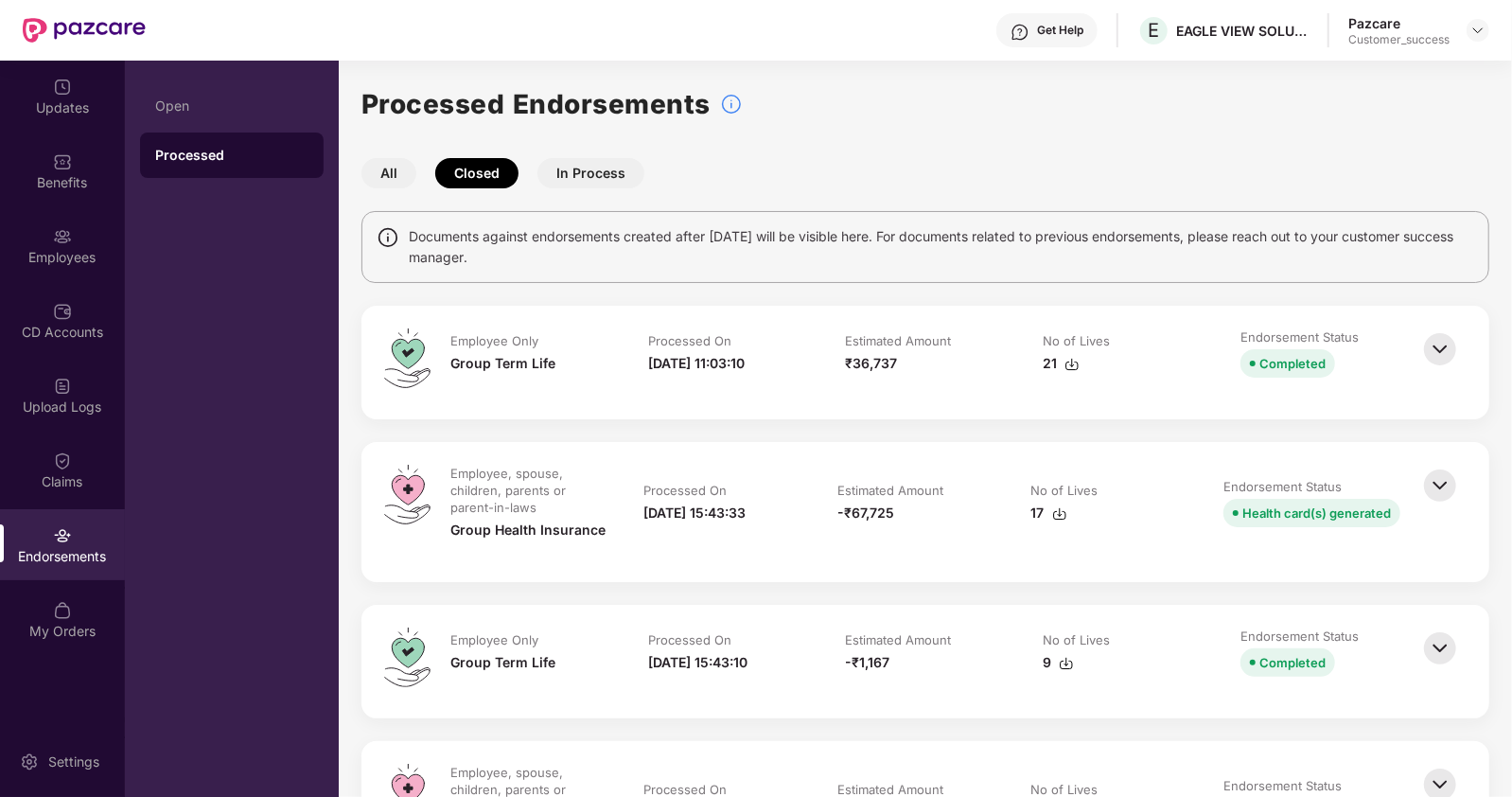
click at [1442, 486] on img at bounding box center [1440, 485] width 41 height 41
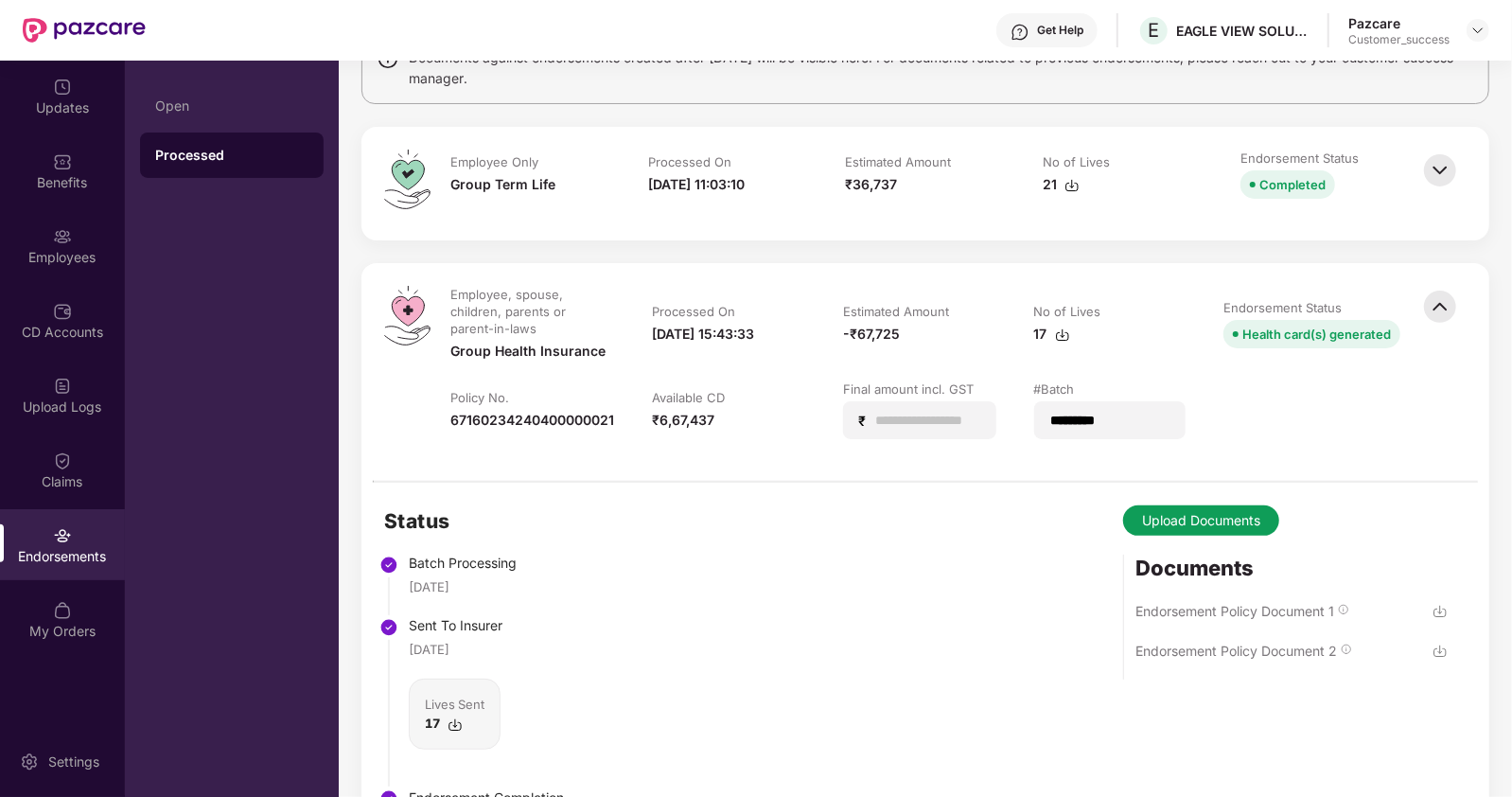
scroll to position [181, 0]
click at [1477, 26] on img at bounding box center [1478, 30] width 15 height 15
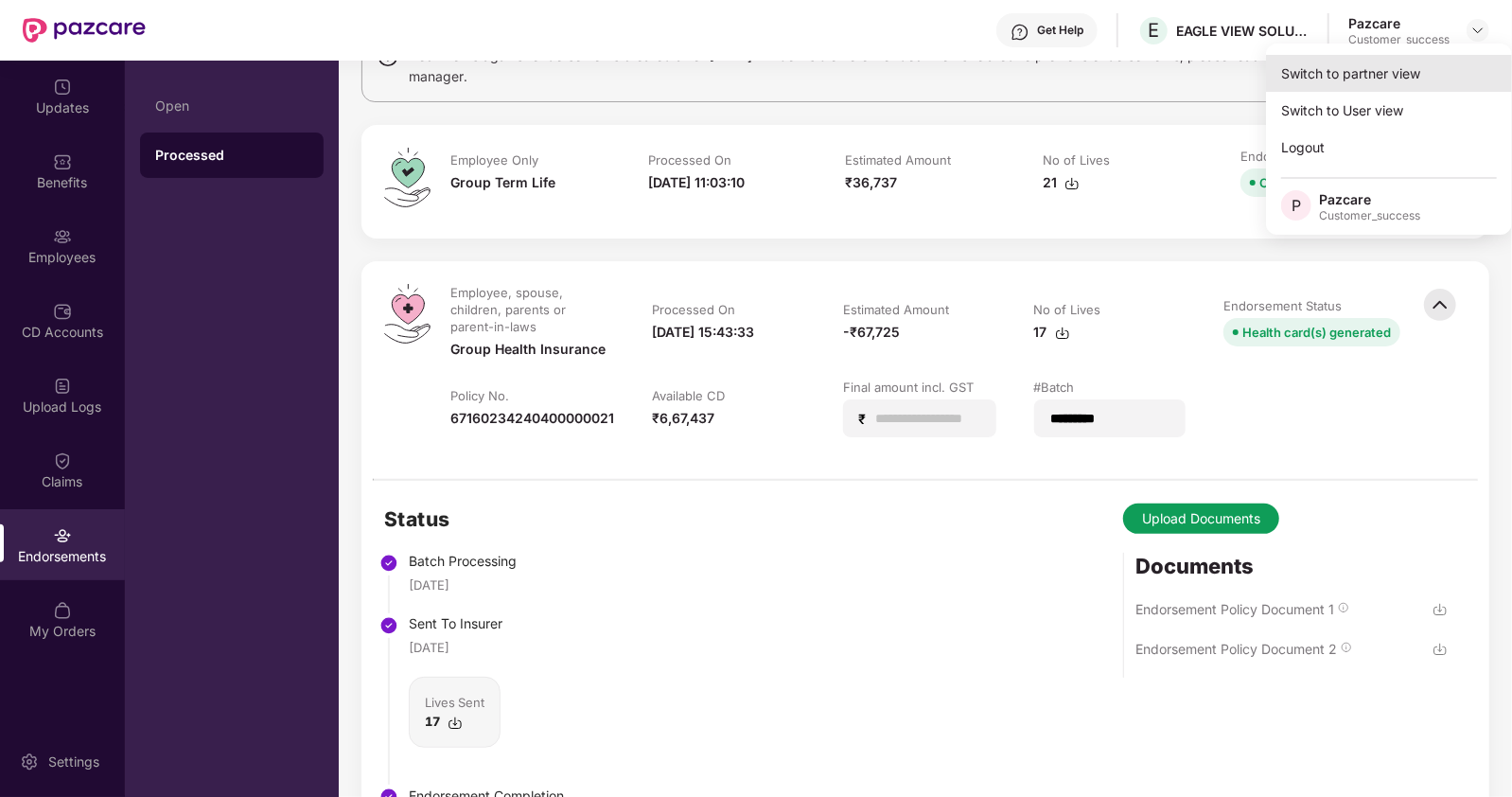
click at [1386, 78] on div "Switch to partner view" at bounding box center [1389, 74] width 246 height 37
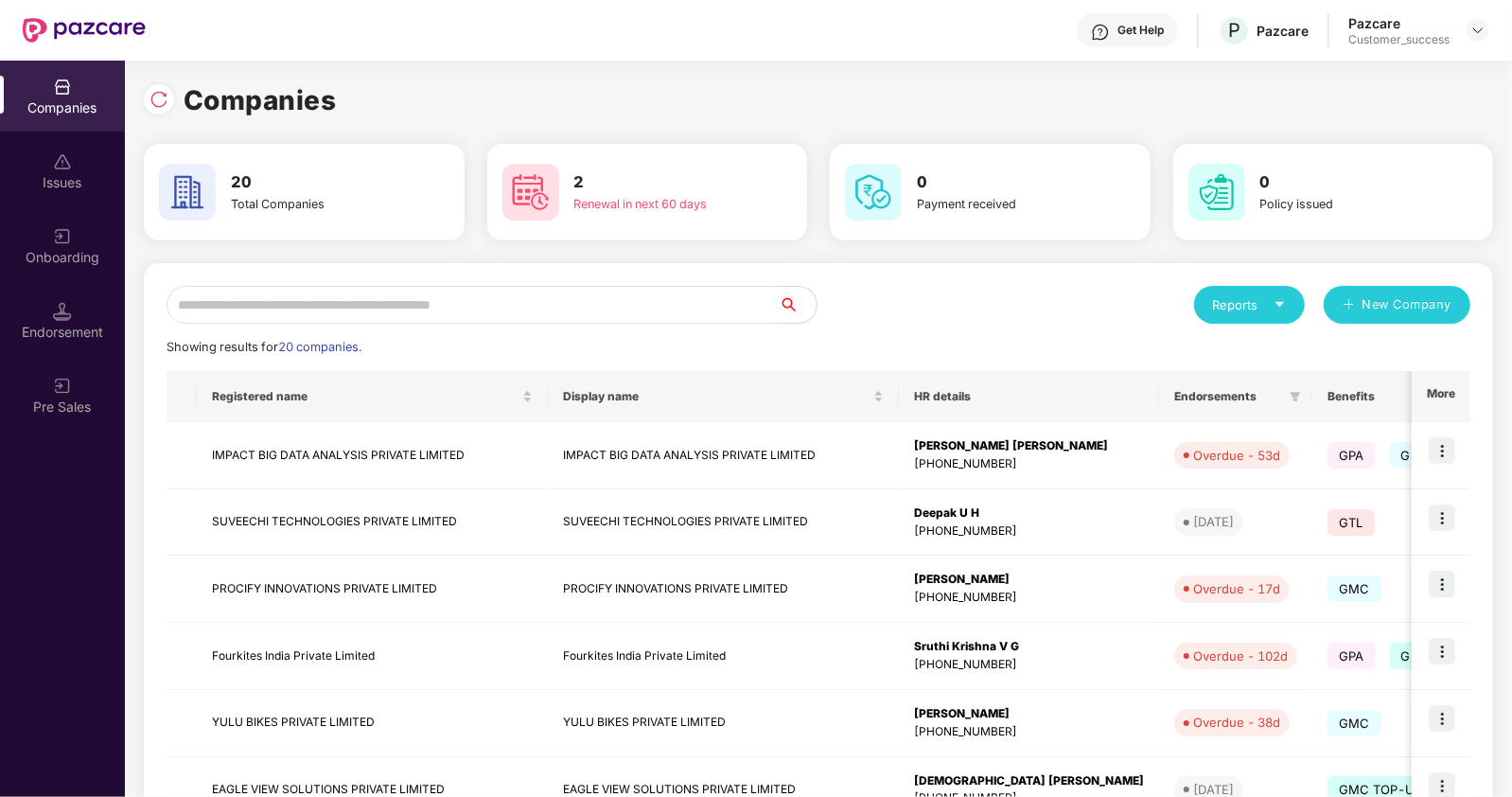
click at [284, 307] on input "text" at bounding box center [472, 304] width 612 height 37
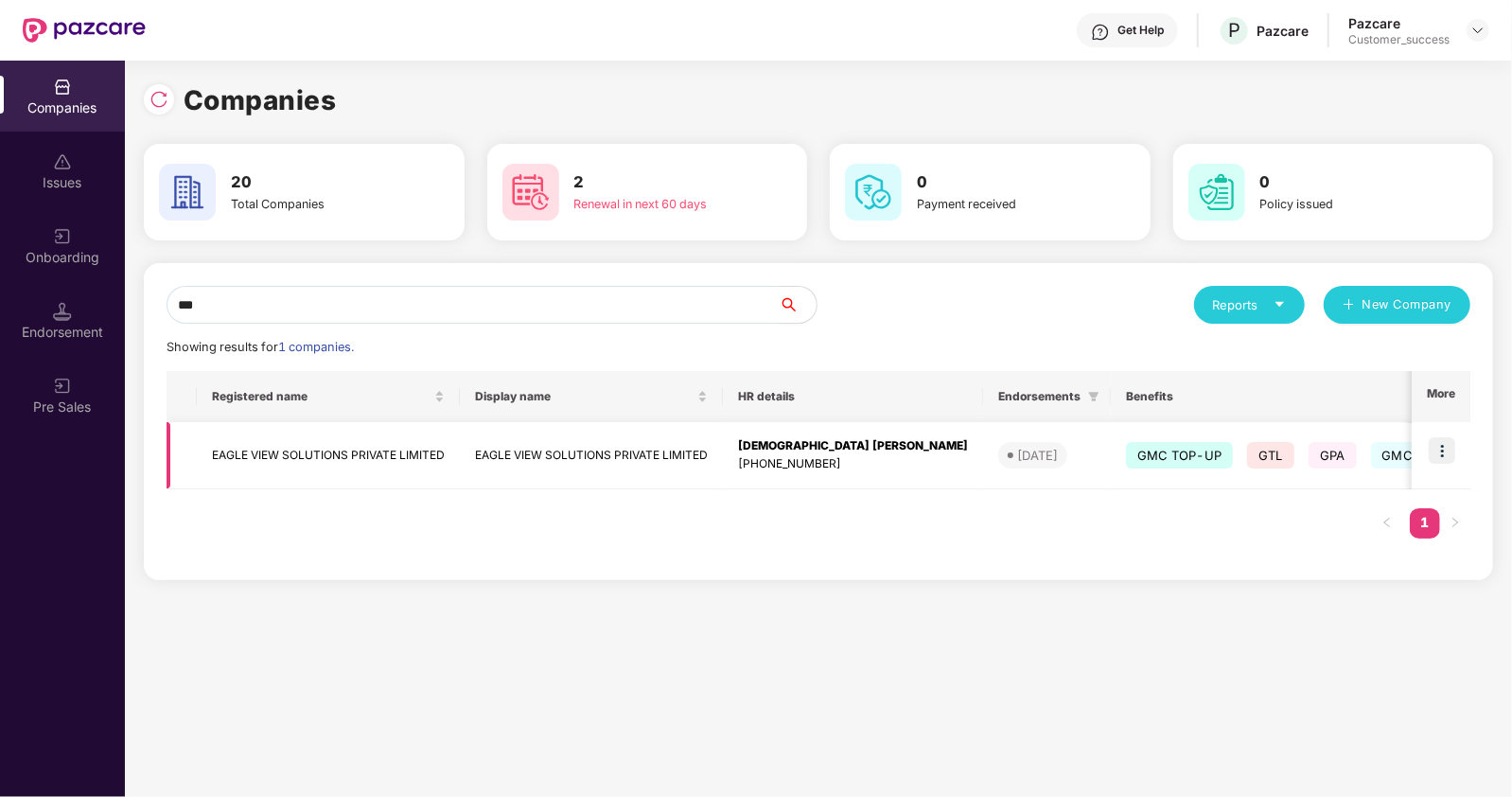
type input "***"
click at [1444, 443] on img at bounding box center [1441, 450] width 27 height 27
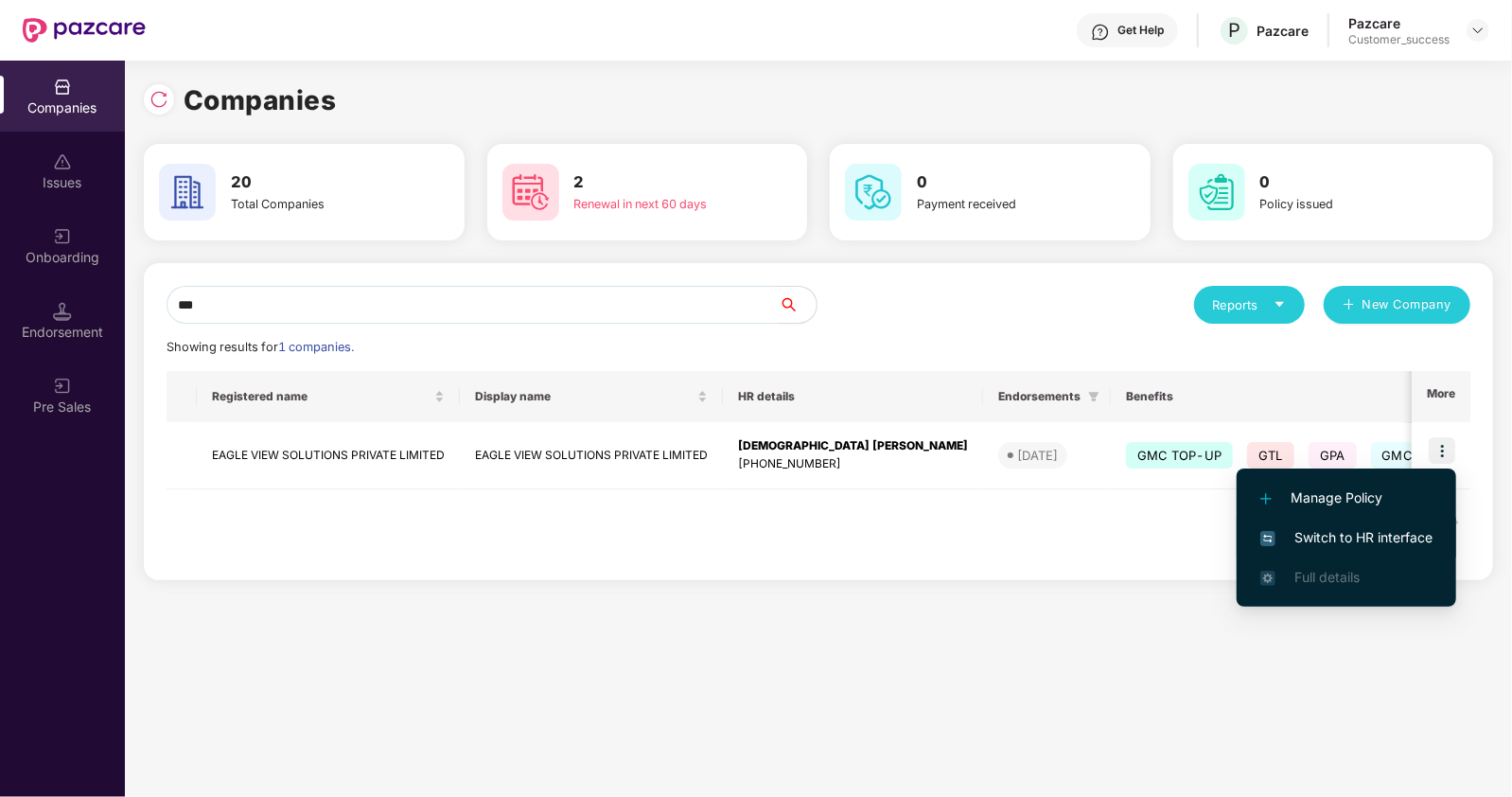
click at [1347, 533] on span "Switch to HR interface" at bounding box center [1346, 537] width 172 height 21
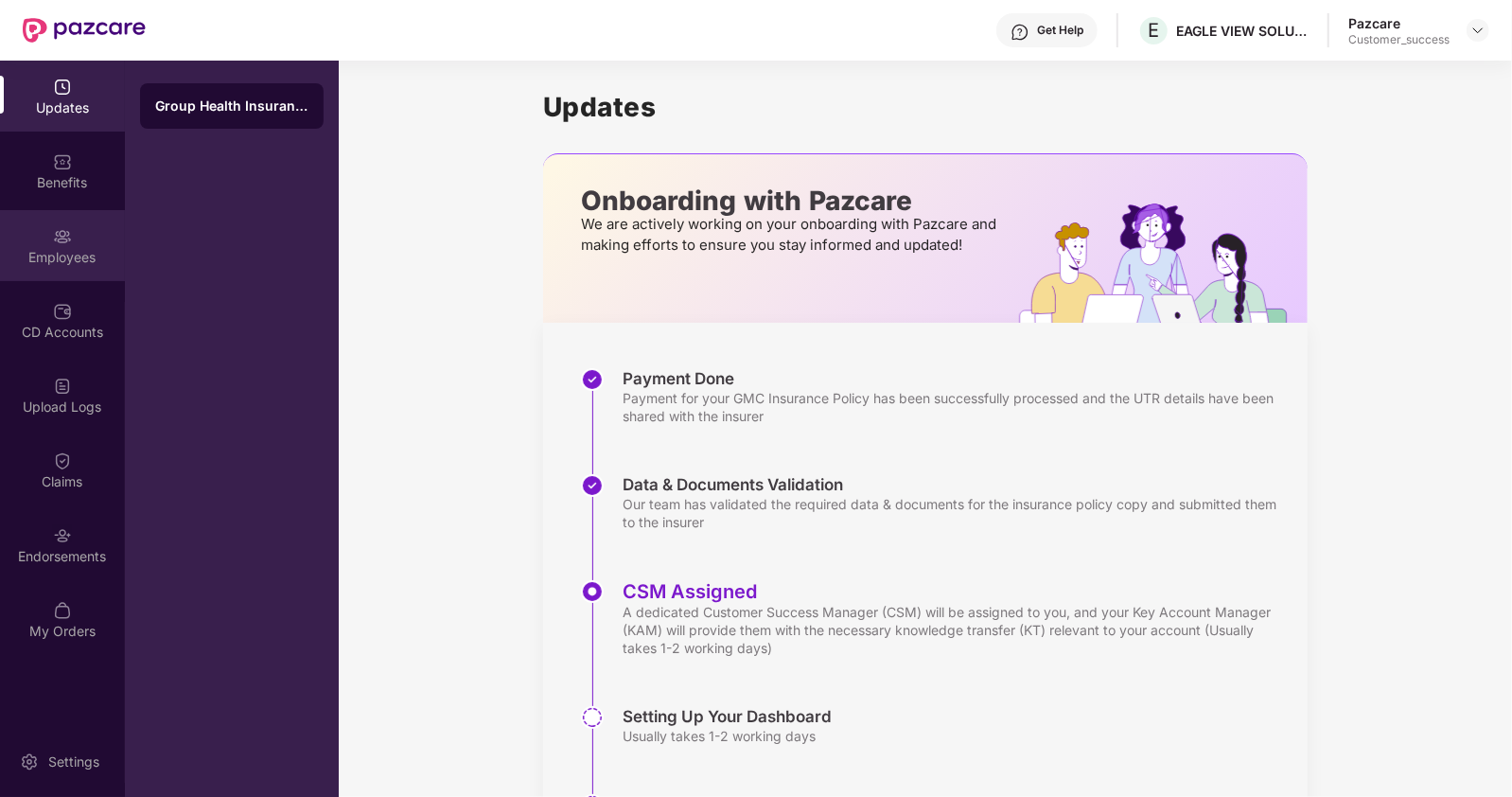
click at [77, 270] on div "Employees" at bounding box center [62, 246] width 125 height 71
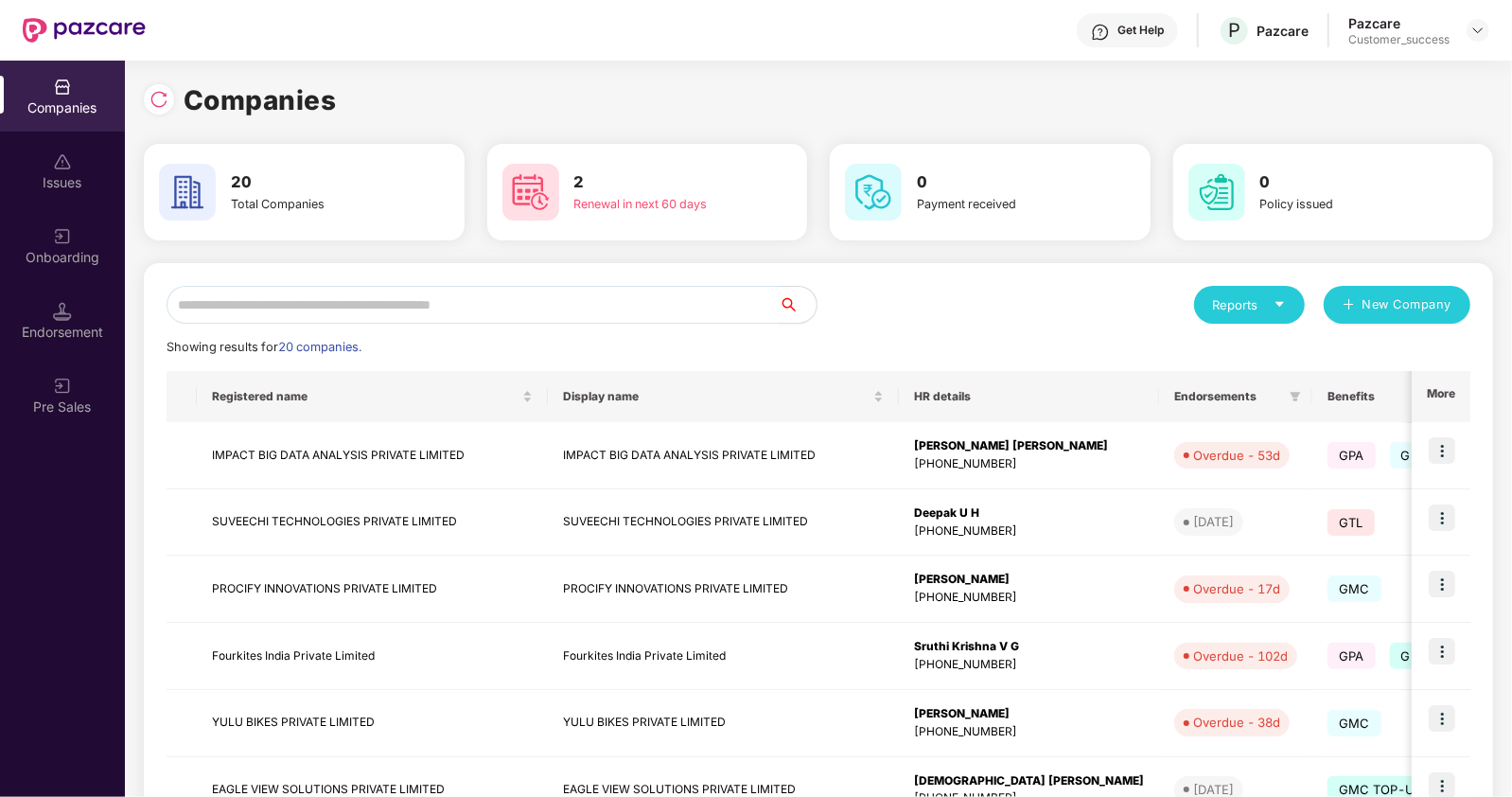
click at [311, 302] on input "text" at bounding box center [472, 304] width 612 height 37
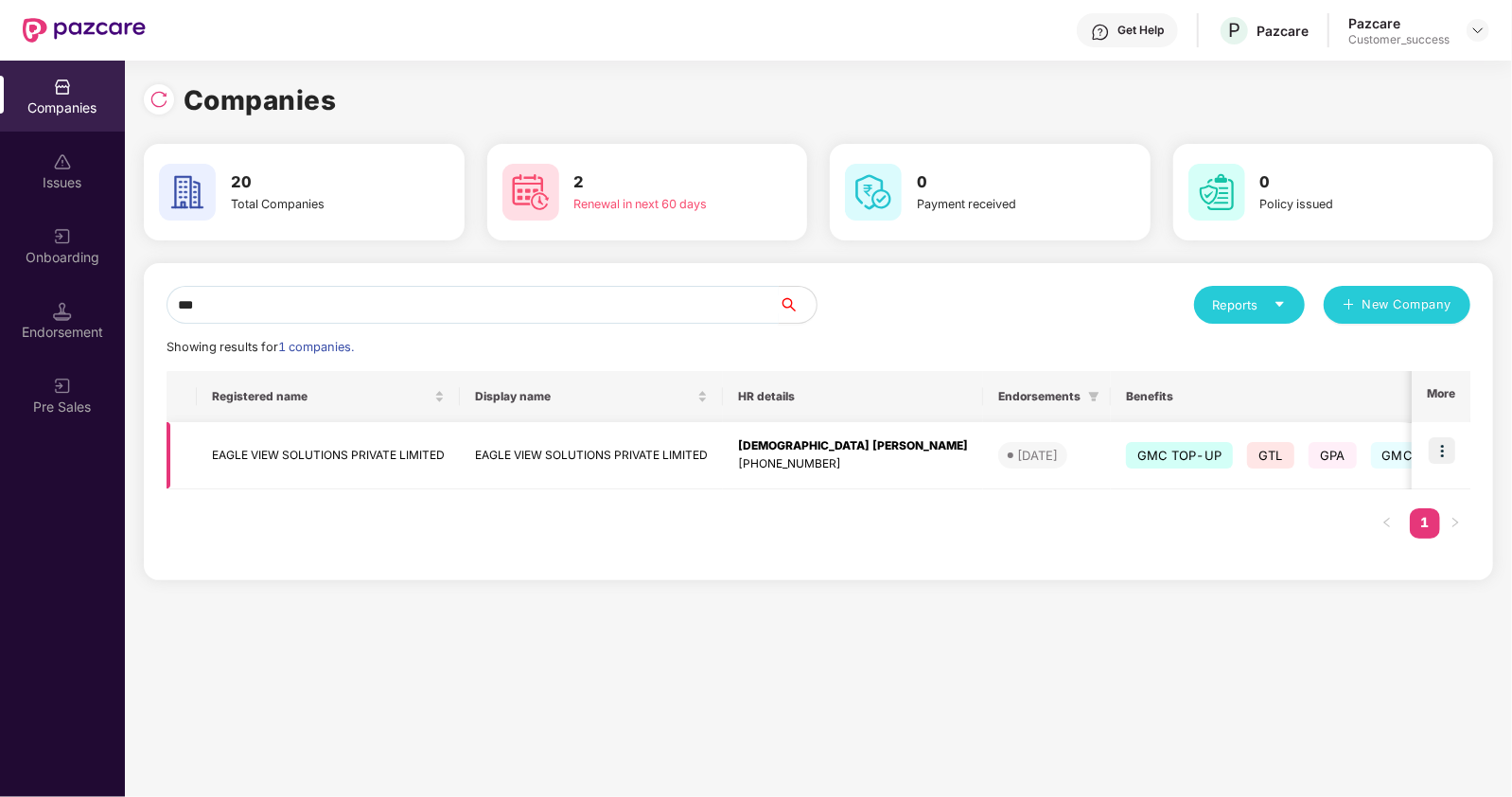
type input "***"
click at [255, 453] on td "EAGLE VIEW SOLUTIONS PRIVATE LIMITED" at bounding box center [328, 456] width 263 height 67
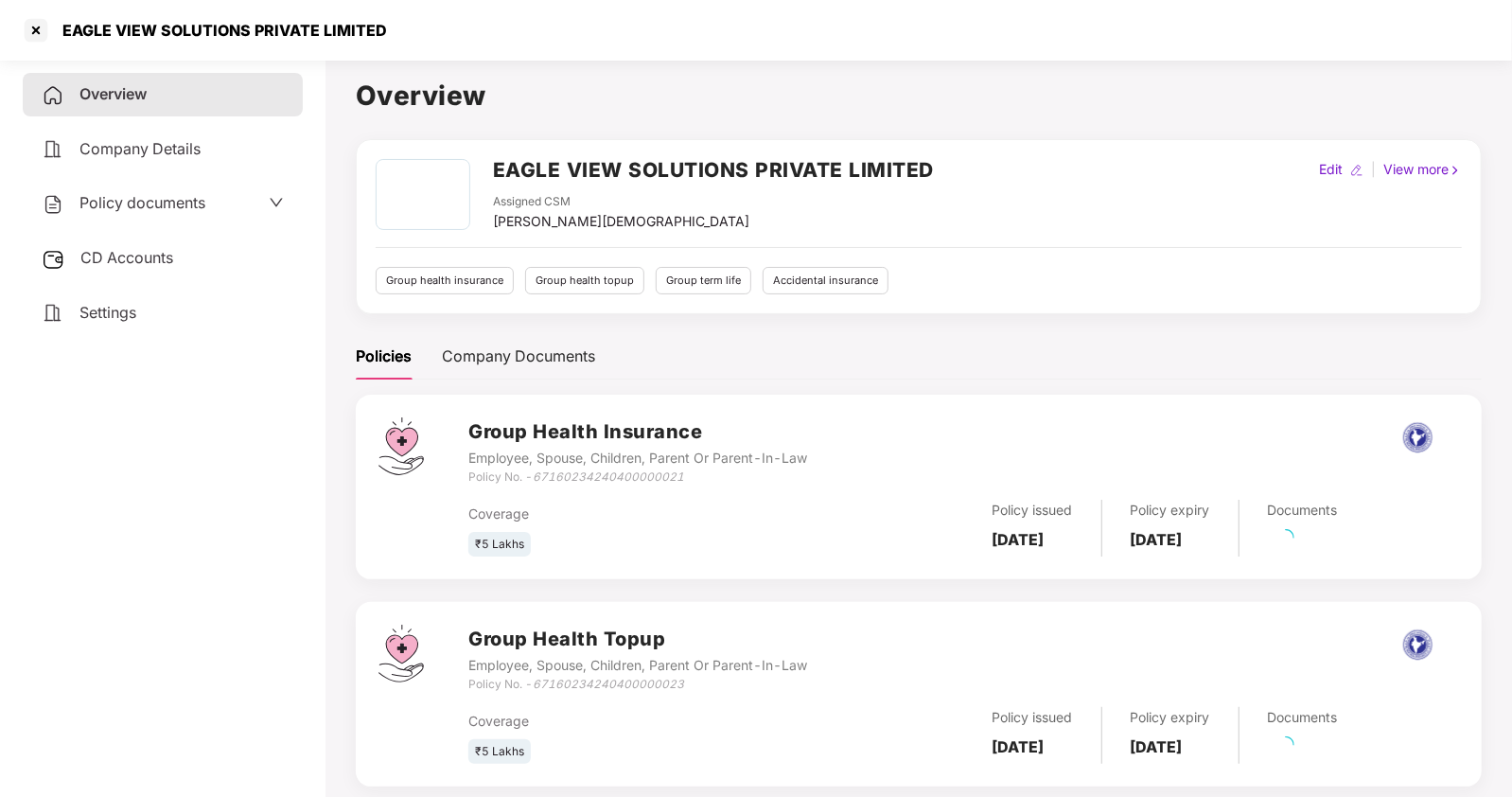
click at [106, 196] on span "Policy documents" at bounding box center [143, 202] width 126 height 19
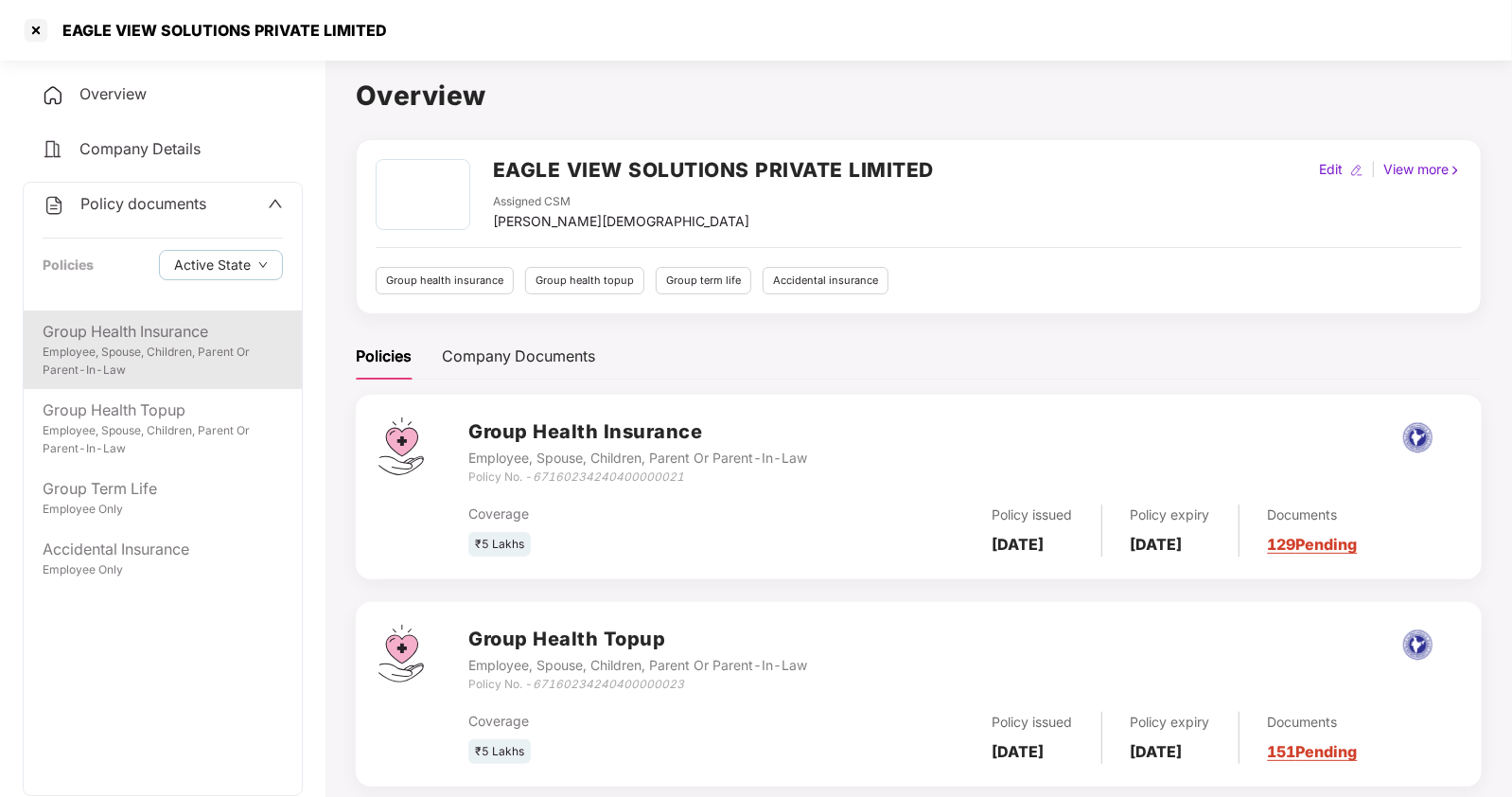
click at [138, 383] on div "Group Health Insurance Employee, Spouse, Children, Parent Or Parent-In-Law" at bounding box center [162, 349] width 278 height 79
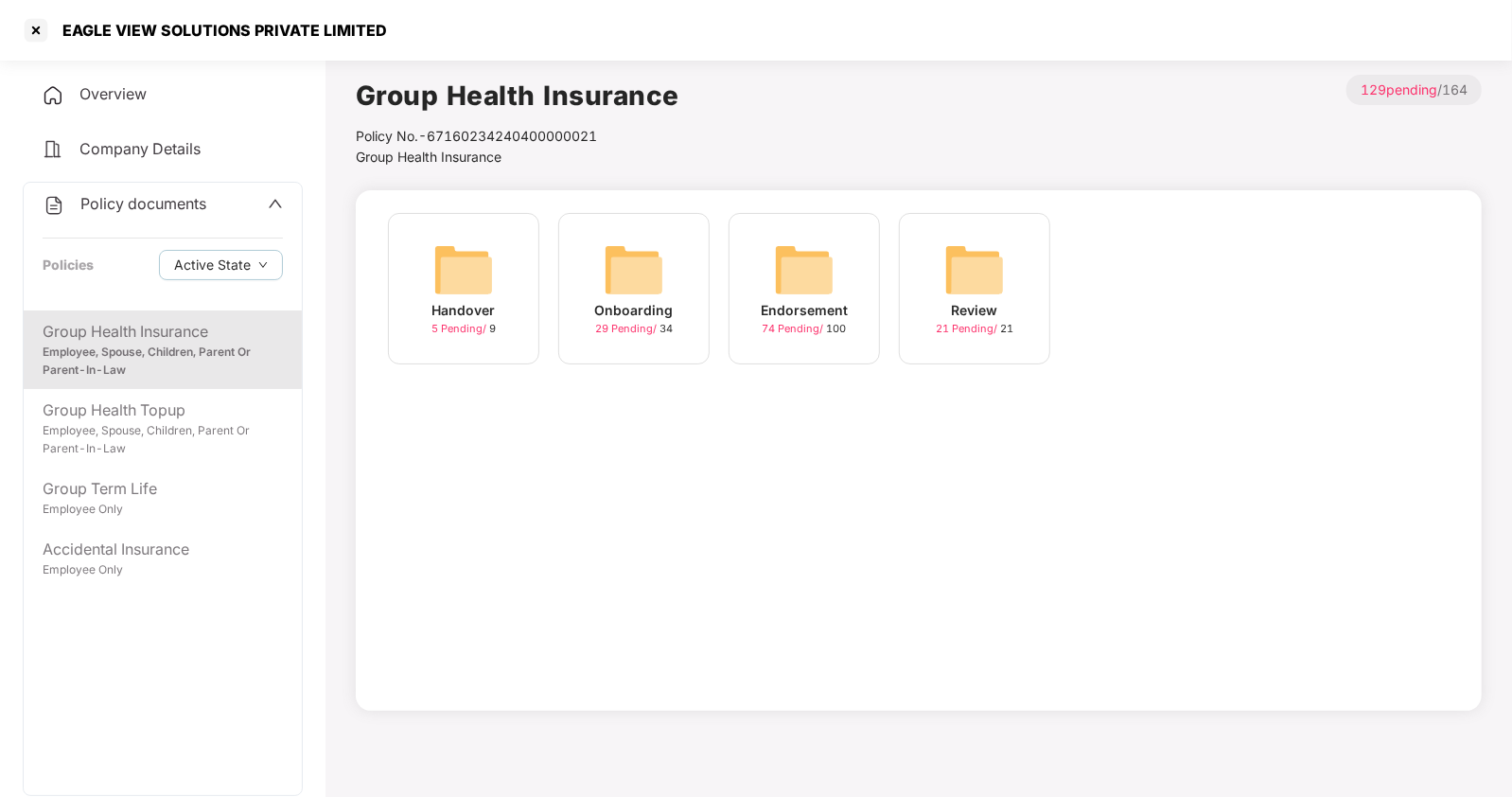
click at [800, 286] on img at bounding box center [805, 270] width 61 height 61
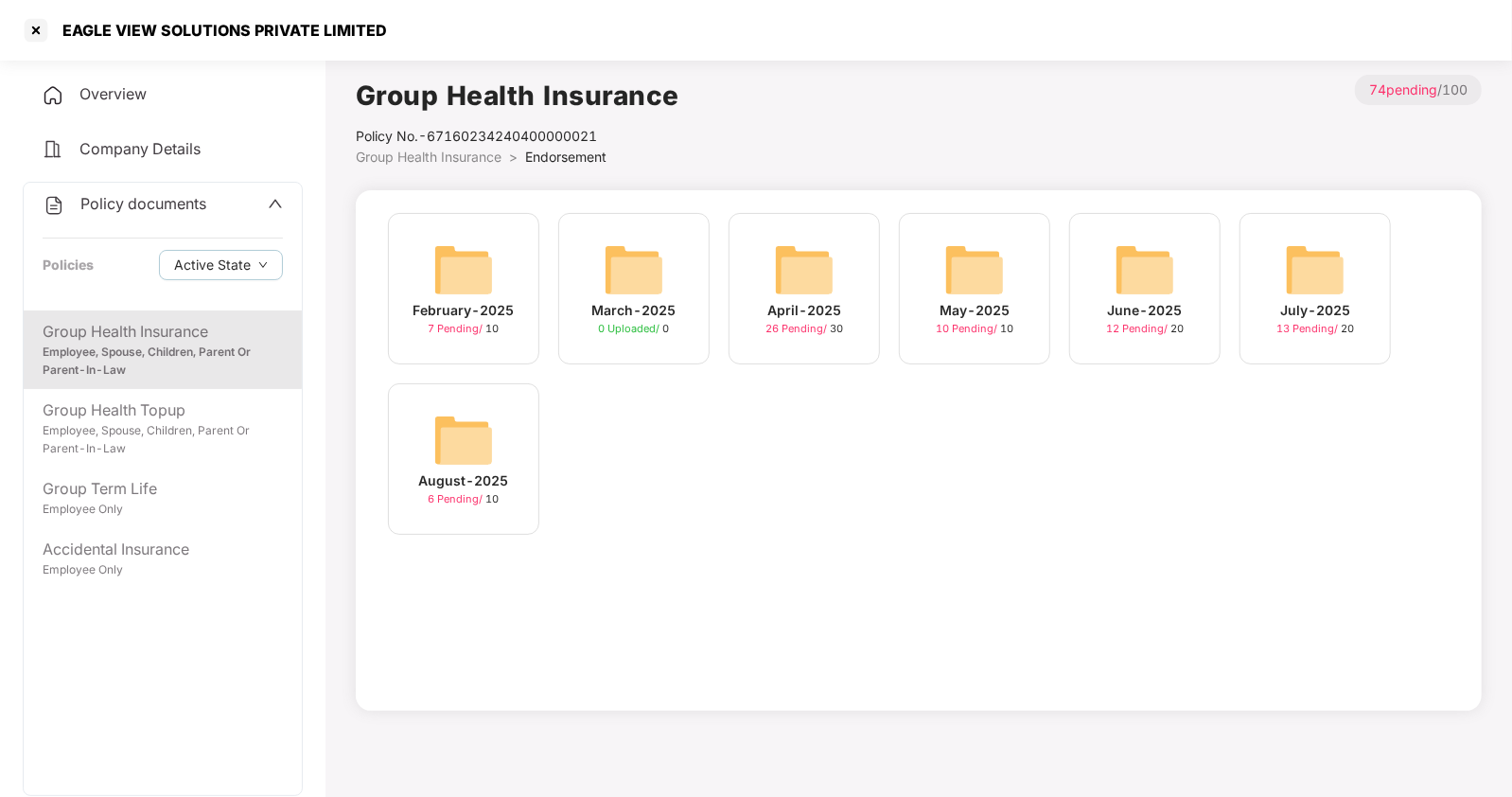
click at [472, 441] on img at bounding box center [464, 440] width 61 height 61
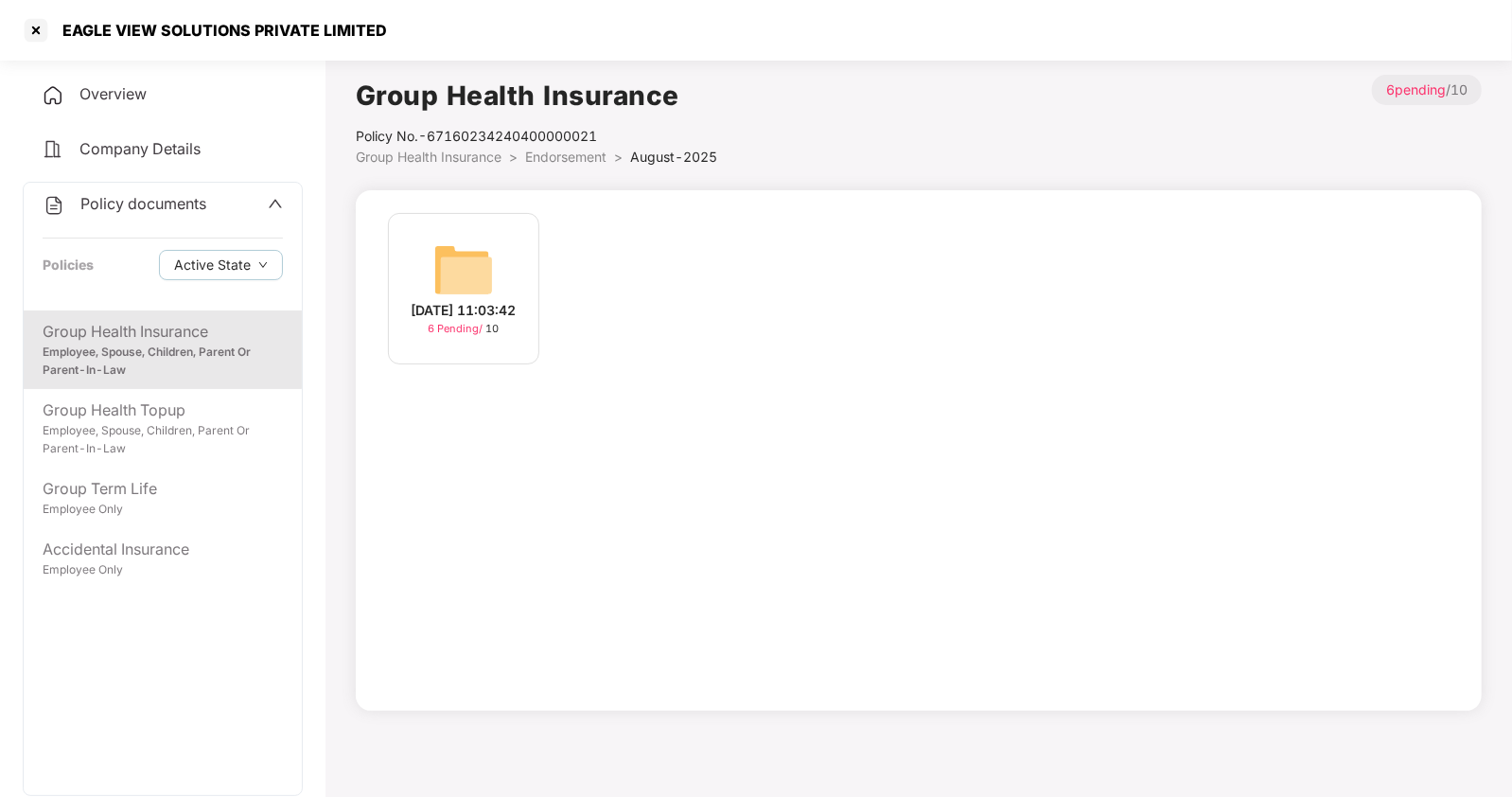
click at [492, 300] on div "[DATE] 11:03:42" at bounding box center [463, 310] width 105 height 21
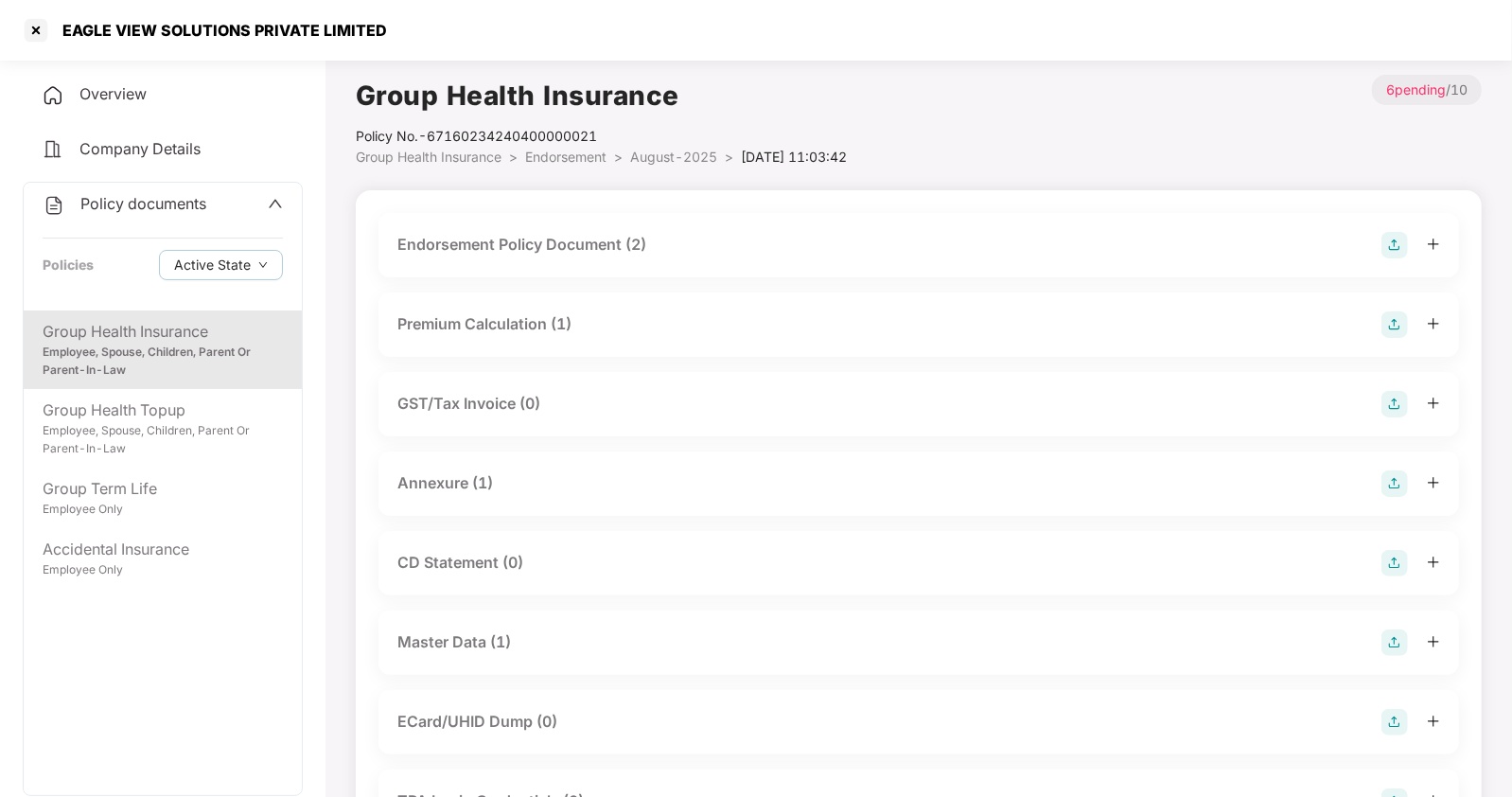
click at [448, 637] on div "Master Data (1)" at bounding box center [454, 643] width 113 height 24
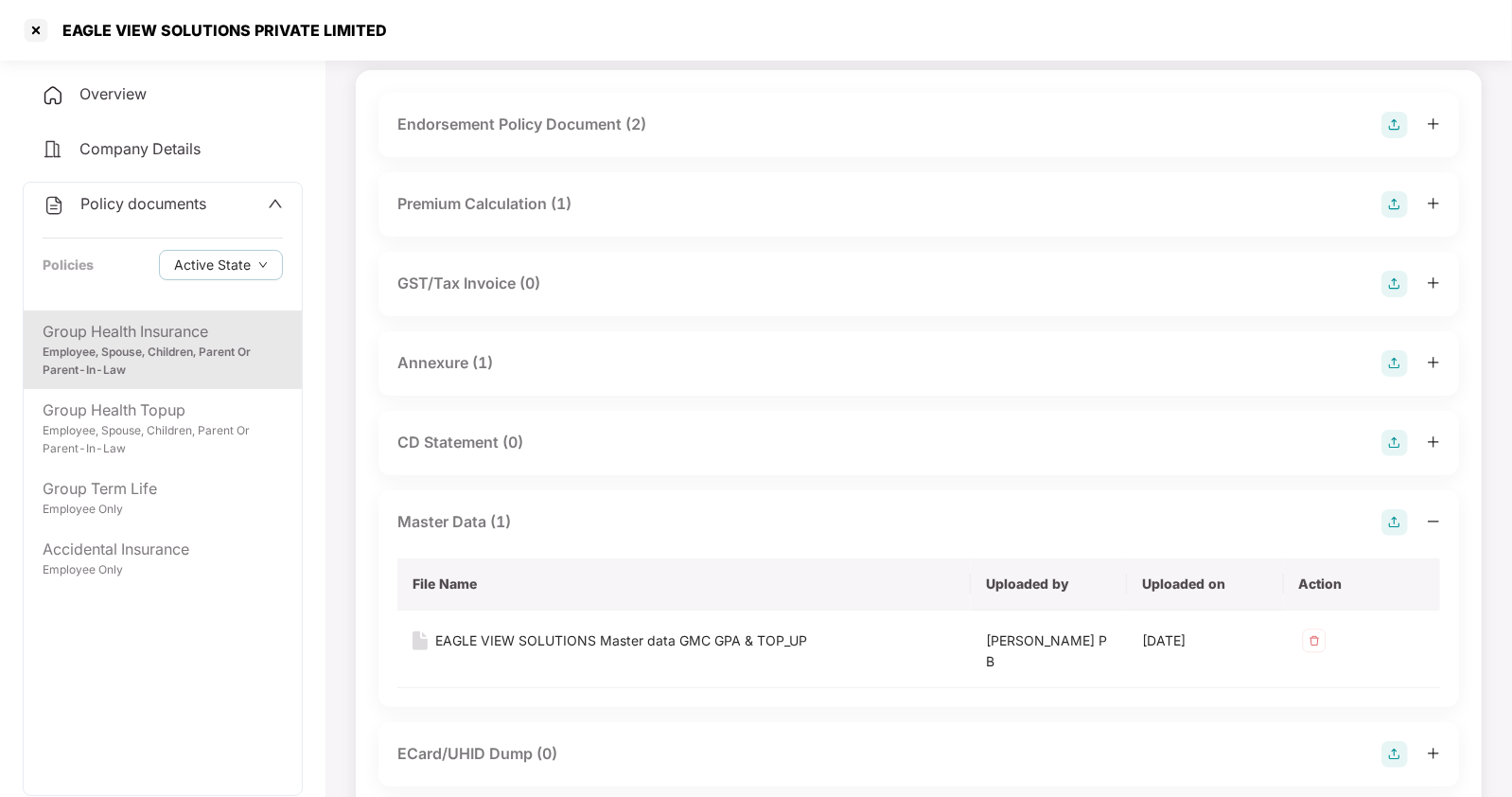
scroll to position [122, 0]
click at [627, 640] on div "EAGLE VIEW SOLUTIONS Master data GMC GPA & TOP_UP" at bounding box center [621, 639] width 372 height 21
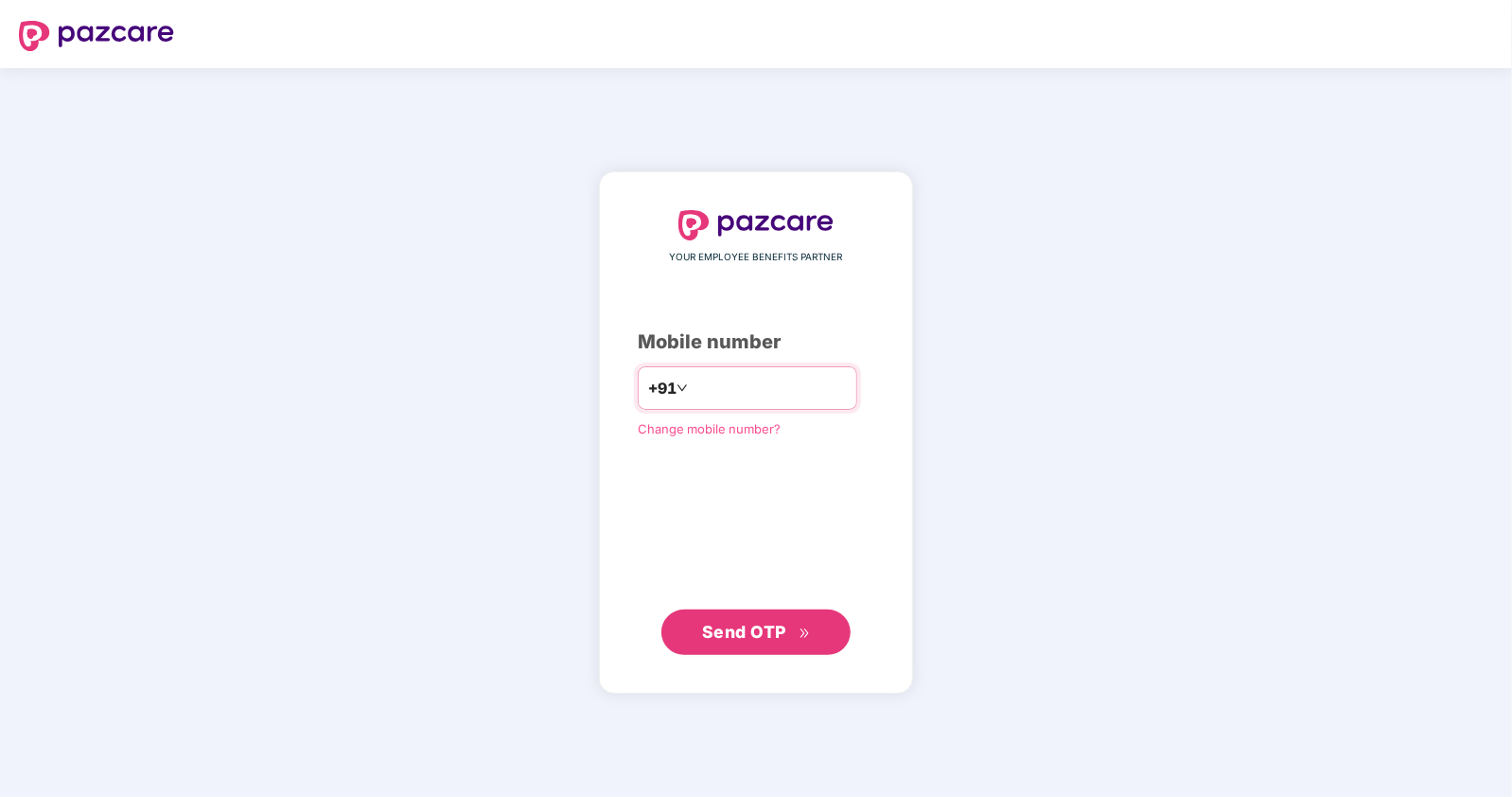
click at [719, 391] on input "number" at bounding box center [769, 388] width 155 height 31
type input "**********"
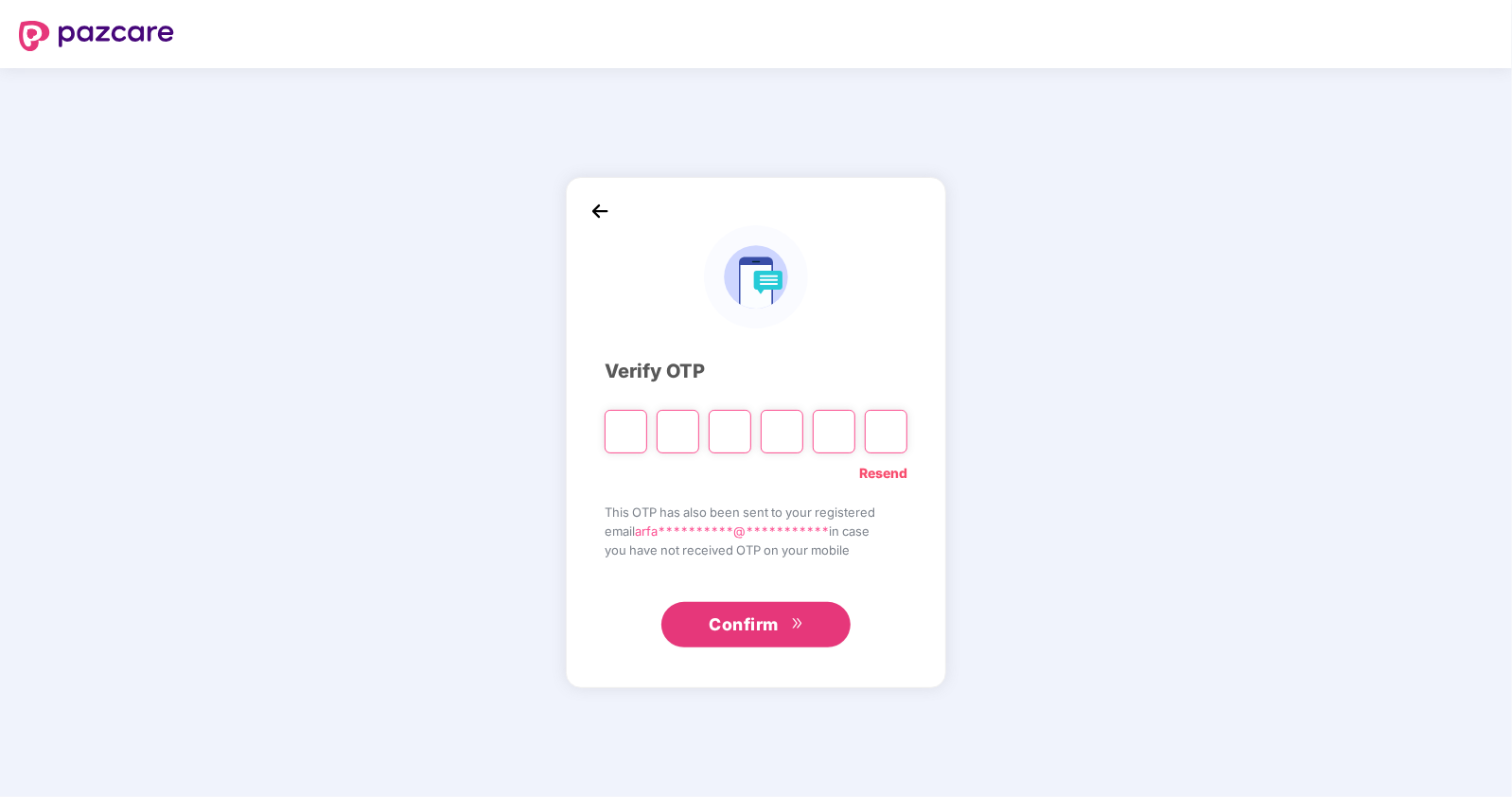
type input "*"
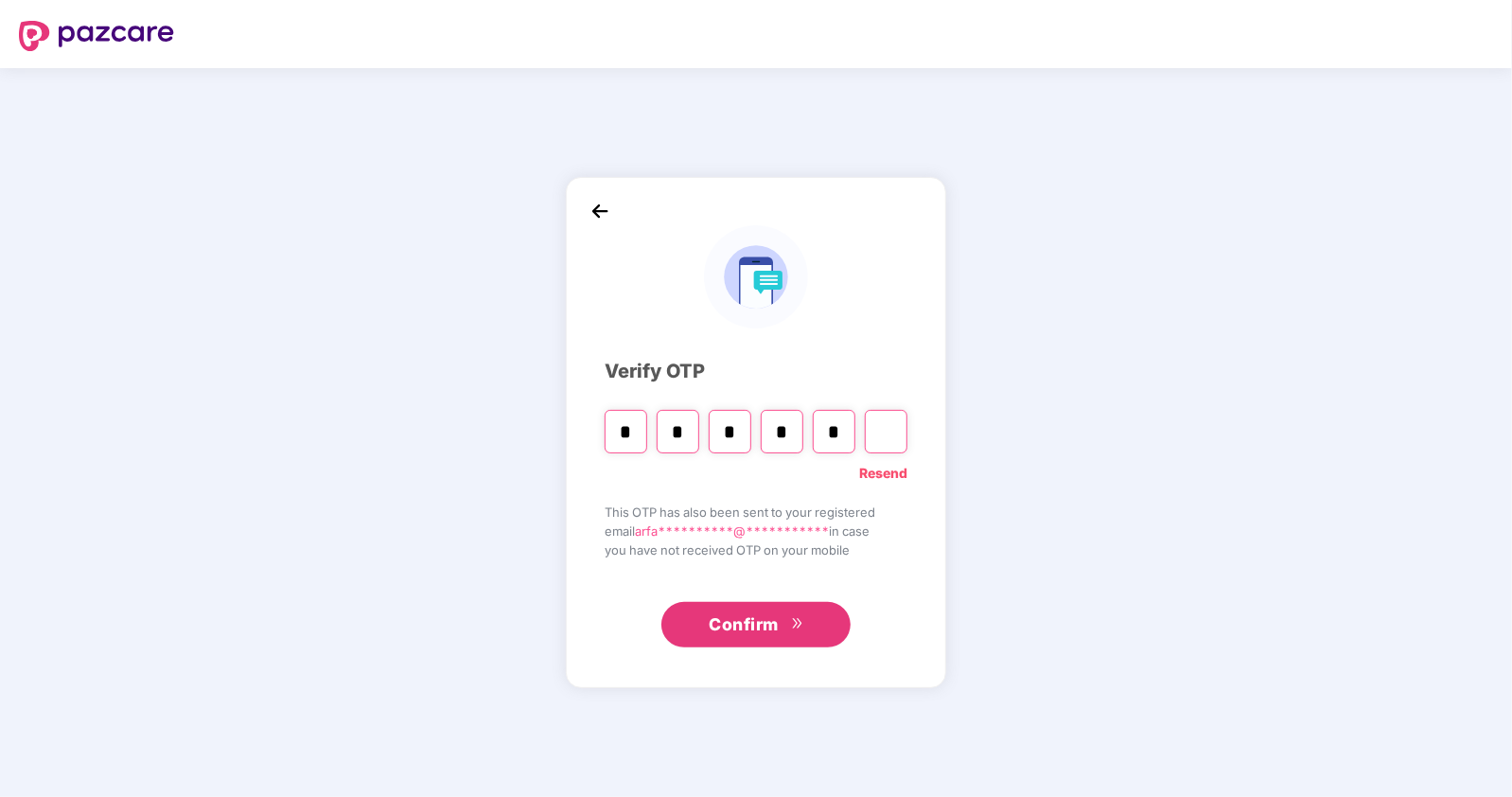
type input "*"
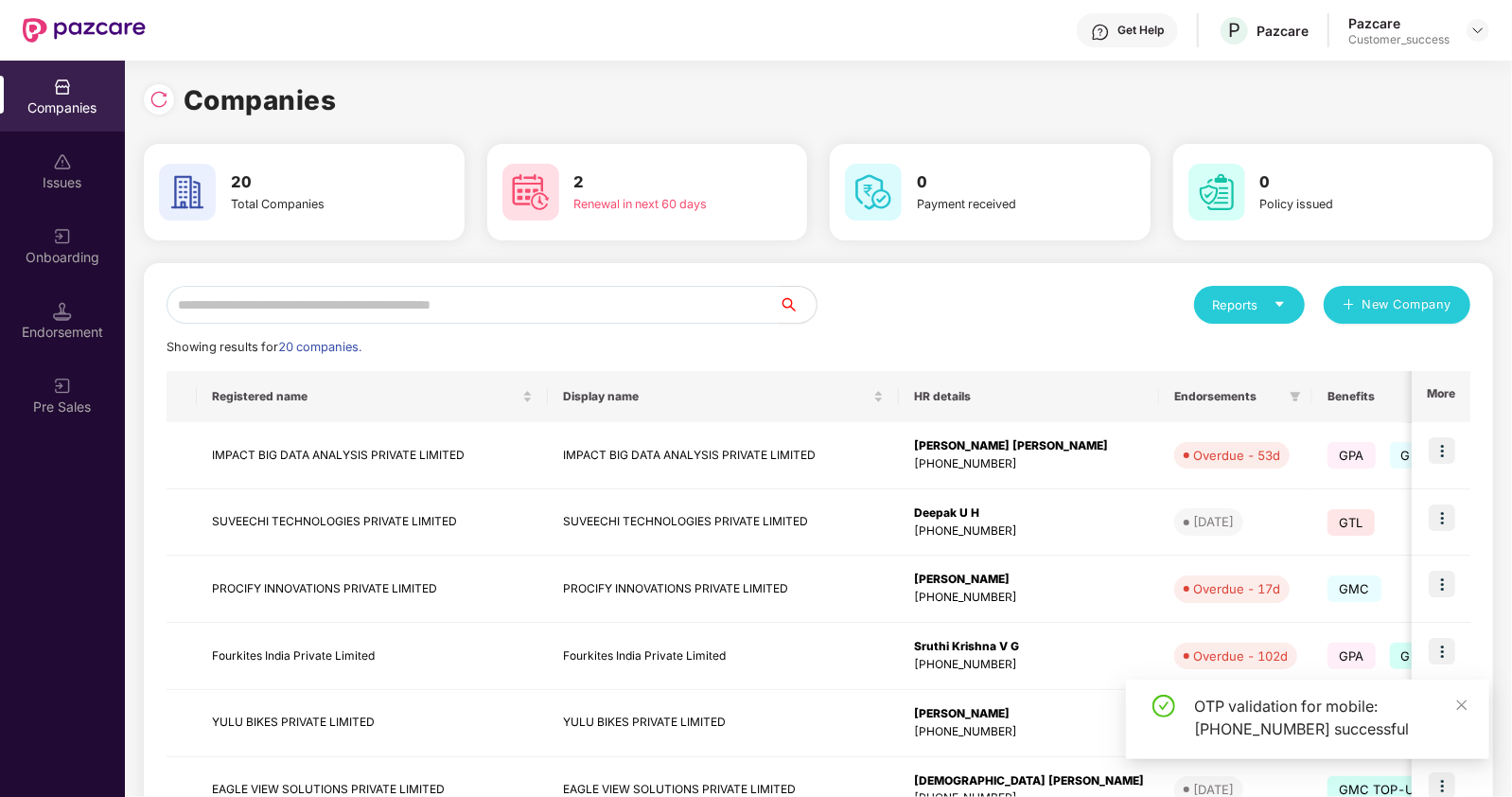
click at [393, 307] on input "text" at bounding box center [472, 304] width 612 height 37
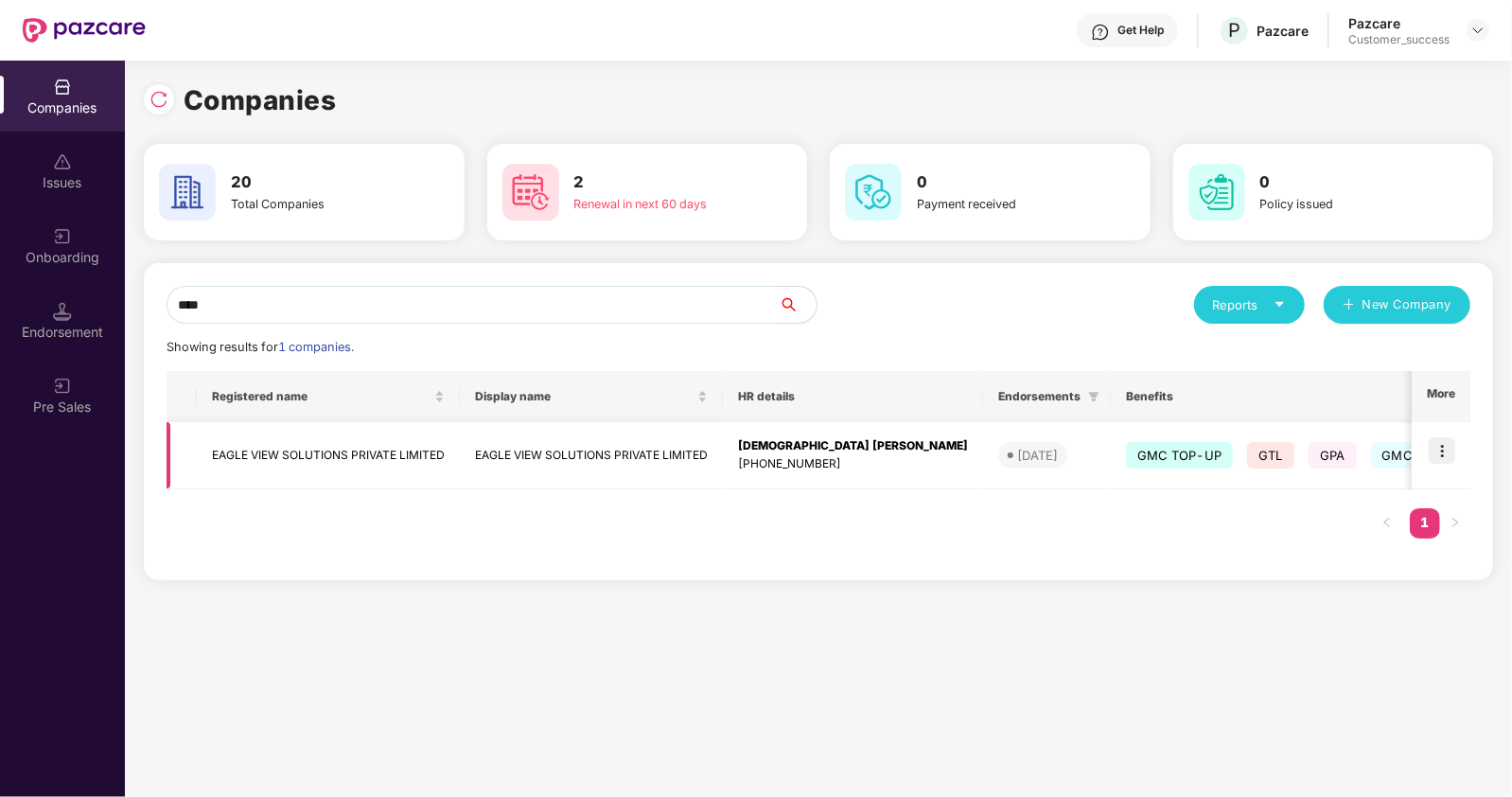
type input "****"
click at [1445, 452] on img at bounding box center [1441, 450] width 27 height 27
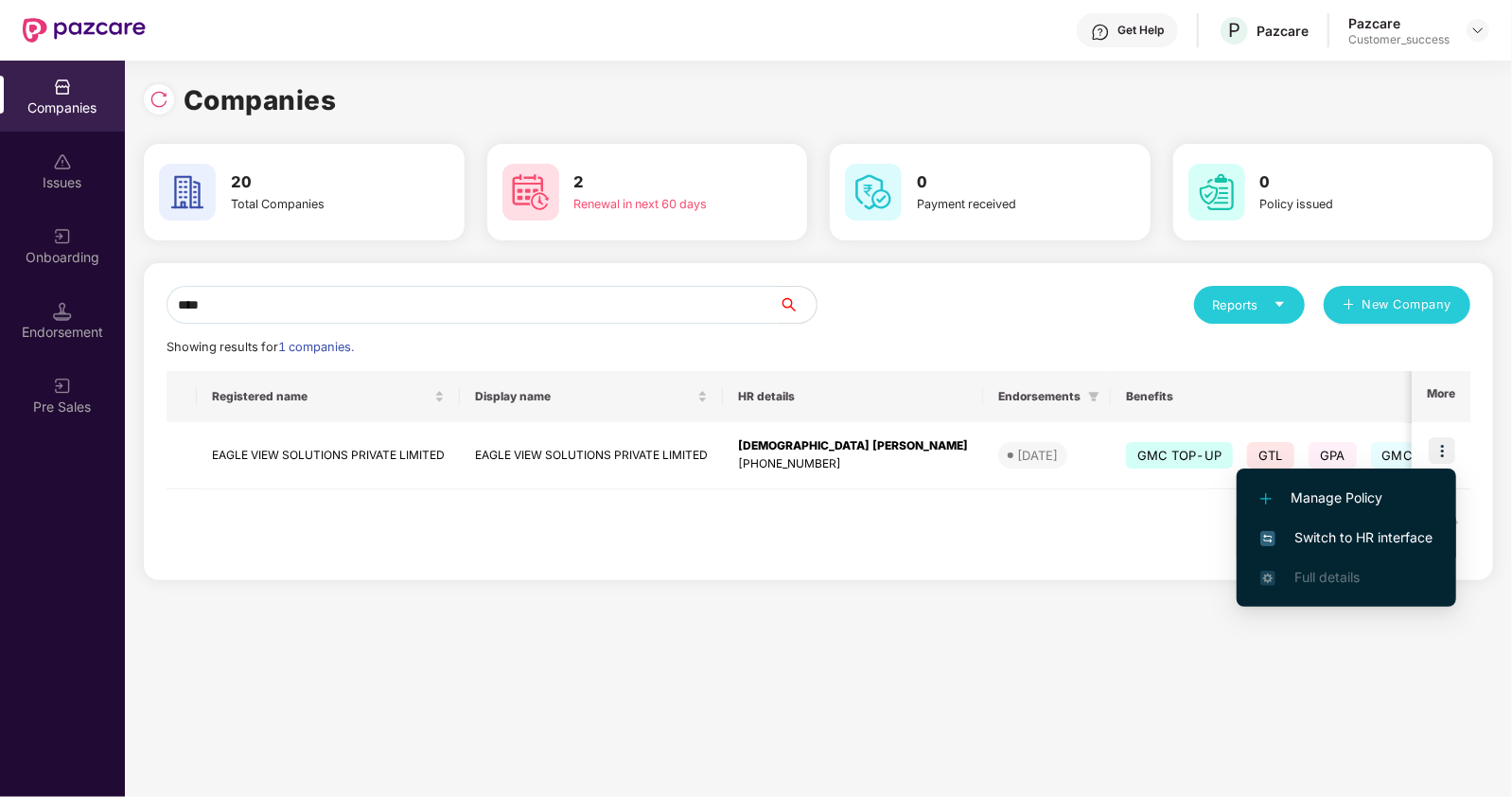
click at [1322, 540] on span "Switch to HR interface" at bounding box center [1346, 537] width 172 height 21
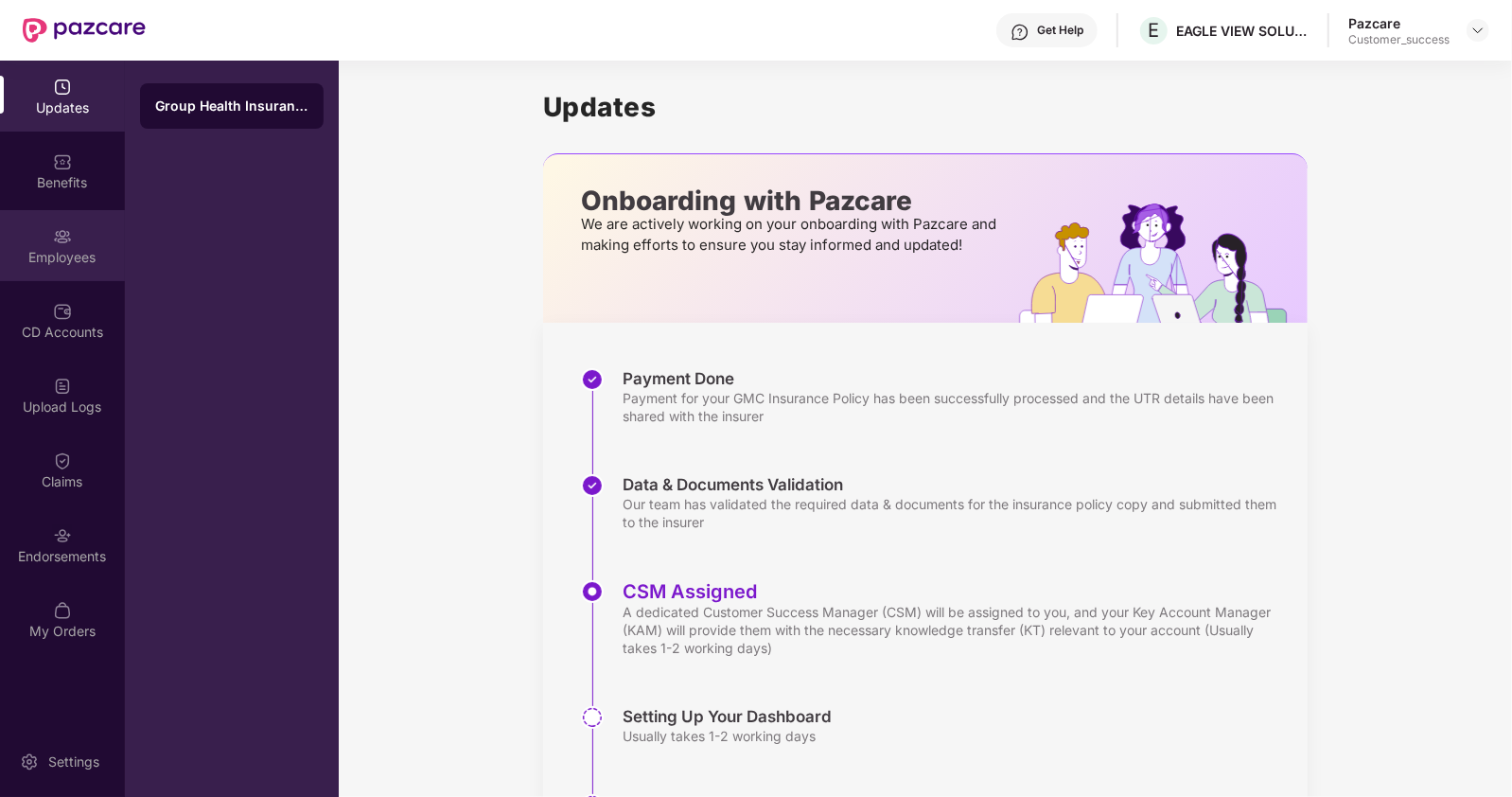
click at [66, 260] on div "Employees" at bounding box center [62, 257] width 125 height 19
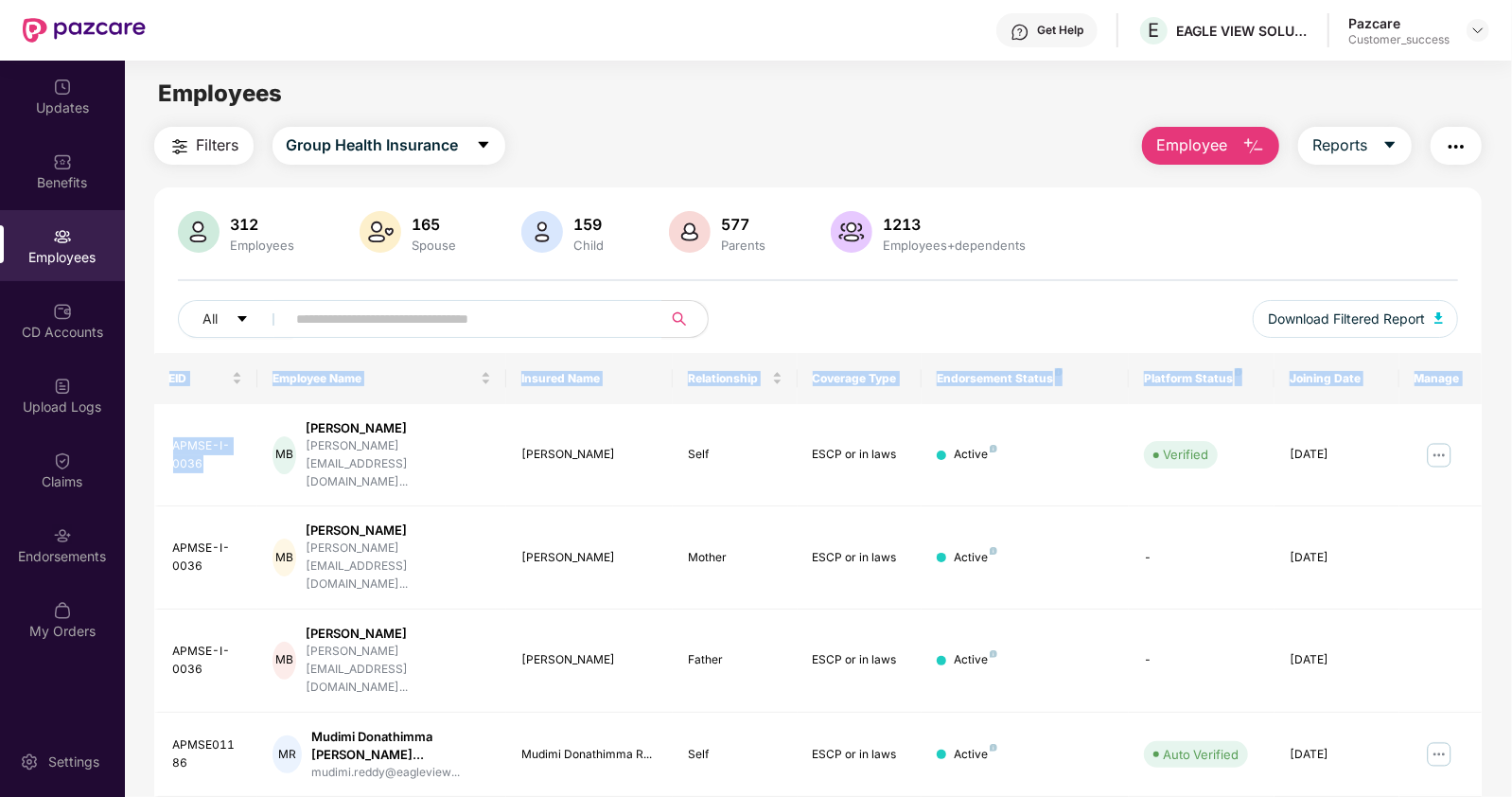
drag, startPoint x: 201, startPoint y: 447, endPoint x: 151, endPoint y: 431, distance: 52.5
click at [151, 431] on div "Filters Group Health Insurance Employee Reports 312 Employees 165 Spouse 159 Ch…" at bounding box center [817, 719] width 1386 height 1185
click at [216, 449] on div "APMSE-I-0036" at bounding box center [208, 455] width 70 height 36
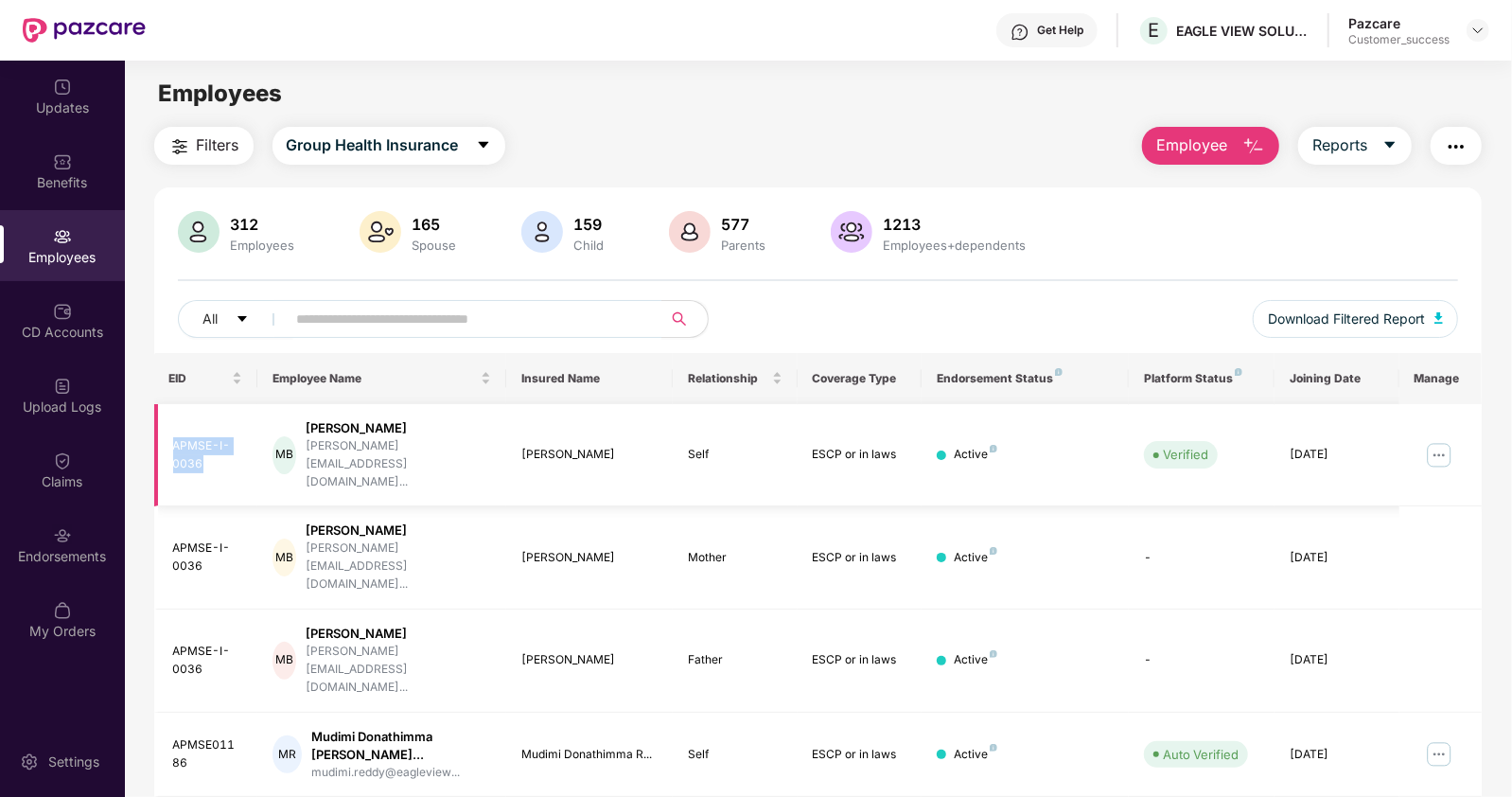
drag, startPoint x: 205, startPoint y: 442, endPoint x: 165, endPoint y: 428, distance: 42.4
click at [165, 428] on td "APMSE-I-0036" at bounding box center [207, 456] width 104 height 103
copy div "APMSE-I-0036"
click at [1174, 130] on button "Employee" at bounding box center [1210, 146] width 137 height 37
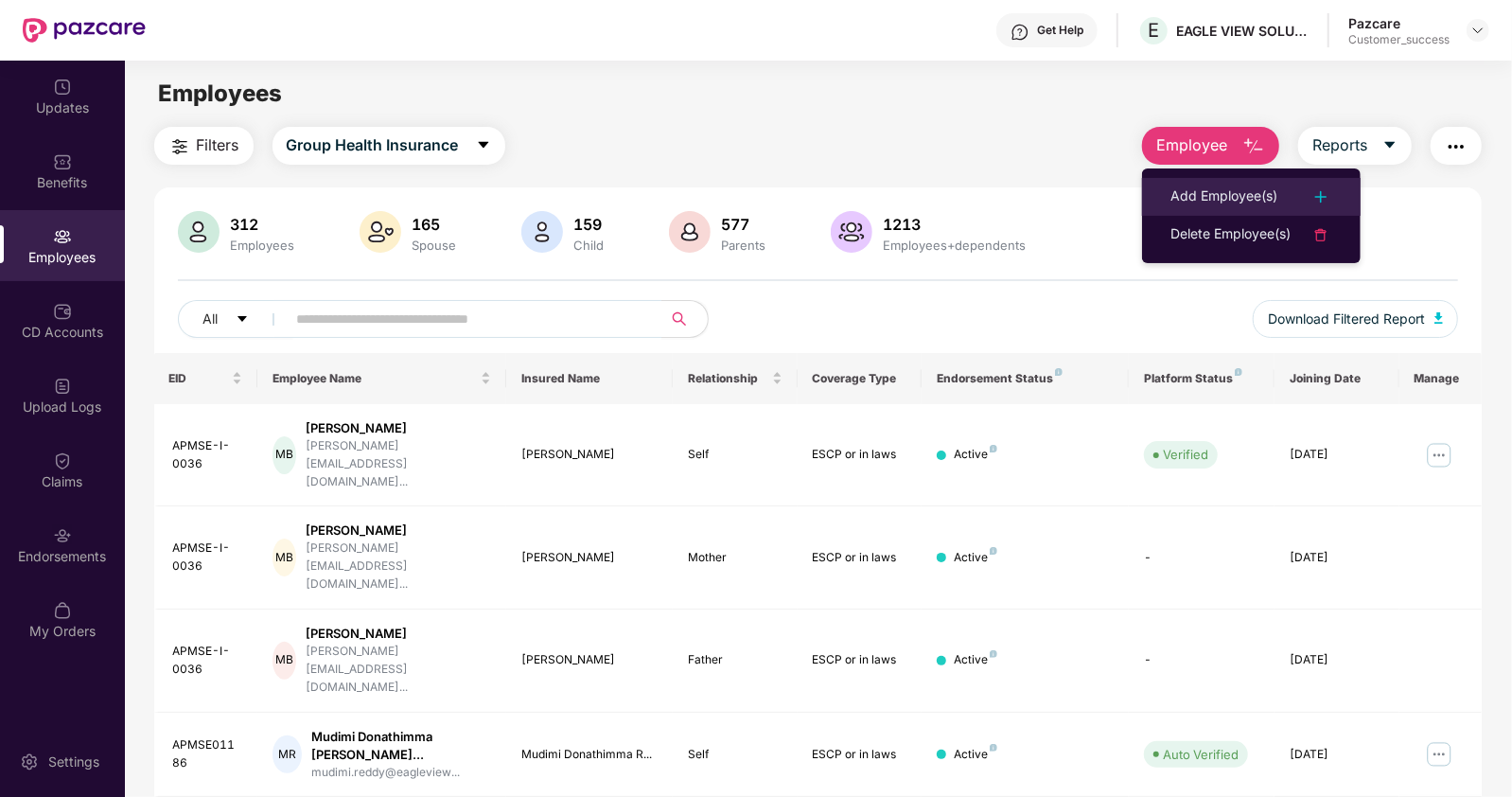
click at [1211, 191] on div "Add Employee(s)" at bounding box center [1224, 197] width 107 height 23
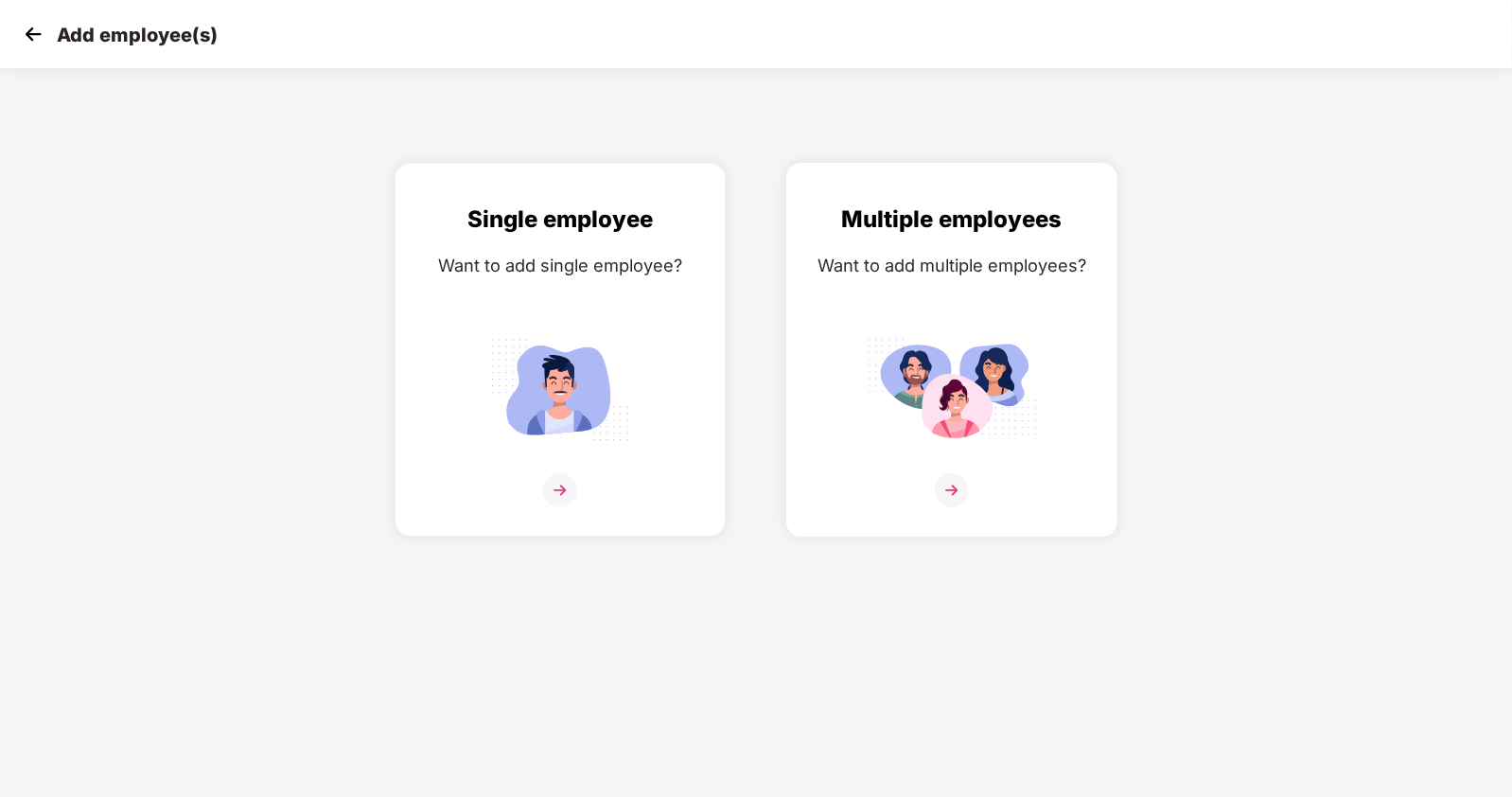
click at [950, 508] on img at bounding box center [951, 490] width 34 height 34
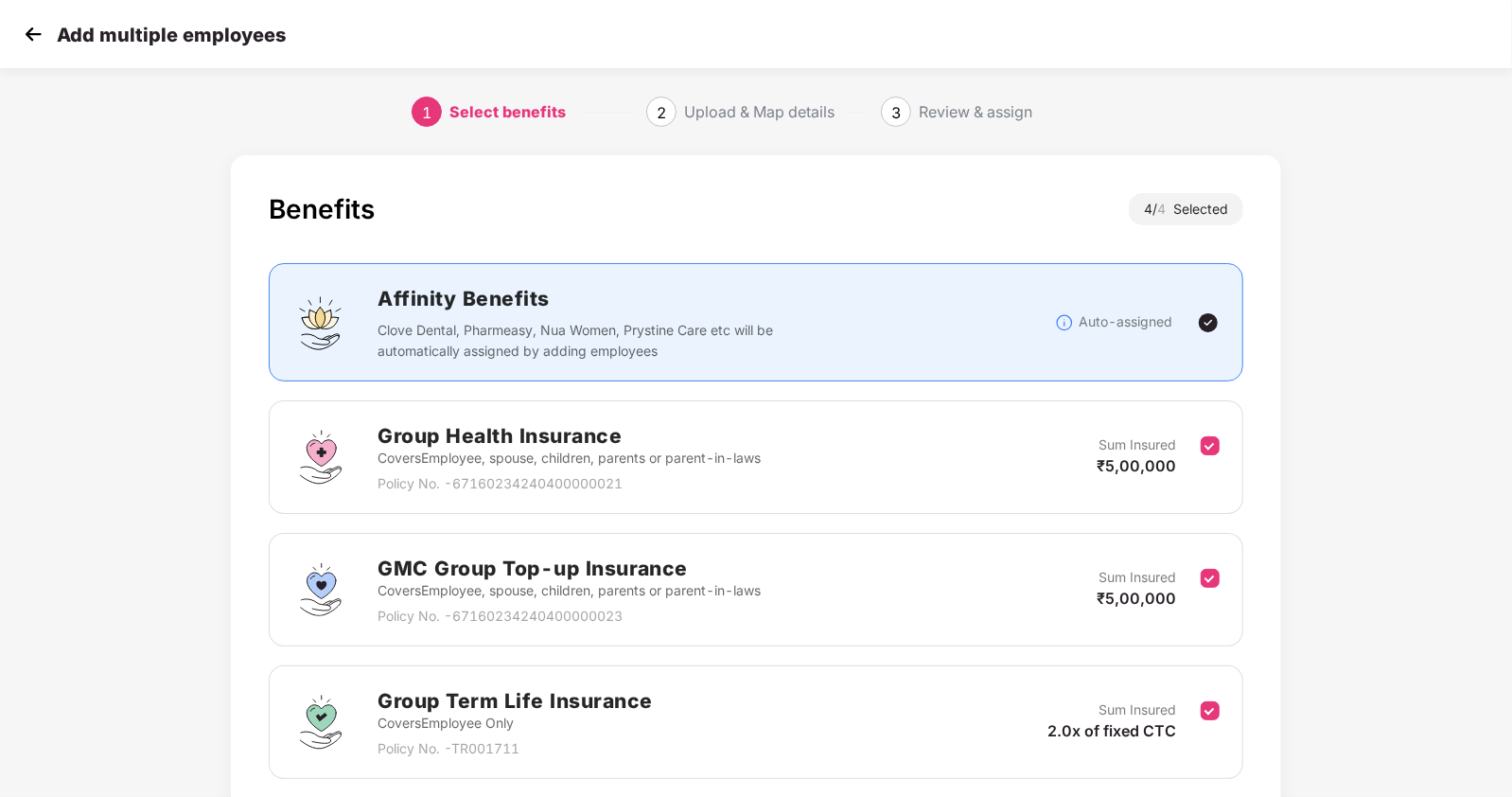
scroll to position [277, 0]
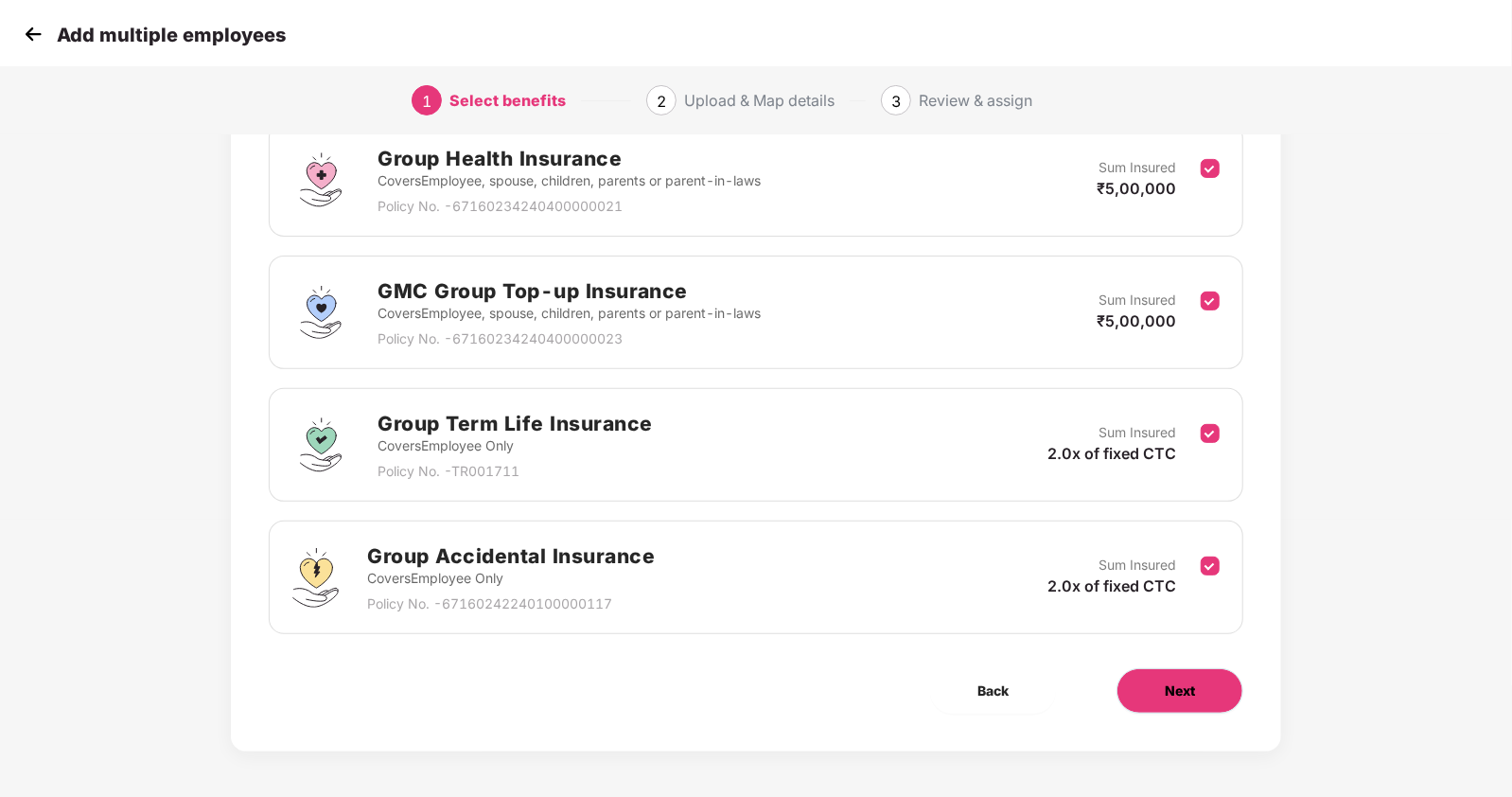
click at [1166, 683] on span "Next" at bounding box center [1179, 691] width 30 height 21
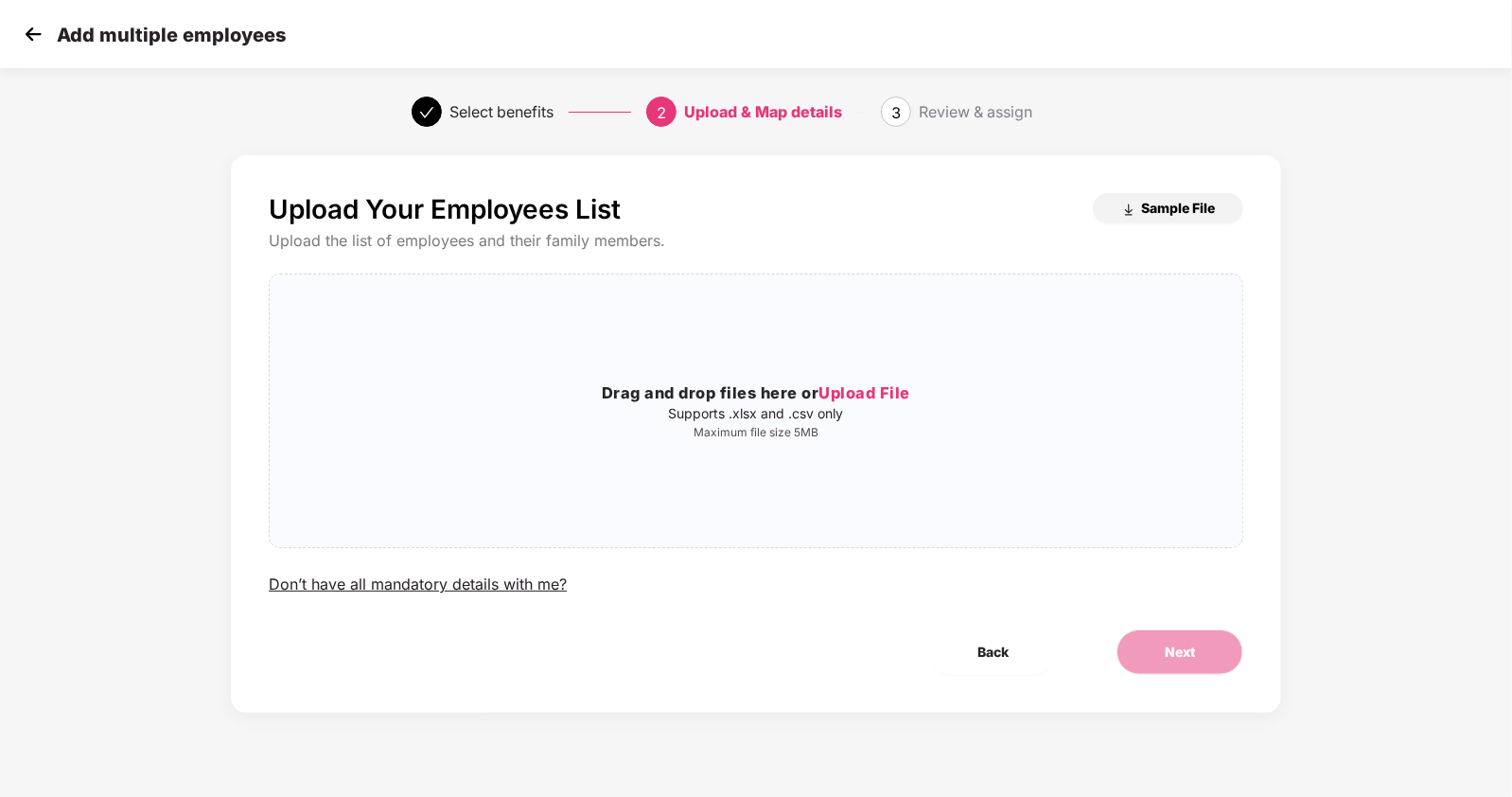
click at [1163, 208] on span "Sample File" at bounding box center [1178, 208] width 74 height 18
